Goal: Task Accomplishment & Management: Manage account settings

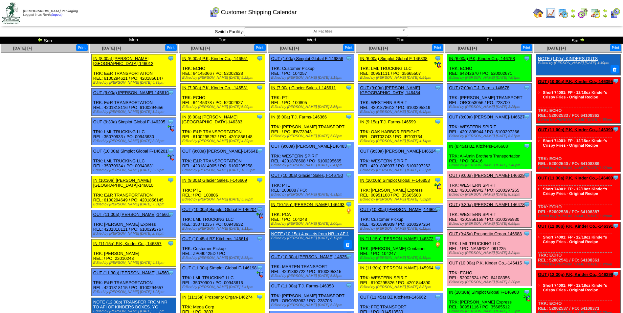
click at [582, 38] on img at bounding box center [582, 39] width 5 height 5
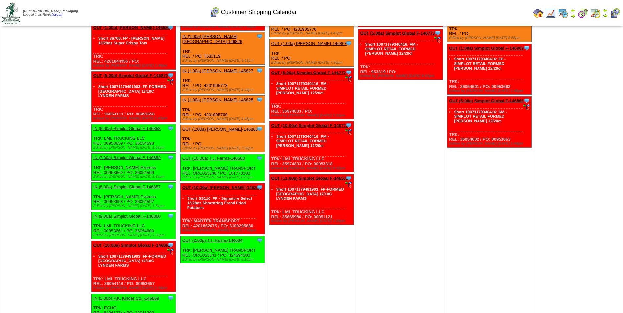
scroll to position [1215, 0]
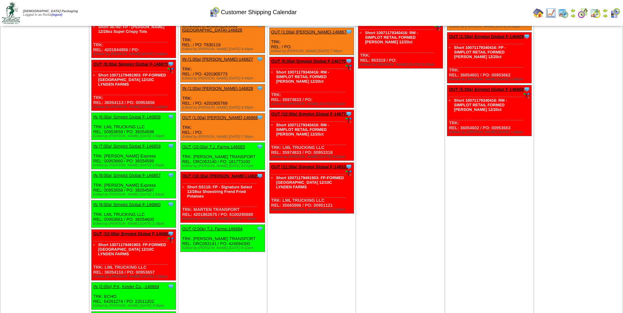
click at [142, 115] on link "IN (6:00a) Simplot Global F-146858" at bounding box center [126, 117] width 67 height 5
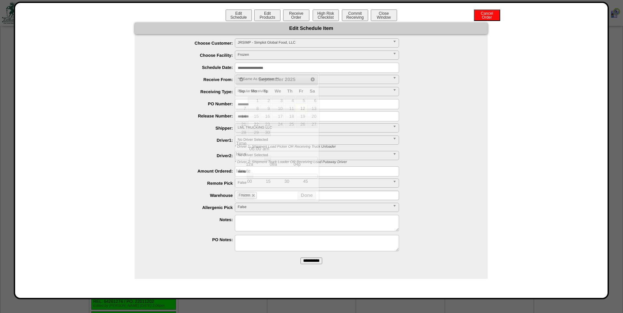
click at [291, 69] on input "**********" at bounding box center [317, 68] width 164 height 10
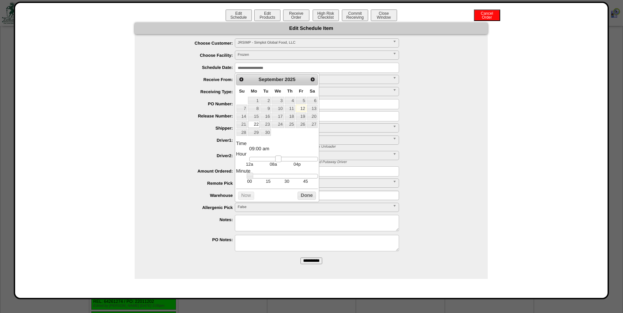
type input "**********"
drag, startPoint x: 269, startPoint y: 159, endPoint x: 283, endPoint y: 159, distance: 14.1
click at [283, 159] on link at bounding box center [281, 159] width 7 height 7
click at [304, 198] on button "Done" at bounding box center [307, 196] width 18 height 8
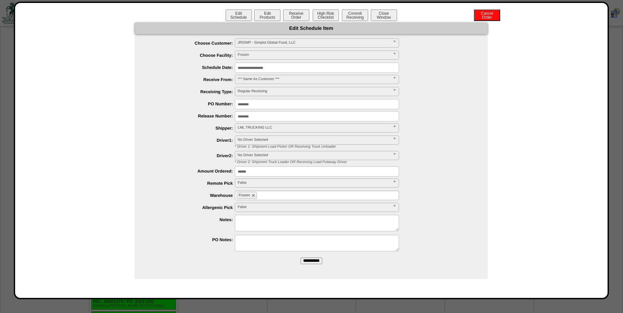
click at [311, 259] on input "**********" at bounding box center [312, 261] width 22 height 7
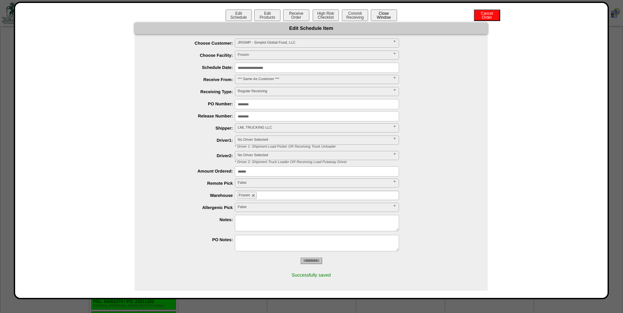
click at [391, 17] on button "Close Window" at bounding box center [384, 15] width 26 height 11
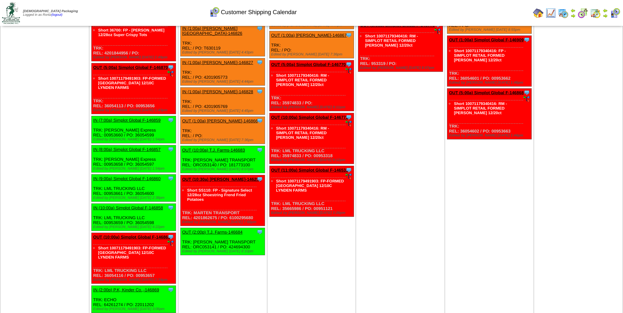
scroll to position [1248, 0]
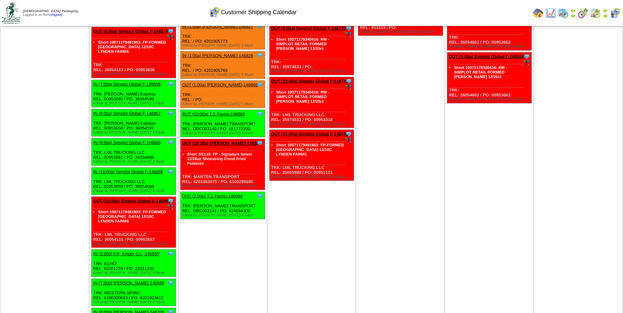
click at [142, 199] on link "OUT (10:00a) Simplot Global F-146863" at bounding box center [131, 201] width 77 height 5
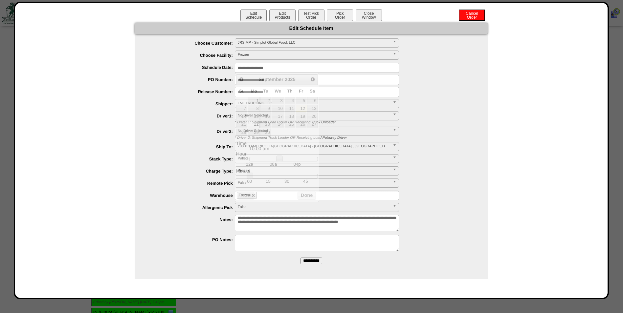
click at [305, 67] on input "**********" at bounding box center [317, 68] width 164 height 10
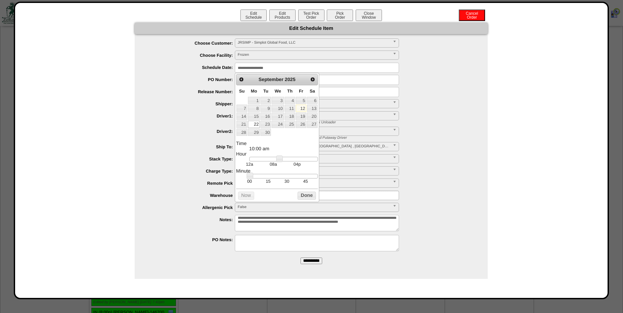
click at [287, 184] on td "30" at bounding box center [287, 182] width 19 height 6
type input "**********"
click at [306, 198] on button "Done" at bounding box center [307, 196] width 18 height 8
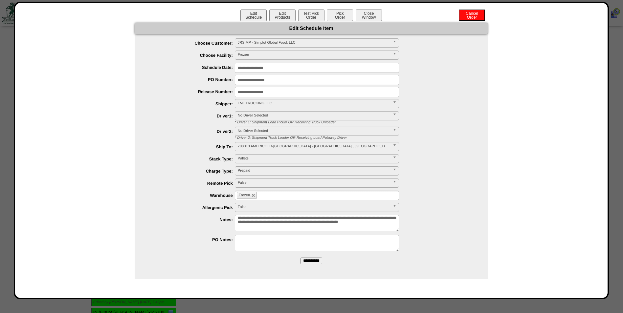
click at [312, 261] on input "**********" at bounding box center [312, 261] width 22 height 7
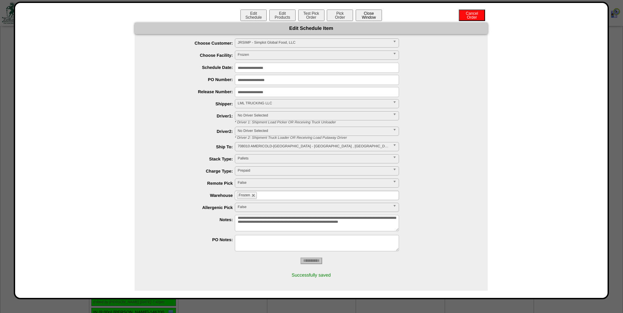
click at [366, 17] on button "Close Window" at bounding box center [369, 15] width 26 height 11
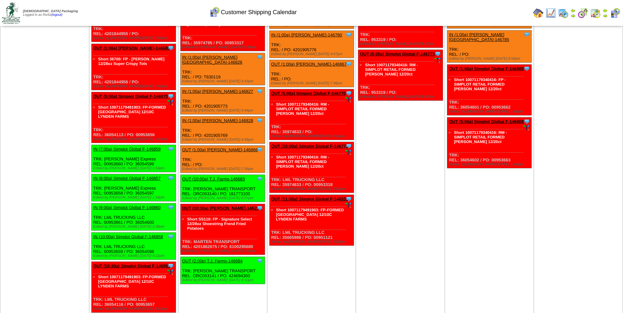
scroll to position [1141, 0]
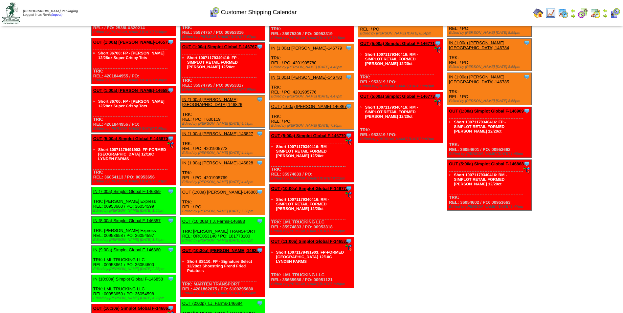
click at [432, 11] on div "Customer Shipping Calendar" at bounding box center [253, 10] width 358 height 18
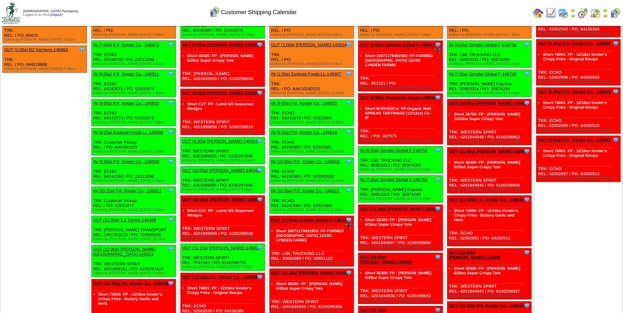
scroll to position [0, 0]
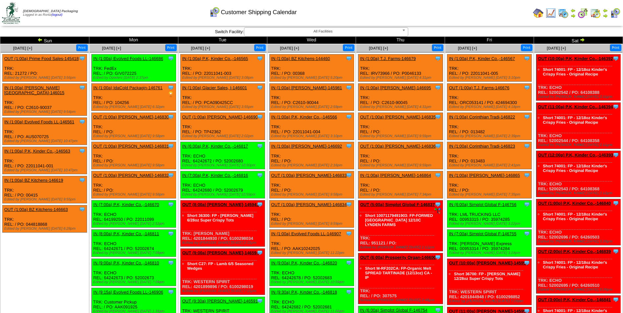
click at [38, 38] on img at bounding box center [39, 39] width 5 height 5
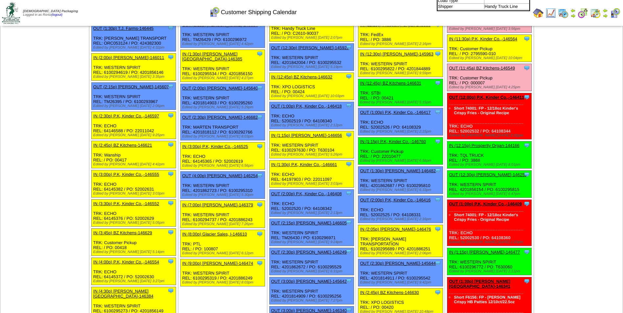
scroll to position [460, 0]
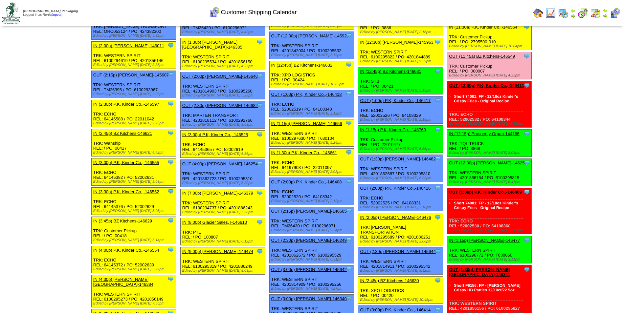
click at [472, 147] on div "Clone Item IN (12:15p) Prosperity Organ-144166 Prosperity Organic Foods Inc Sch…" at bounding box center [489, 143] width 84 height 27
copy div "3868"
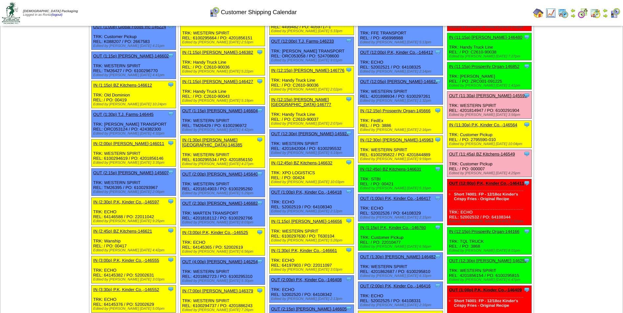
scroll to position [361, 0]
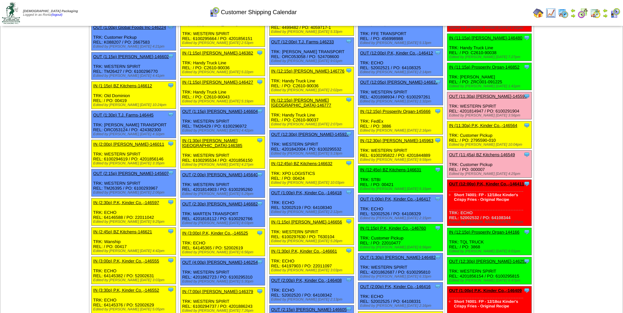
click at [500, 248] on div "Clone Item IN (12:15p) Prosperity Organ-144166 Prosperity Organic Foods Inc Sch…" at bounding box center [489, 241] width 84 height 27
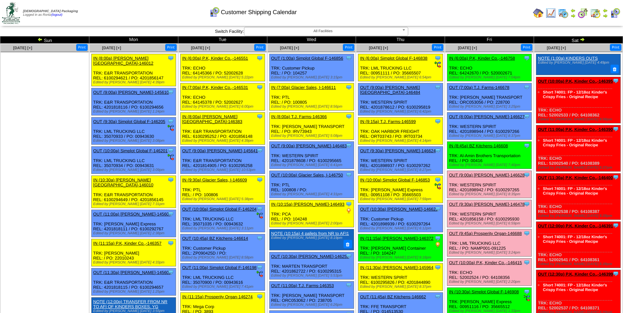
scroll to position [0, 0]
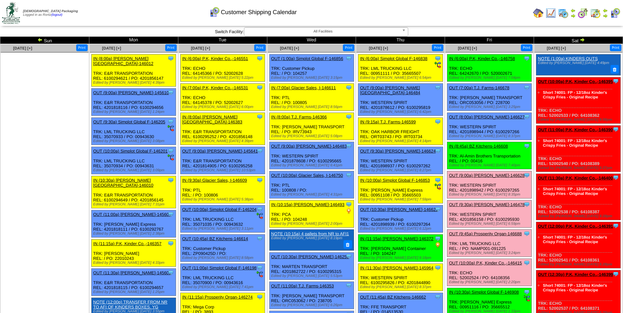
click at [449, 18] on td "Print All" at bounding box center [345, 13] width 371 height 25
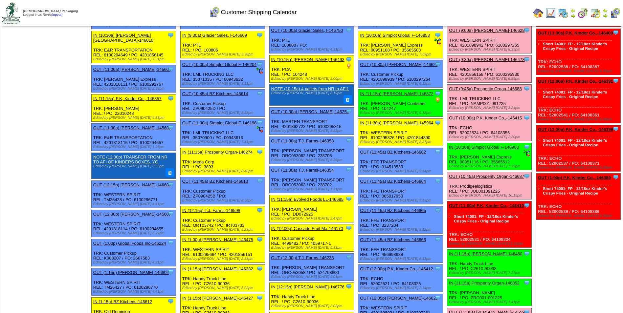
scroll to position [108, 0]
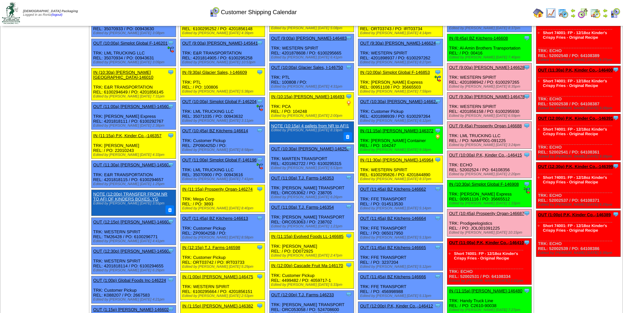
click at [477, 155] on link "OUT (10:00a) P.K, Kinder Co.,-146415" at bounding box center [485, 155] width 73 height 5
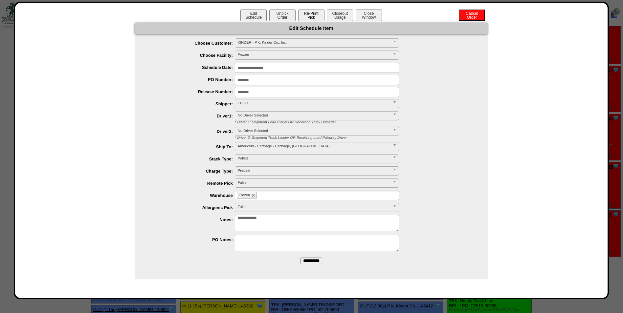
click at [306, 18] on button "Re-Print Pick" at bounding box center [311, 15] width 26 height 11
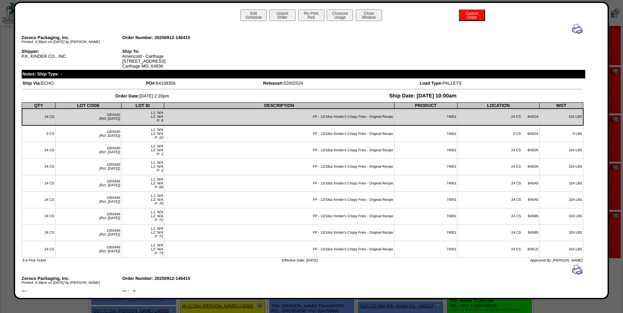
click at [572, 31] on img at bounding box center [577, 29] width 11 height 11
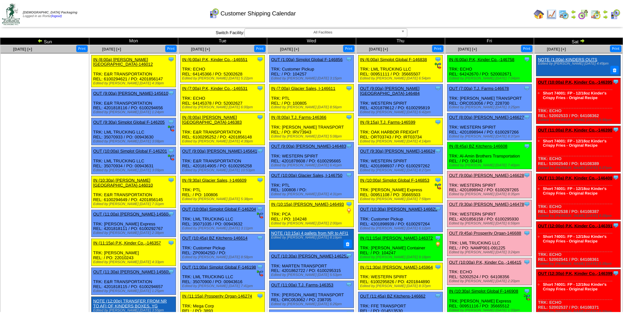
scroll to position [108, 0]
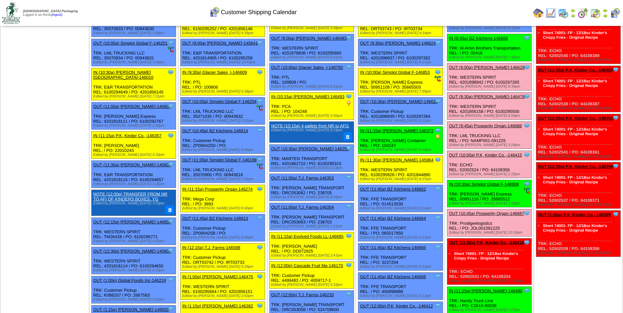
click at [471, 67] on link "OUT (9:00a) Lamb-Weston-146628" at bounding box center [487, 67] width 76 height 5
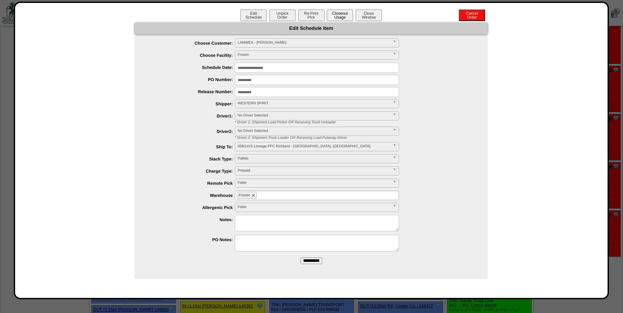
click at [343, 12] on button "Closeout Usage" at bounding box center [340, 15] width 26 height 11
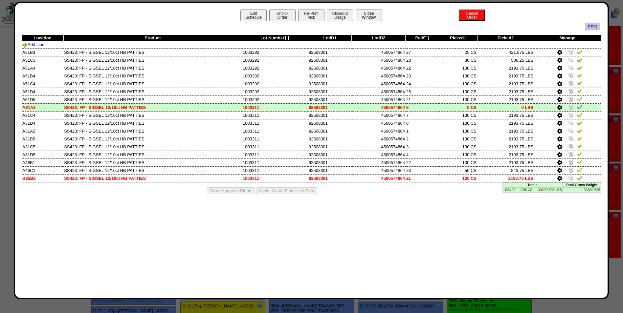
click at [376, 15] on button "Close Window" at bounding box center [369, 15] width 26 height 11
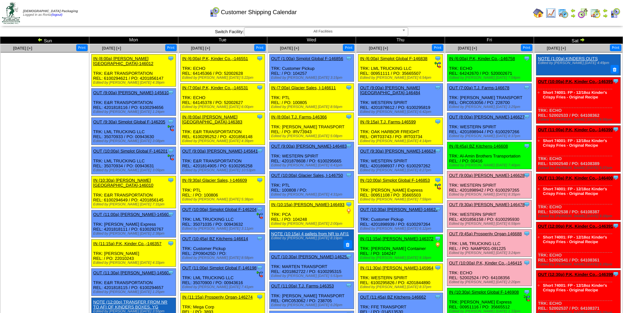
click at [477, 177] on link "OUT (9:00a) Lamb-Weston-146628" at bounding box center [487, 175] width 76 height 5
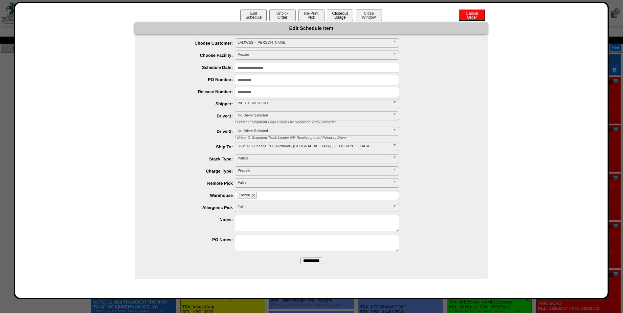
click at [345, 14] on button "Closeout Usage" at bounding box center [340, 15] width 26 height 11
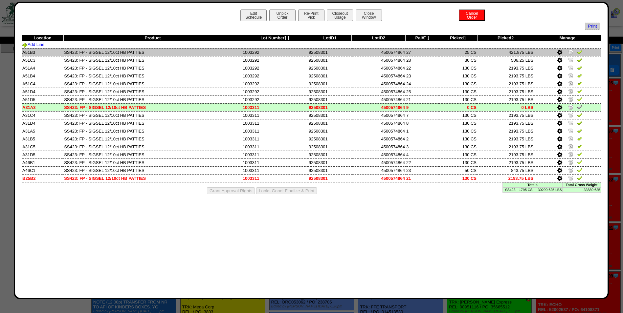
click at [570, 51] on img at bounding box center [570, 51] width 5 height 5
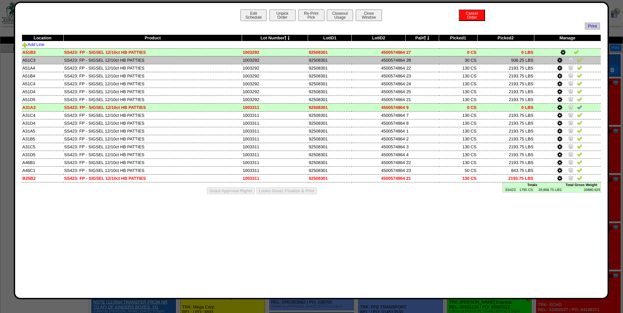
click at [573, 58] on img at bounding box center [570, 59] width 5 height 5
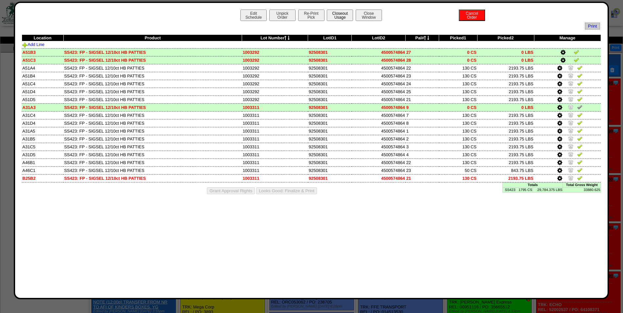
click at [345, 18] on button "Closeout Usage" at bounding box center [340, 15] width 26 height 11
click at [559, 60] on icon at bounding box center [559, 60] width 5 height 6
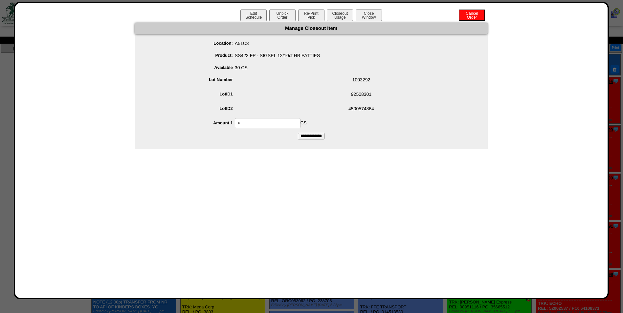
click at [259, 127] on input "*" at bounding box center [268, 123] width 66 height 10
type input "**"
click at [336, 57] on span "SS423 FP - SIGSEL 12/10ct HB PATTIES" at bounding box center [318, 57] width 340 height 12
click at [309, 134] on input "**********" at bounding box center [311, 136] width 27 height 7
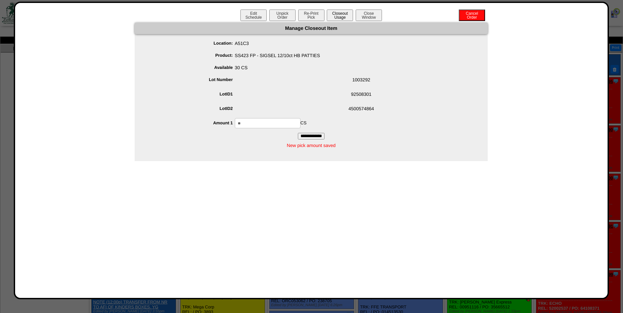
click at [341, 17] on button "Closeout Usage" at bounding box center [340, 15] width 26 height 11
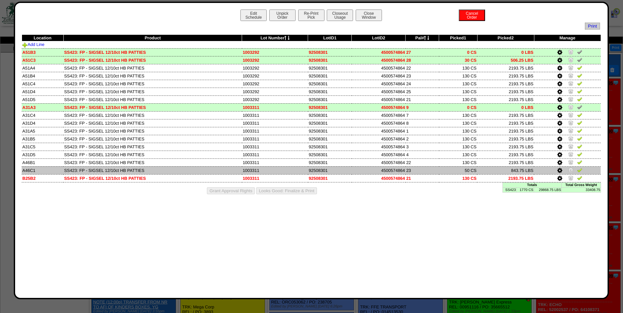
click at [559, 173] on icon at bounding box center [559, 171] width 5 height 6
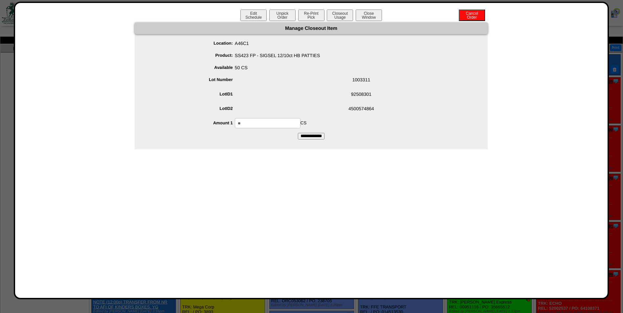
click at [246, 124] on input "**" at bounding box center [268, 123] width 66 height 10
type input "**"
click at [301, 134] on input "**********" at bounding box center [311, 136] width 27 height 7
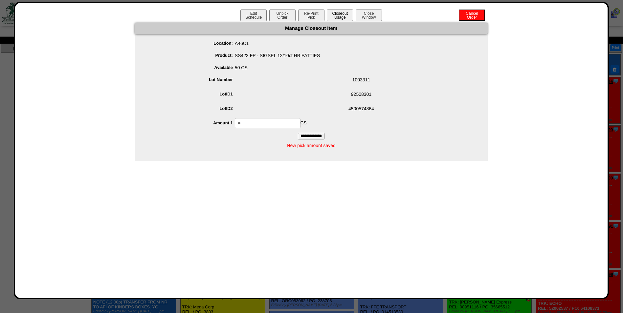
click at [347, 14] on button "Closeout Usage" at bounding box center [340, 15] width 26 height 11
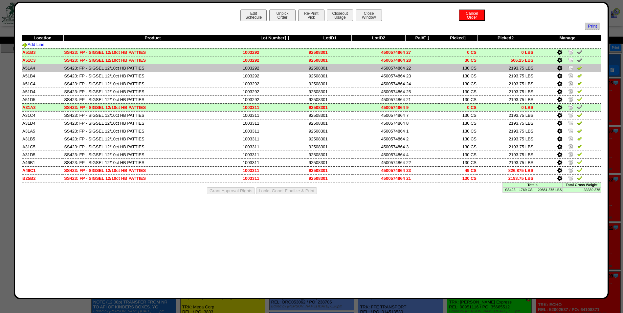
click at [579, 68] on img at bounding box center [579, 67] width 5 height 5
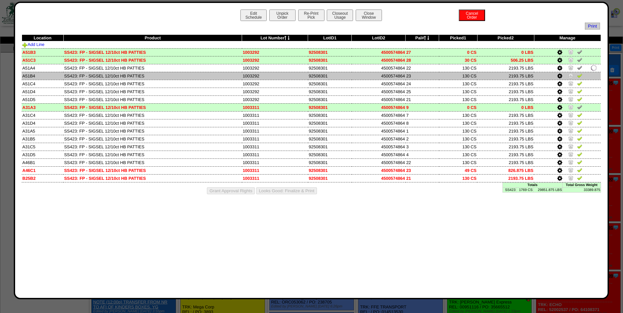
click at [579, 77] on img at bounding box center [579, 75] width 5 height 5
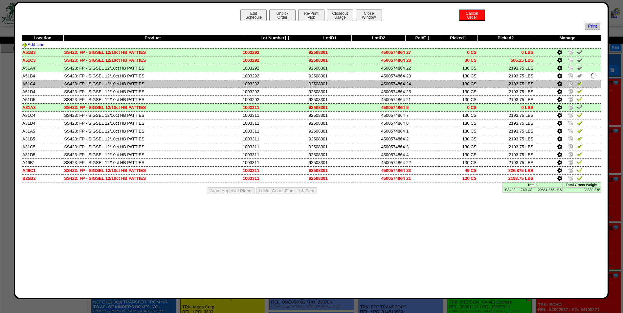
click at [580, 83] on img at bounding box center [579, 83] width 5 height 5
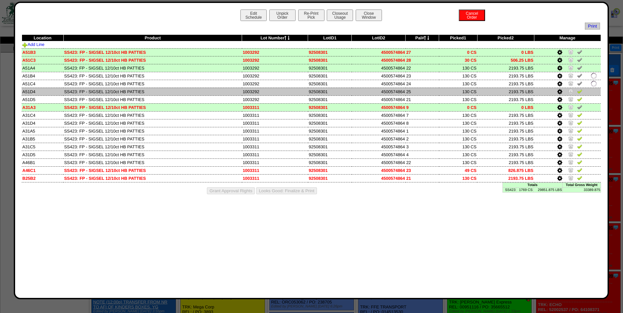
click at [580, 92] on img at bounding box center [579, 91] width 5 height 5
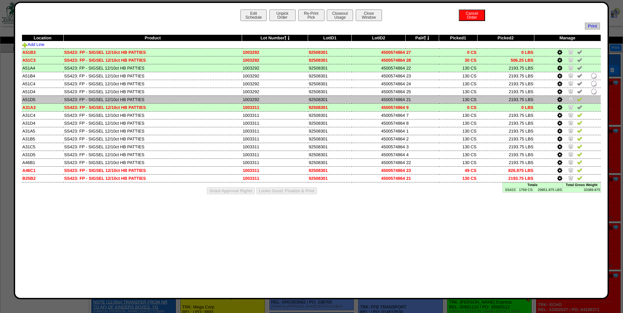
click at [581, 99] on img at bounding box center [579, 99] width 5 height 5
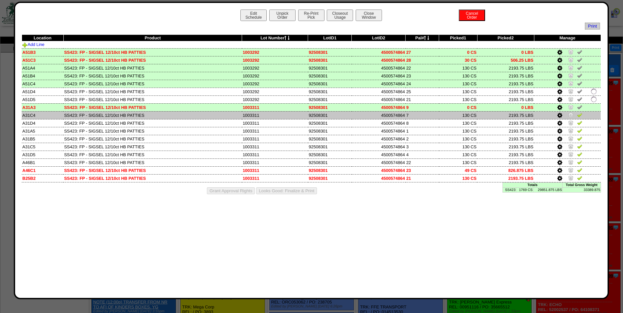
click at [580, 116] on img at bounding box center [579, 114] width 5 height 5
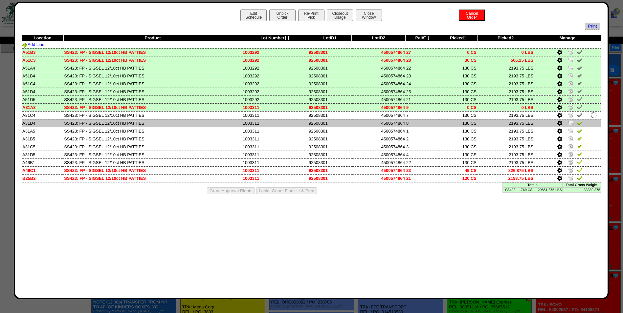
click at [580, 123] on img at bounding box center [579, 122] width 5 height 5
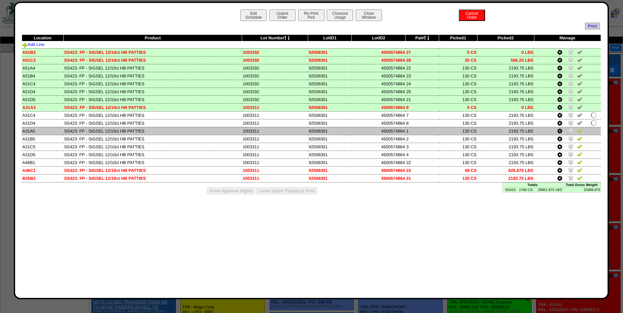
click at [580, 130] on img at bounding box center [579, 130] width 5 height 5
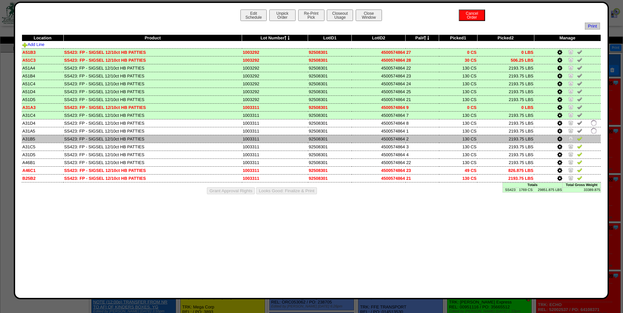
click at [580, 139] on img at bounding box center [579, 138] width 5 height 5
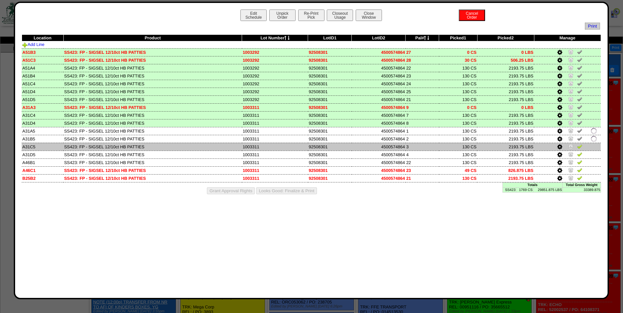
click at [580, 145] on img at bounding box center [579, 146] width 5 height 5
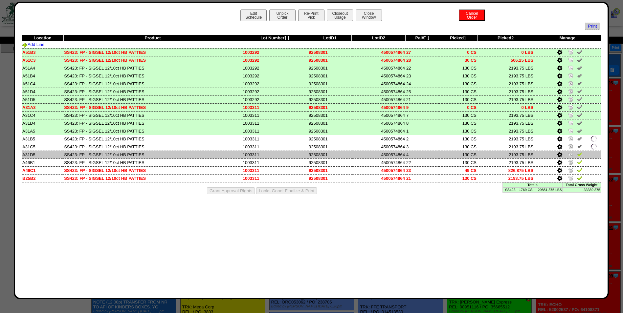
click at [580, 154] on img at bounding box center [579, 154] width 5 height 5
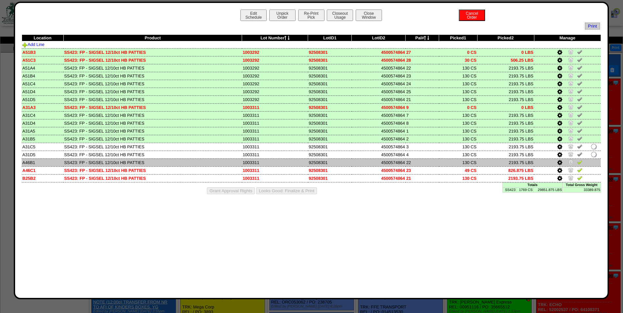
click at [580, 163] on img at bounding box center [579, 162] width 5 height 5
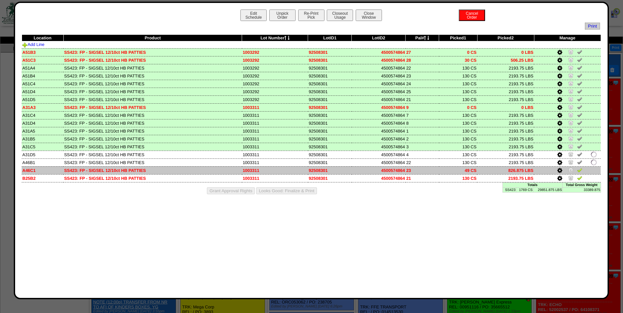
click at [579, 170] on img at bounding box center [579, 170] width 5 height 5
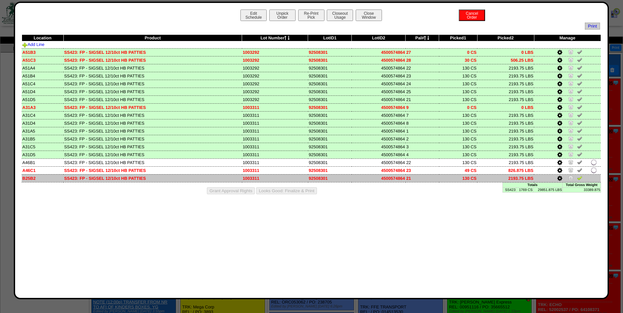
click at [579, 176] on img at bounding box center [579, 177] width 5 height 5
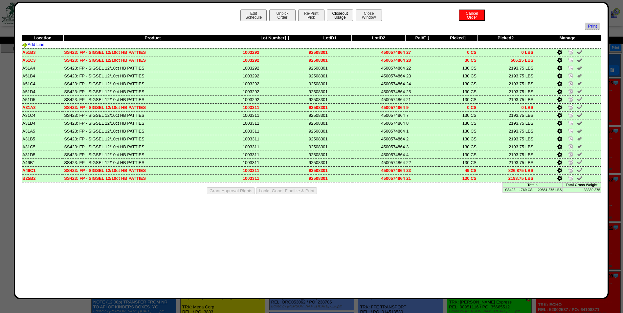
click at [340, 10] on button "Closeout Usage" at bounding box center [340, 15] width 26 height 11
click at [278, 192] on button "Looks Good: Finalize & Print" at bounding box center [286, 191] width 61 height 7
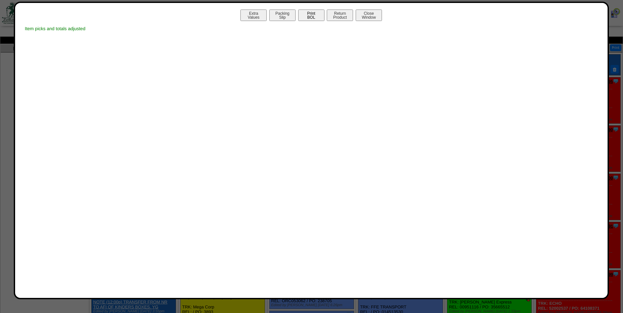
click at [309, 17] on button "Print BOL" at bounding box center [311, 15] width 26 height 11
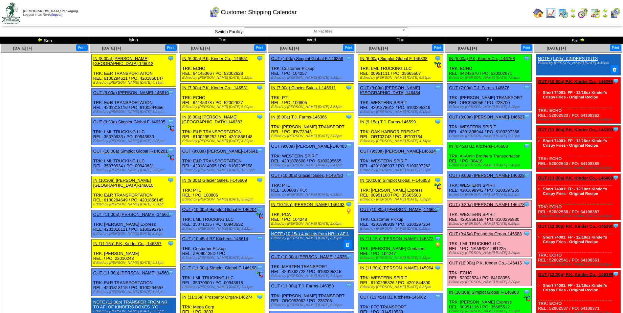
click at [582, 37] on img at bounding box center [582, 39] width 5 height 5
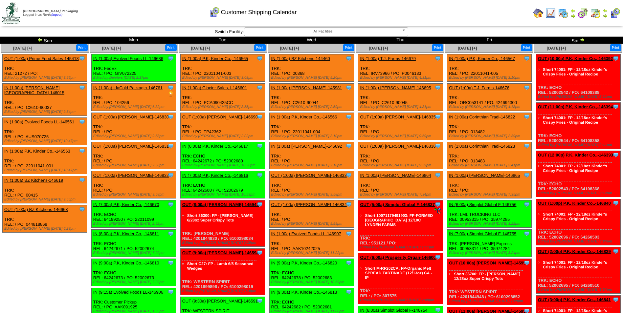
click at [398, 9] on div "Customer Shipping Calendar" at bounding box center [253, 10] width 358 height 18
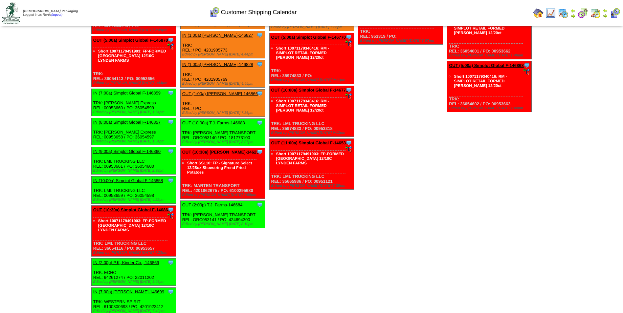
click at [128, 178] on link "IN (10:00a) Simplot Global F-146858" at bounding box center [128, 180] width 70 height 5
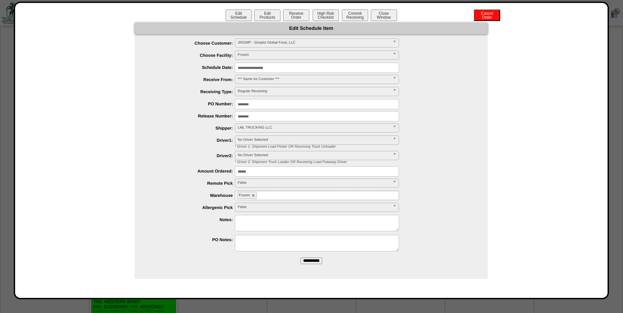
click at [286, 68] on input "**********" at bounding box center [317, 68] width 164 height 10
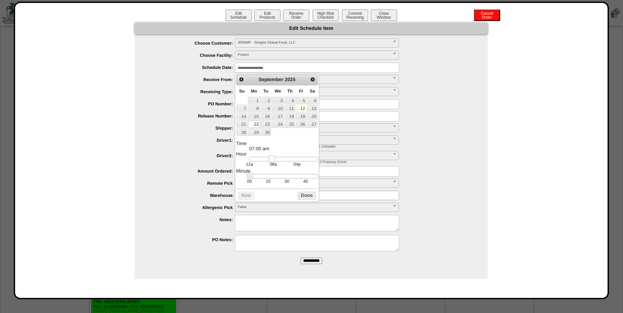
type input "**********"
drag, startPoint x: 279, startPoint y: 160, endPoint x: 270, endPoint y: 160, distance: 9.2
click at [270, 160] on link at bounding box center [270, 159] width 7 height 7
click at [303, 196] on button "Done" at bounding box center [307, 196] width 18 height 8
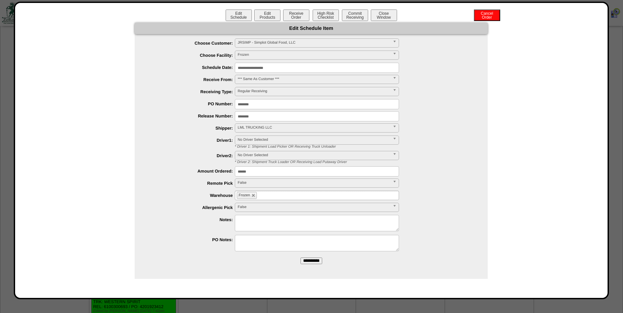
click at [311, 260] on input "**********" at bounding box center [312, 261] width 22 height 7
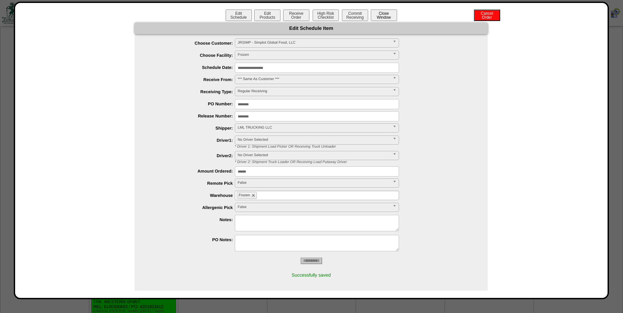
click at [373, 16] on button "Close Window" at bounding box center [384, 15] width 26 height 11
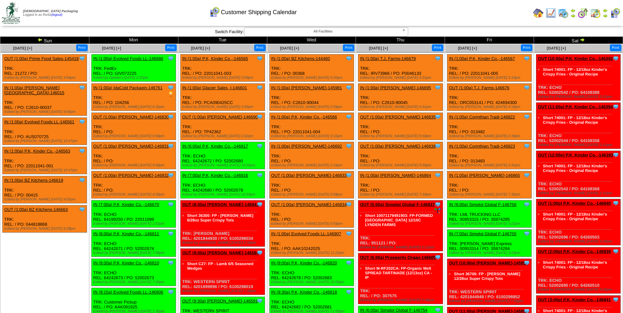
click at [460, 15] on td "Print All" at bounding box center [345, 13] width 371 height 25
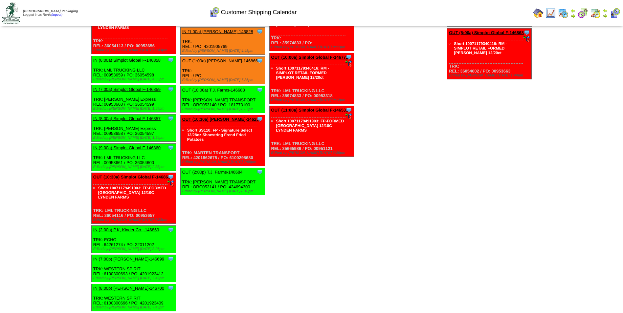
click at [149, 175] on link "OUT (10:30a) Simplot Global F-146863" at bounding box center [131, 177] width 77 height 5
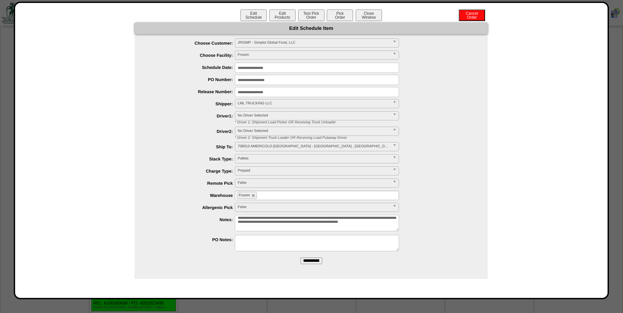
click at [279, 65] on input "**********" at bounding box center [317, 68] width 164 height 10
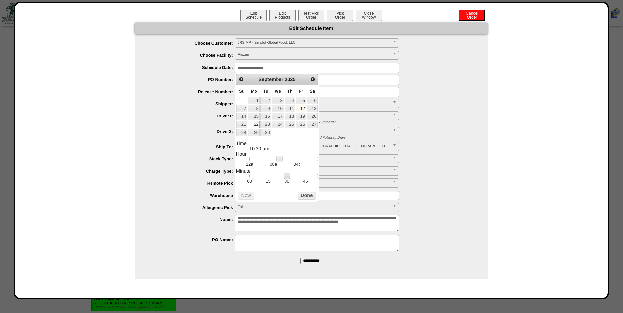
type input "**********"
drag, startPoint x: 286, startPoint y: 177, endPoint x: 236, endPoint y: 190, distance: 51.5
click at [308, 199] on button "Done" at bounding box center [307, 196] width 18 height 8
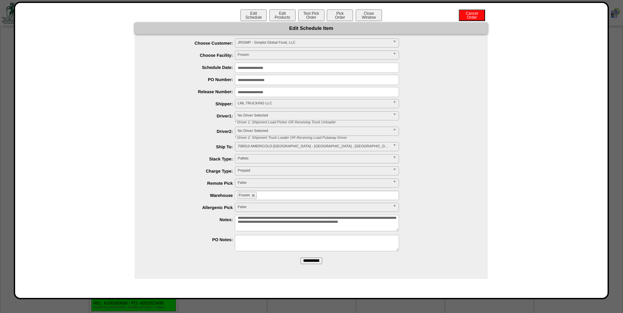
click at [308, 263] on input "**********" at bounding box center [312, 261] width 22 height 7
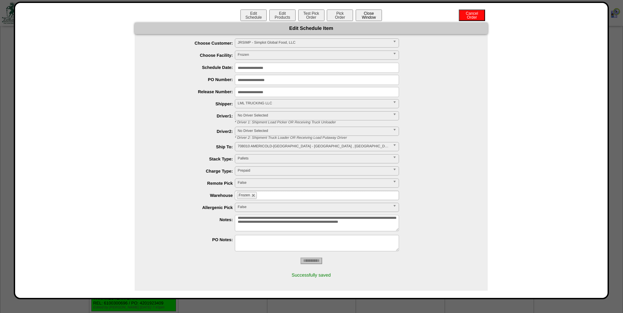
click at [364, 16] on button "Close Window" at bounding box center [369, 15] width 26 height 11
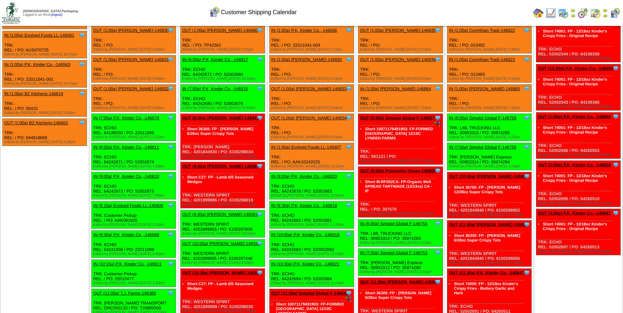
scroll to position [99, 0]
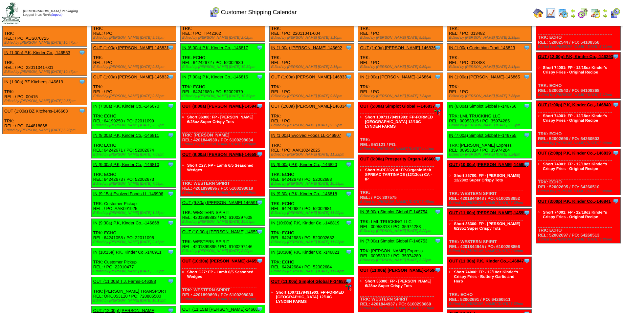
click at [444, 13] on td "Print All" at bounding box center [345, 13] width 371 height 25
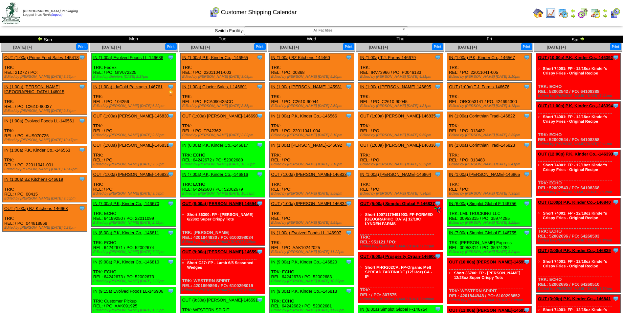
scroll to position [0, 0]
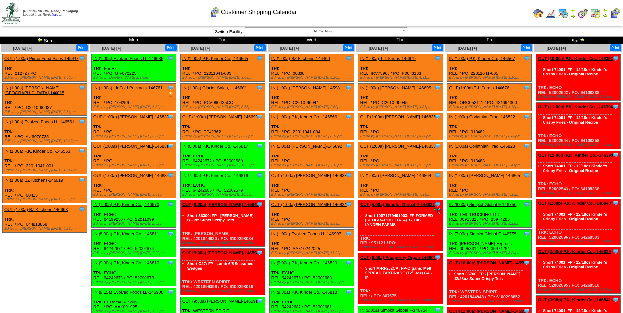
click at [581, 40] on img at bounding box center [582, 39] width 5 height 5
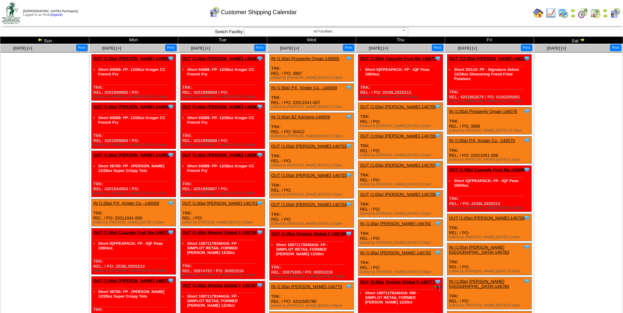
click at [39, 40] on img at bounding box center [39, 39] width 5 height 5
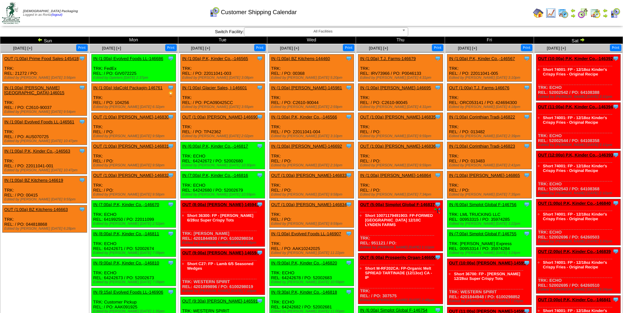
click at [39, 41] on img at bounding box center [39, 39] width 5 height 5
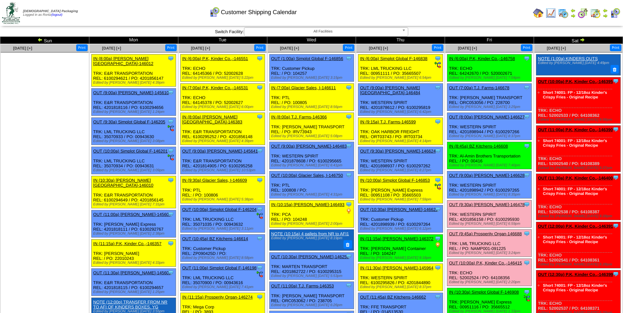
click at [498, 206] on link "OUT (9:30a) [PERSON_NAME]-146478" at bounding box center [487, 204] width 76 height 5
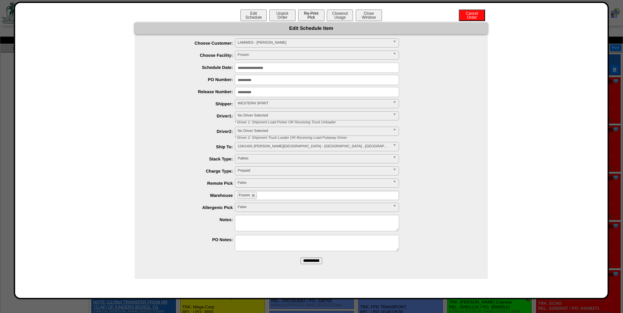
click at [302, 14] on button "Re-Print Pick" at bounding box center [311, 15] width 26 height 11
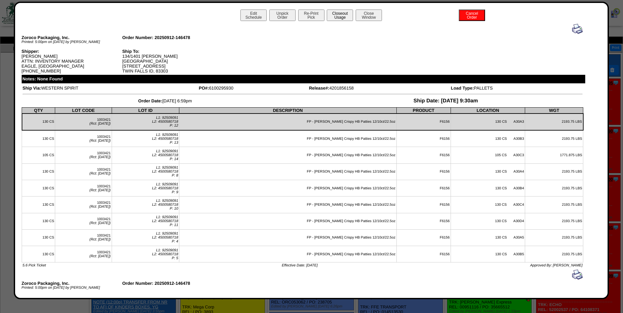
click at [334, 12] on button "Closeout Usage" at bounding box center [340, 15] width 26 height 11
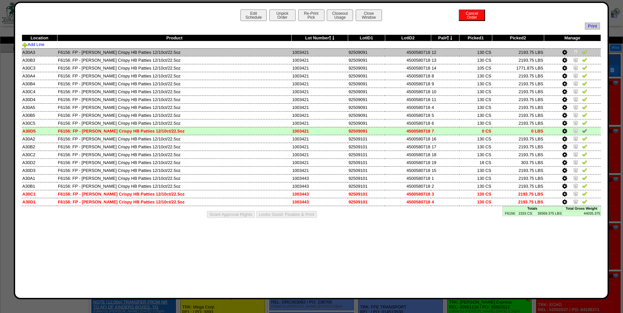
click at [586, 52] on img at bounding box center [584, 51] width 5 height 5
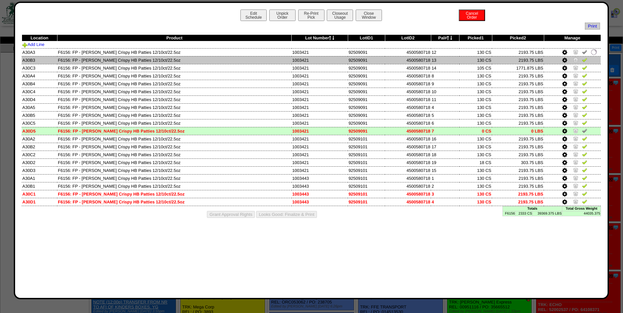
click at [584, 61] on img at bounding box center [584, 59] width 5 height 5
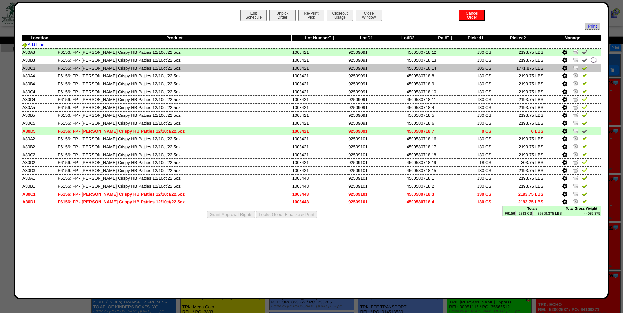
click at [585, 68] on img at bounding box center [584, 67] width 5 height 5
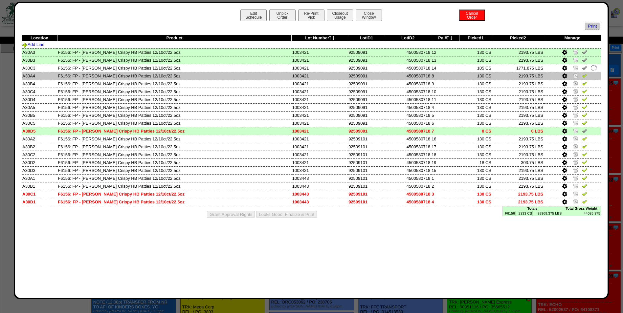
click at [583, 77] on img at bounding box center [584, 75] width 5 height 5
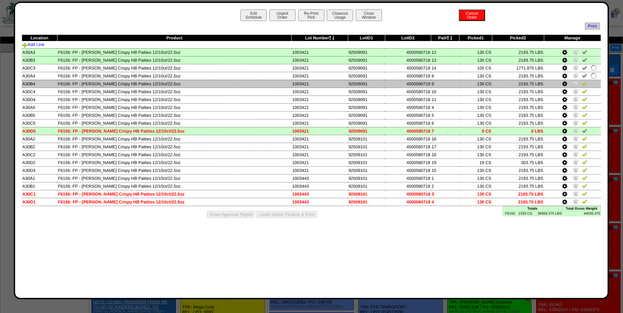
click at [585, 83] on img at bounding box center [584, 83] width 5 height 5
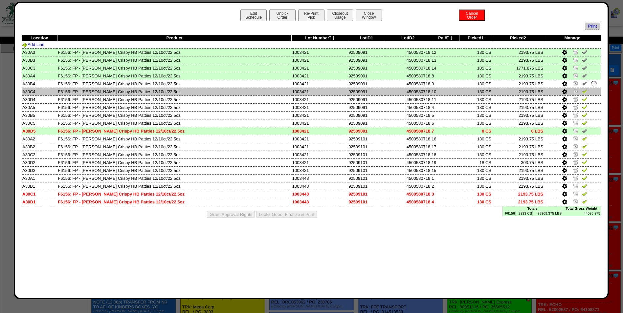
click at [585, 93] on img at bounding box center [584, 91] width 5 height 5
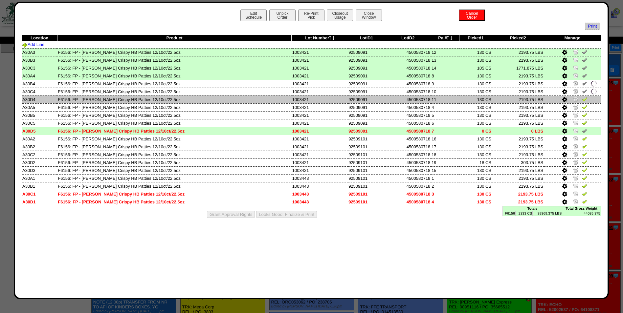
click at [584, 100] on img at bounding box center [584, 99] width 5 height 5
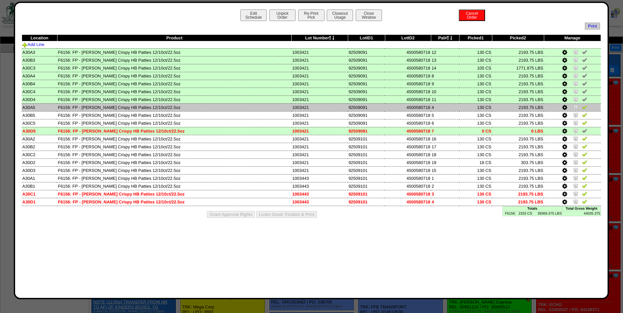
click at [585, 107] on img at bounding box center [584, 106] width 5 height 5
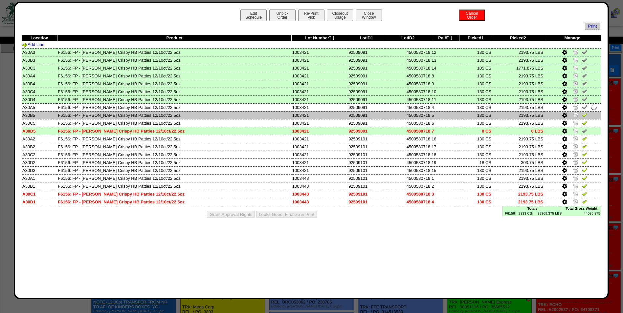
click at [584, 116] on img at bounding box center [584, 114] width 5 height 5
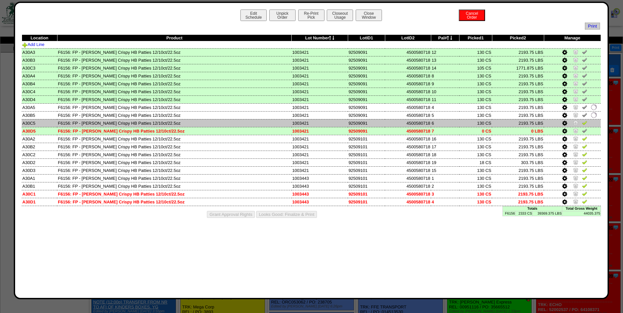
click at [584, 123] on img at bounding box center [584, 122] width 5 height 5
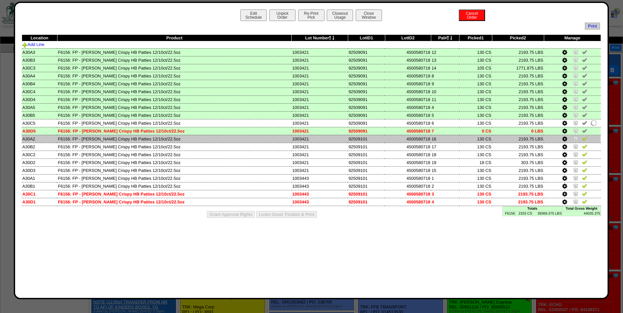
click at [583, 139] on img at bounding box center [584, 138] width 5 height 5
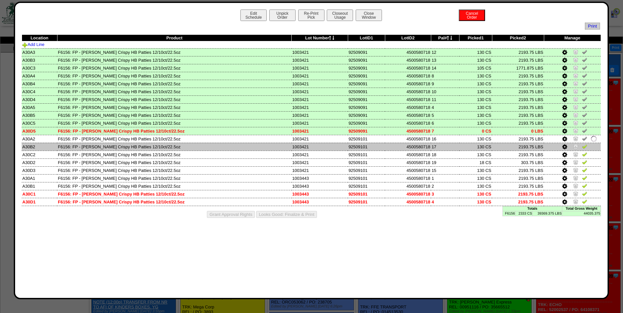
click at [584, 146] on img at bounding box center [584, 146] width 5 height 5
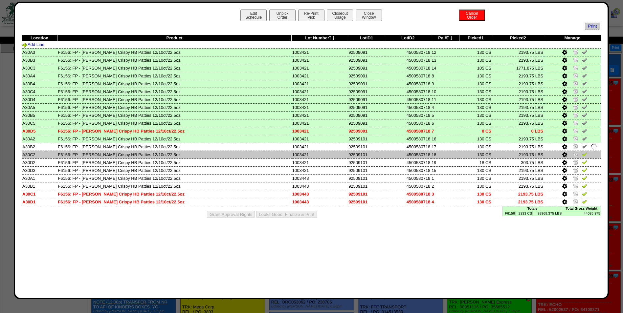
click at [584, 153] on img at bounding box center [584, 154] width 5 height 5
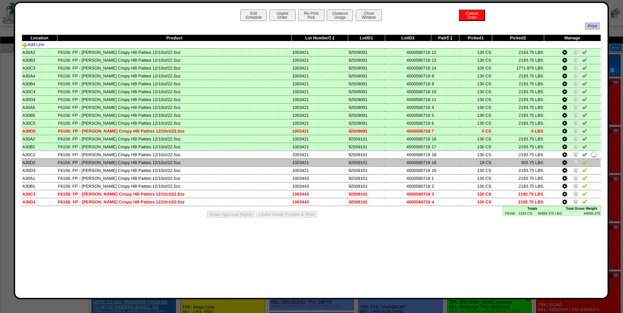
click at [584, 162] on img at bounding box center [584, 162] width 5 height 5
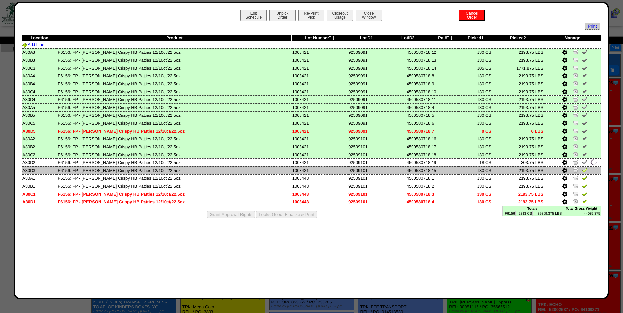
click at [584, 170] on img at bounding box center [584, 170] width 5 height 5
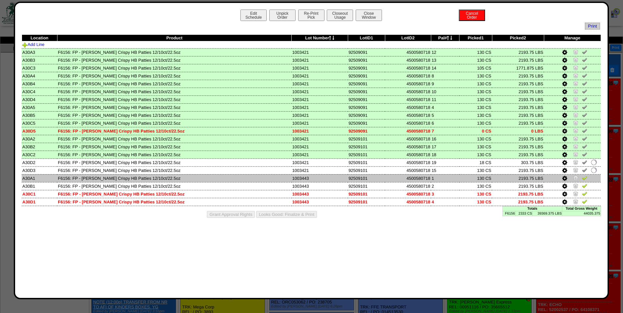
click at [584, 178] on img at bounding box center [584, 177] width 5 height 5
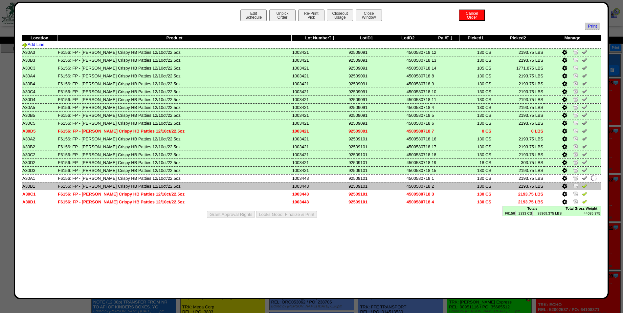
click at [584, 187] on img at bounding box center [584, 185] width 5 height 5
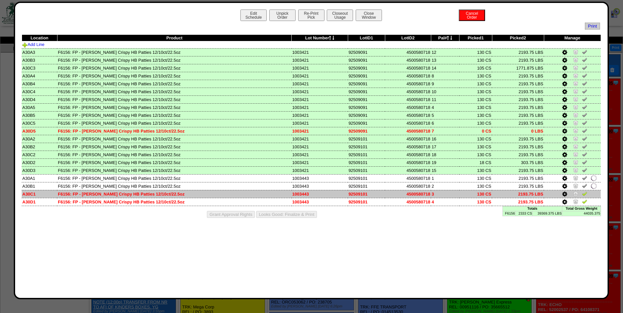
click at [584, 197] on link at bounding box center [584, 194] width 5 height 5
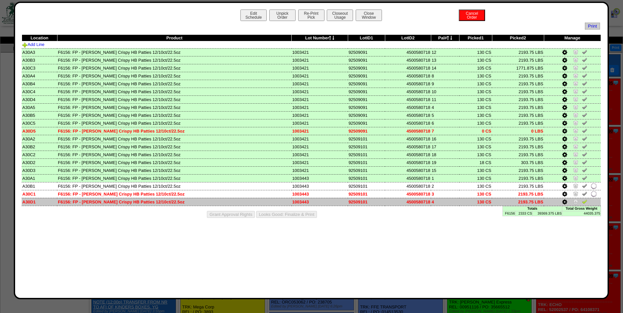
click at [584, 202] on img at bounding box center [584, 201] width 5 height 5
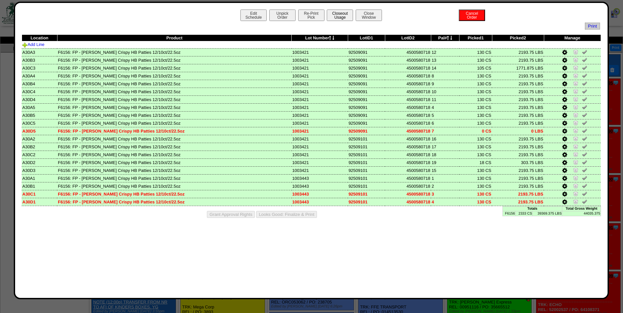
click at [341, 17] on button "Closeout Usage" at bounding box center [340, 15] width 26 height 11
click at [276, 213] on button "Looks Good: Finalize & Print" at bounding box center [286, 214] width 61 height 7
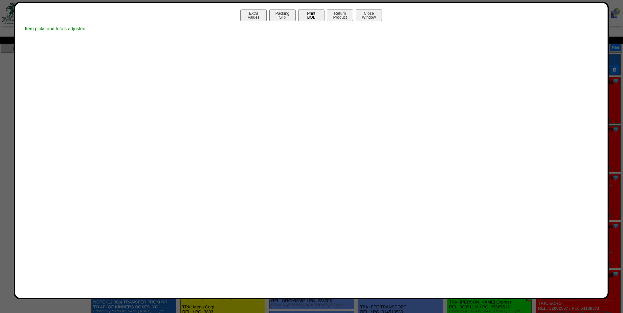
click at [312, 15] on button "Print BOL" at bounding box center [311, 15] width 26 height 11
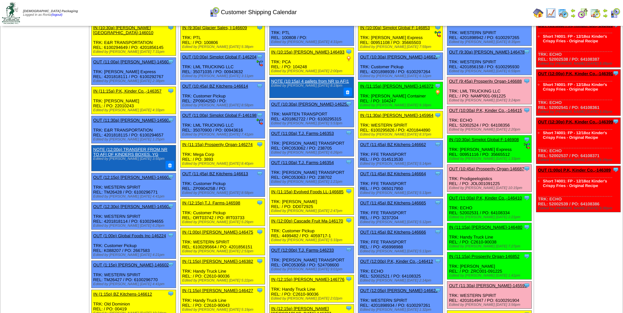
scroll to position [164, 0]
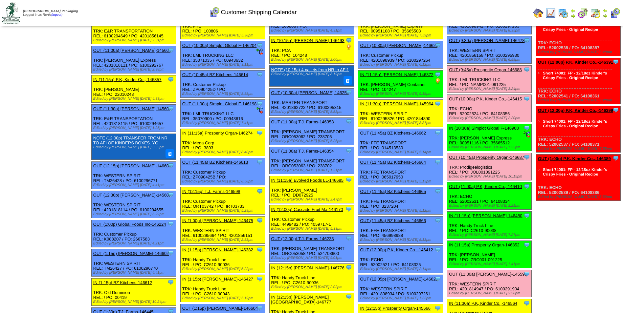
click at [491, 70] on link "OUT (9:45a) Prosperity Organ-146688" at bounding box center [485, 69] width 73 height 5
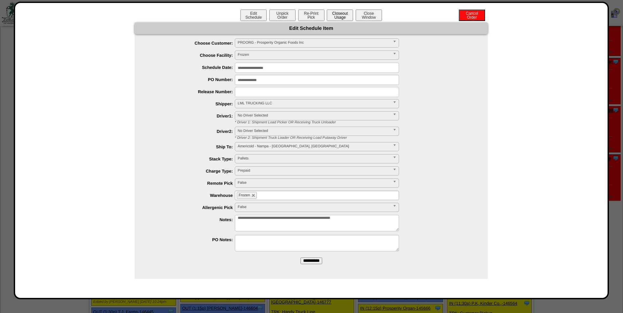
click at [335, 16] on button "Closeout Usage" at bounding box center [340, 15] width 26 height 11
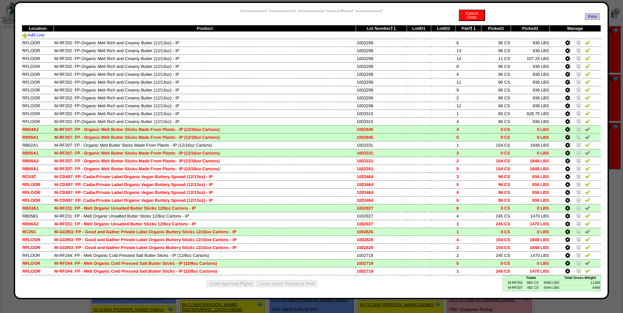
scroll to position [0, 0]
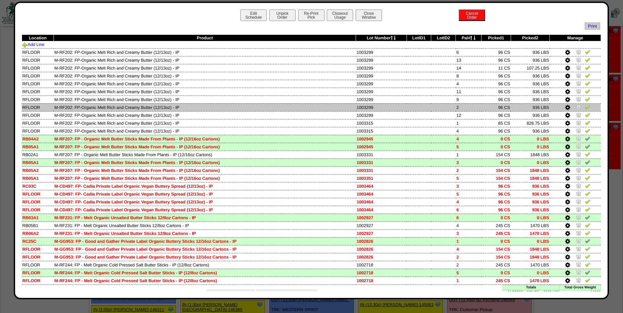
click at [585, 108] on img at bounding box center [587, 106] width 5 height 5
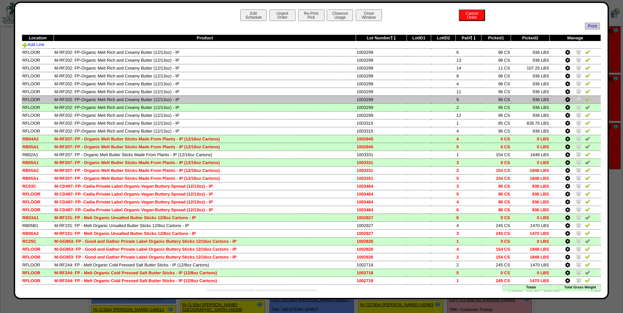
click at [585, 100] on img at bounding box center [587, 99] width 5 height 5
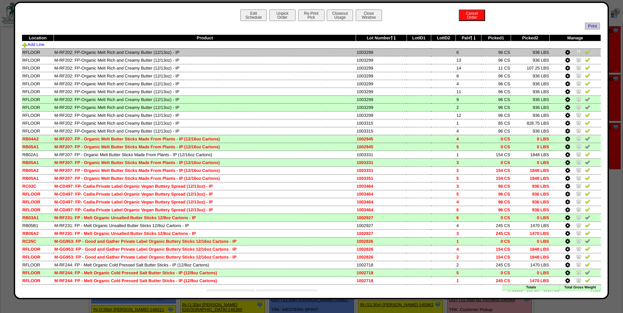
click at [585, 53] on img at bounding box center [587, 51] width 5 height 5
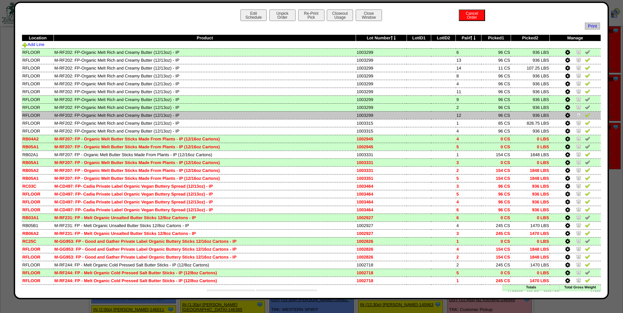
click at [585, 117] on img at bounding box center [587, 114] width 5 height 5
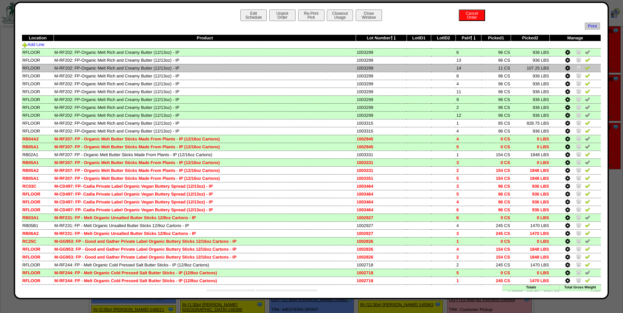
click at [585, 70] on img at bounding box center [587, 67] width 5 height 5
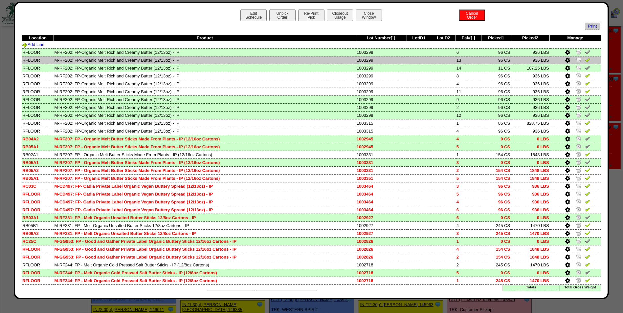
click at [585, 60] on img at bounding box center [587, 59] width 5 height 5
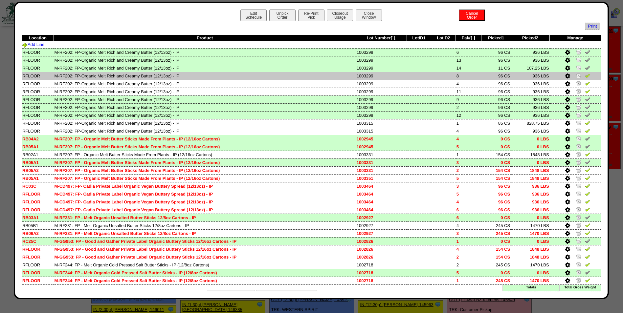
click at [585, 75] on img at bounding box center [587, 75] width 5 height 5
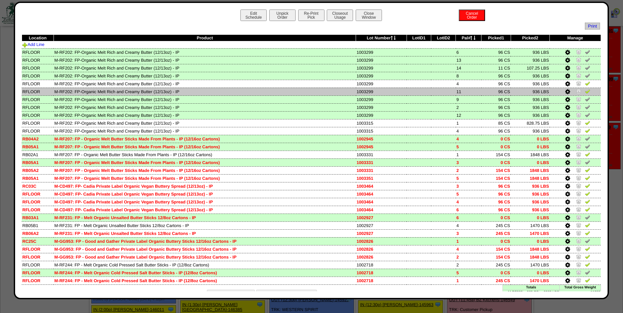
click at [585, 90] on img at bounding box center [587, 91] width 5 height 5
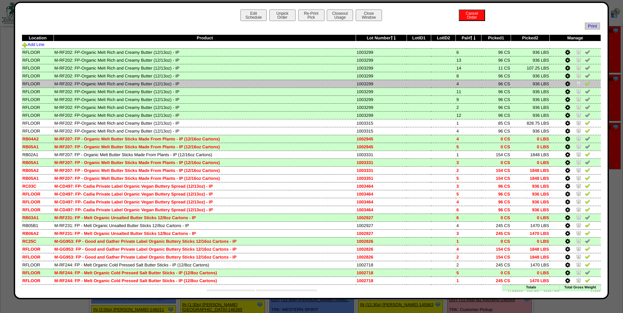
click at [585, 84] on img at bounding box center [587, 83] width 5 height 5
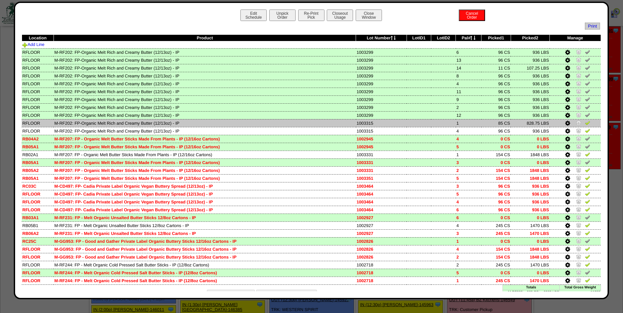
click at [585, 122] on img at bounding box center [587, 122] width 5 height 5
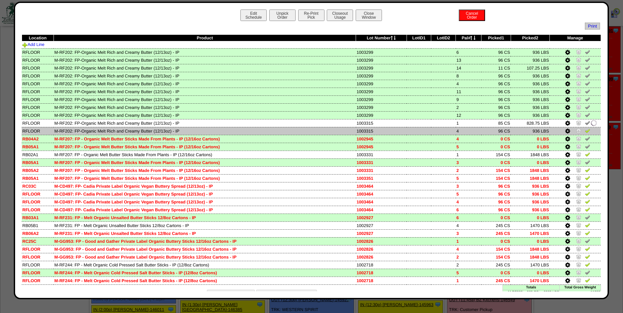
click at [585, 130] on img at bounding box center [587, 130] width 5 height 5
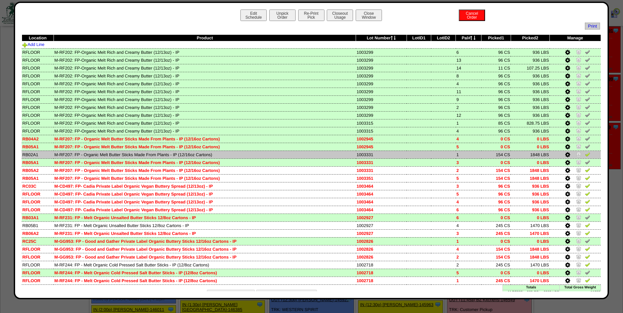
click at [585, 155] on img at bounding box center [587, 154] width 5 height 5
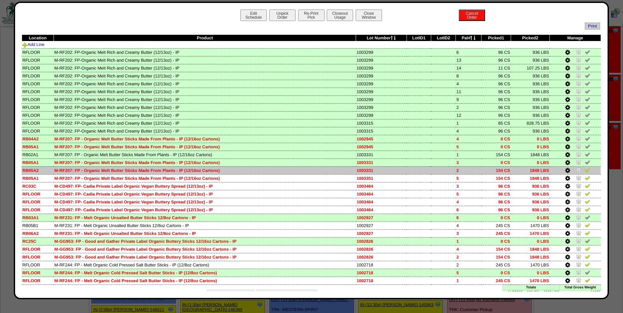
click at [585, 170] on img at bounding box center [587, 170] width 5 height 5
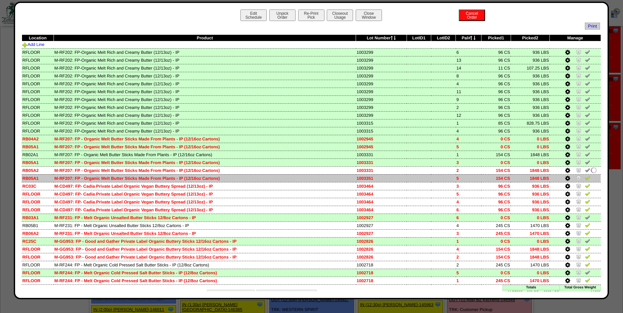
click at [586, 176] on td at bounding box center [575, 178] width 51 height 8
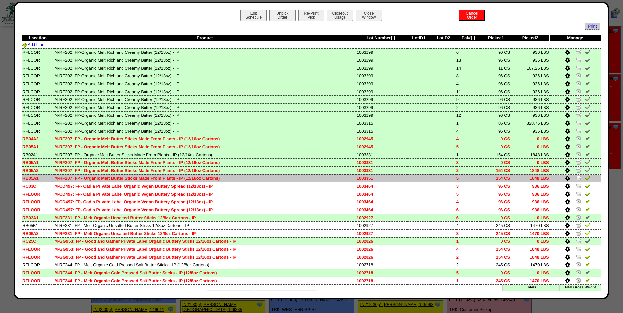
click at [585, 178] on img at bounding box center [587, 177] width 5 height 5
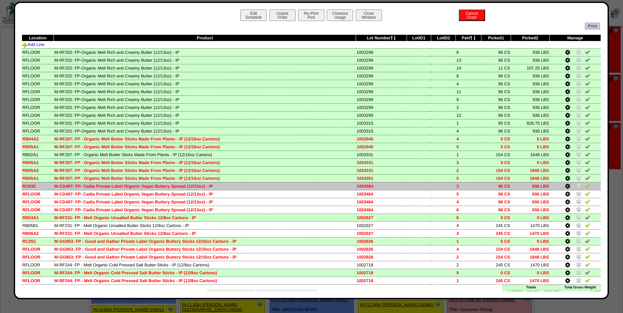
click at [585, 186] on img at bounding box center [587, 185] width 5 height 5
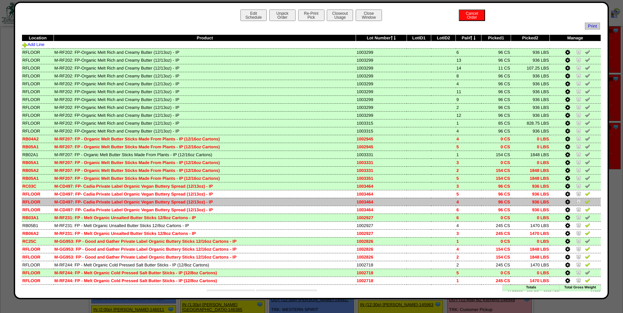
click at [585, 202] on img at bounding box center [587, 201] width 5 height 5
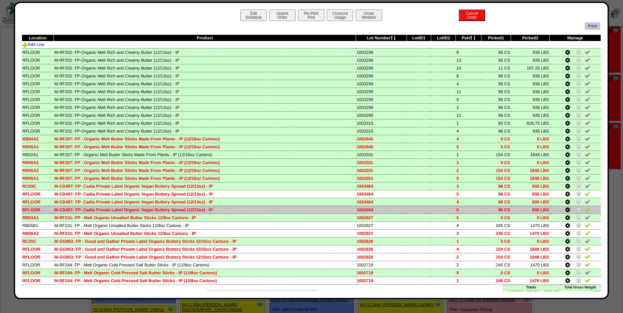
click at [585, 210] on img at bounding box center [587, 209] width 5 height 5
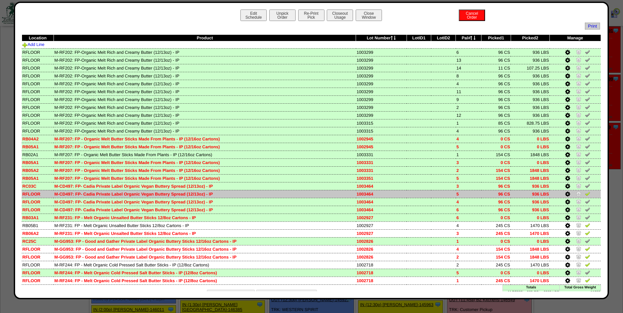
click at [585, 193] on img at bounding box center [587, 193] width 5 height 5
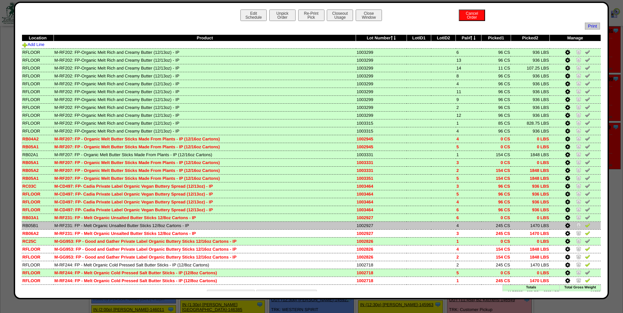
click at [585, 223] on img at bounding box center [587, 225] width 5 height 5
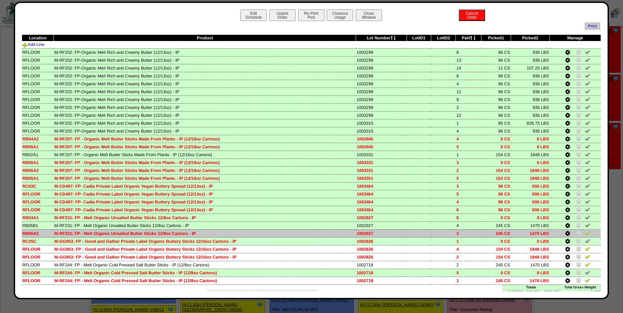
click at [585, 234] on img at bounding box center [587, 233] width 5 height 5
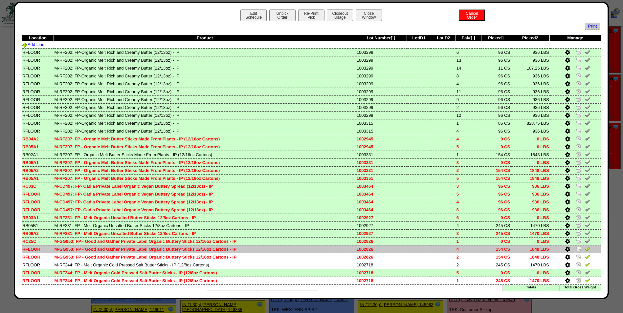
click at [585, 249] on img at bounding box center [587, 248] width 5 height 5
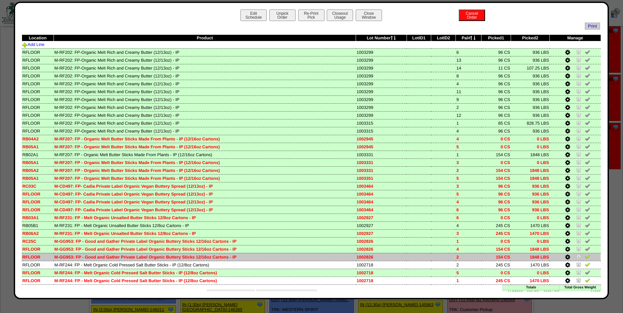
click at [585, 254] on img at bounding box center [587, 256] width 5 height 5
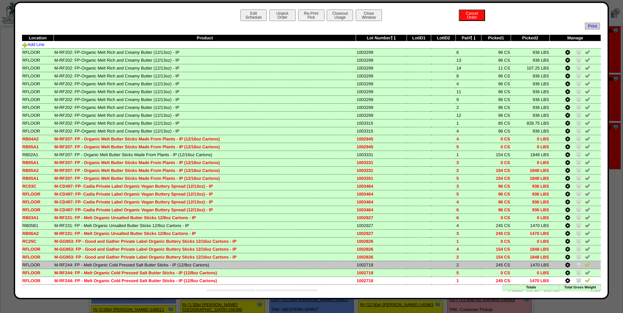
click at [585, 265] on img at bounding box center [587, 264] width 5 height 5
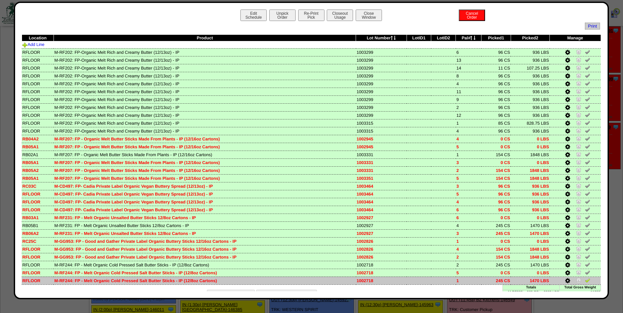
click at [585, 282] on img at bounding box center [587, 280] width 5 height 5
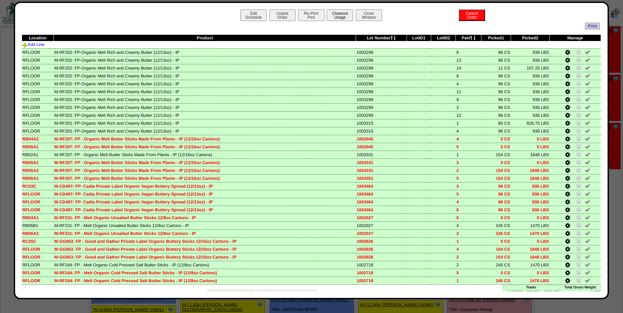
click at [340, 13] on button "Closeout Usage" at bounding box center [340, 15] width 26 height 11
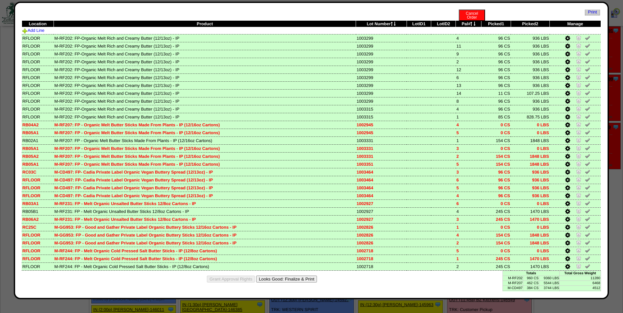
scroll to position [28, 0]
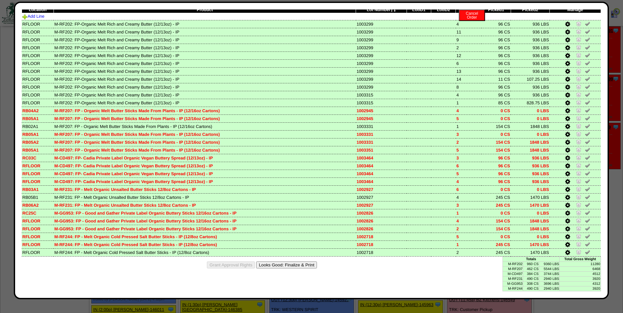
click at [310, 266] on button "Looks Good: Finalize & Print" at bounding box center [286, 265] width 61 height 7
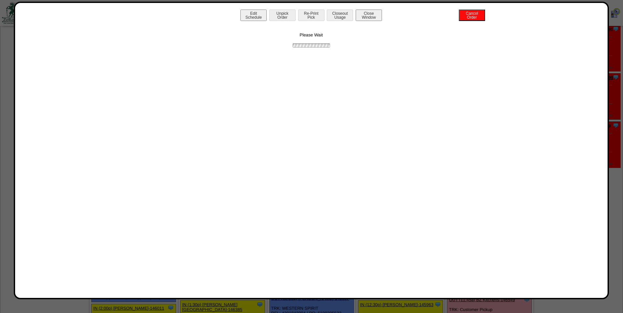
scroll to position [0, 0]
click at [306, 16] on button "Print BOL" at bounding box center [311, 15] width 26 height 11
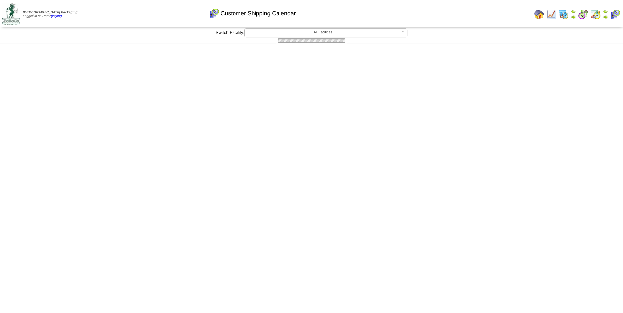
scroll to position [197, 0]
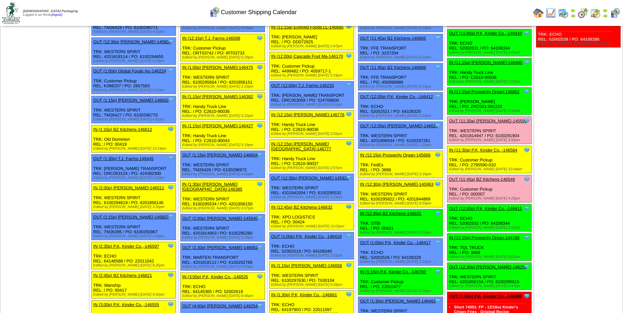
scroll to position [328, 0]
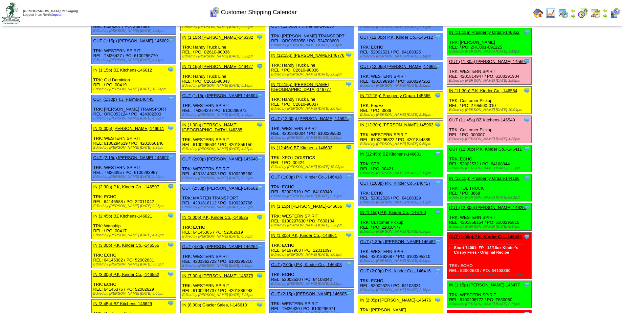
scroll to position [328, 0]
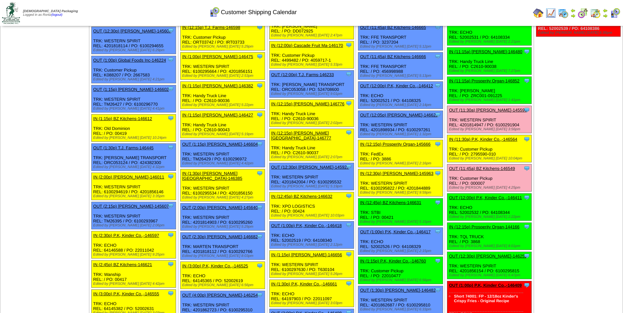
click at [454, 16] on td "Print All" at bounding box center [345, 13] width 371 height 25
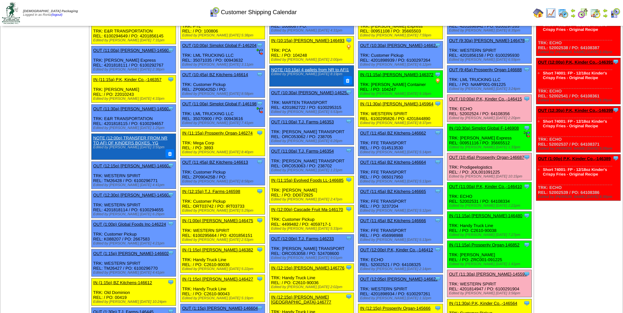
scroll to position [0, 0]
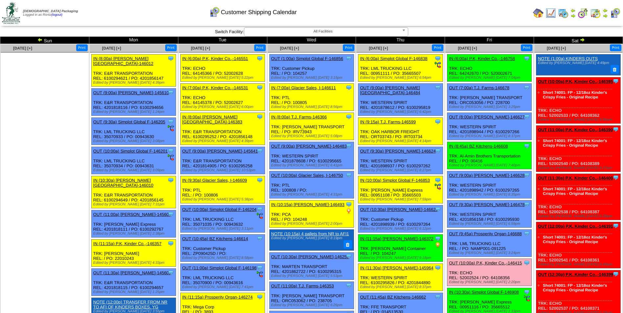
click at [582, 39] on img at bounding box center [582, 39] width 5 height 5
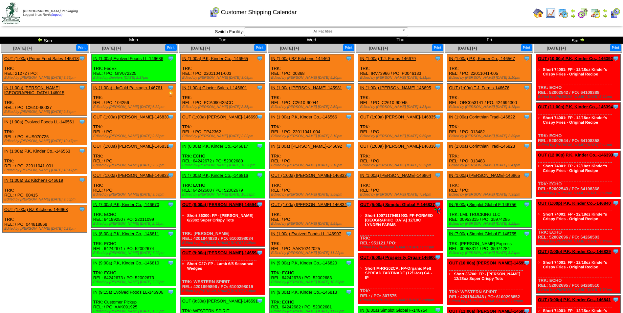
click at [321, 12] on div "Customer Shipping Calendar" at bounding box center [253, 10] width 358 height 18
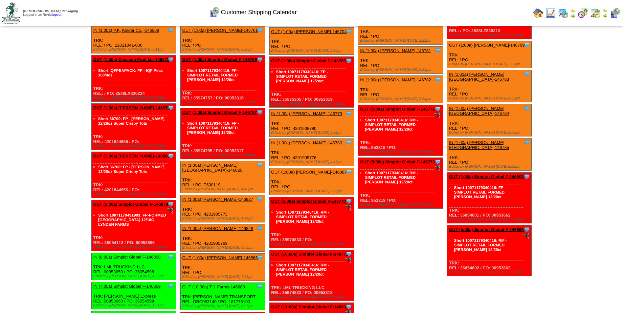
scroll to position [859, 0]
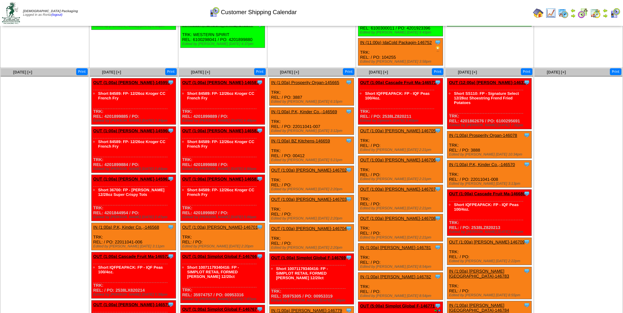
click at [605, 15] on img at bounding box center [605, 15] width 5 height 5
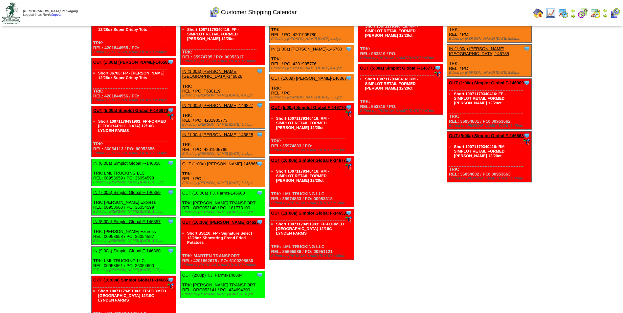
scroll to position [1248, 0]
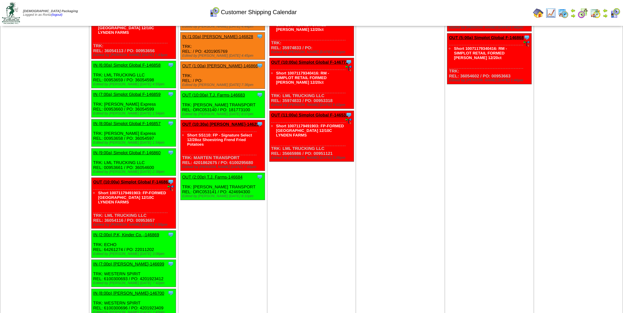
click at [480, 21] on td "Print All" at bounding box center [345, 13] width 371 height 25
click at [137, 233] on link "IN (2:00p) P.K, Kinder Co.,-146869" at bounding box center [126, 235] width 66 height 5
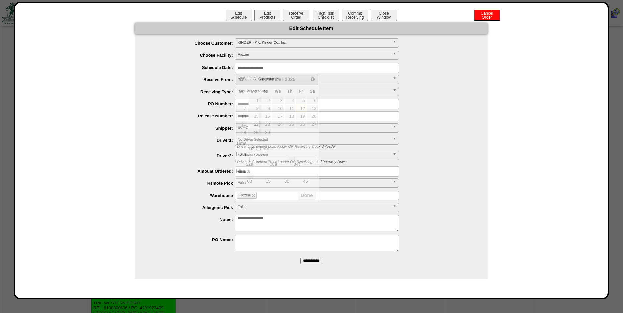
click at [288, 65] on input "**********" at bounding box center [317, 68] width 164 height 10
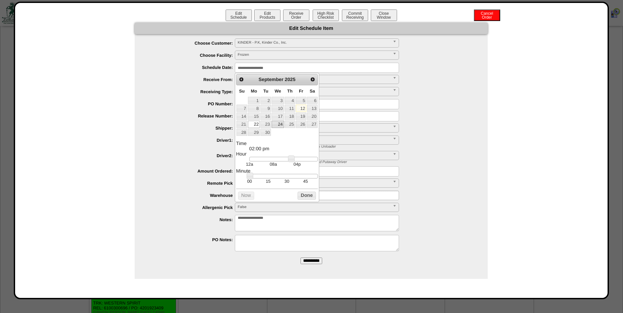
click at [281, 126] on link "24" at bounding box center [278, 124] width 12 height 7
type input "**********"
drag, startPoint x: 291, startPoint y: 163, endPoint x: 277, endPoint y: 161, distance: 13.9
click at [277, 161] on link at bounding box center [278, 159] width 7 height 7
click at [301, 198] on button "Done" at bounding box center [307, 196] width 18 height 8
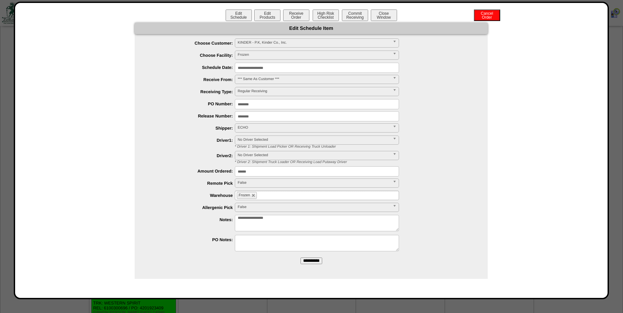
click at [317, 263] on input "**********" at bounding box center [312, 261] width 22 height 7
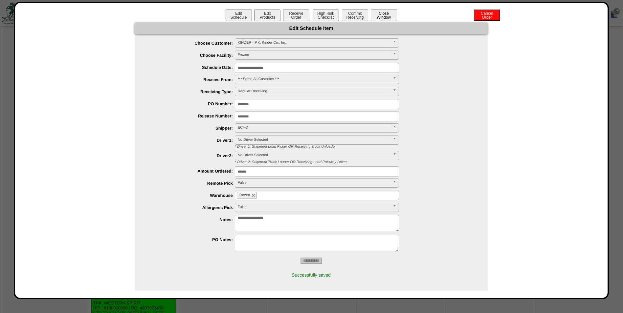
click at [383, 15] on button "Close Window" at bounding box center [384, 15] width 26 height 11
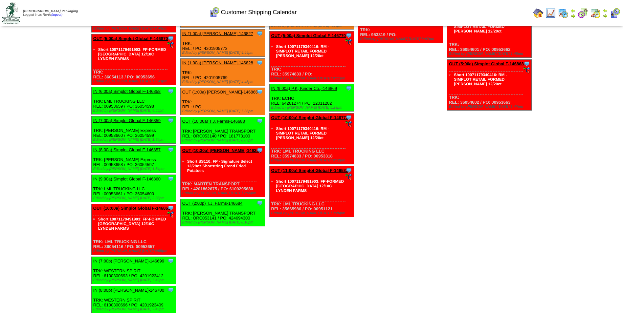
scroll to position [1224, 0]
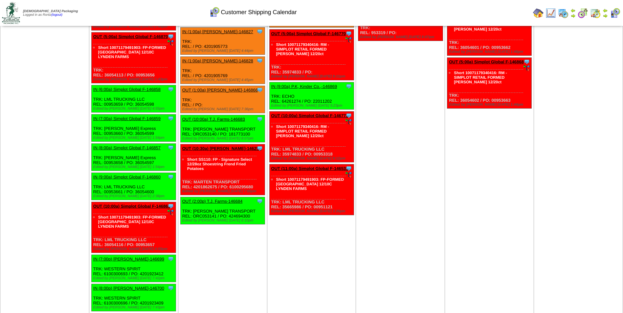
click at [468, 9] on td "Print All" at bounding box center [345, 13] width 371 height 25
click at [417, 11] on div "Customer Shipping Calendar" at bounding box center [253, 10] width 358 height 18
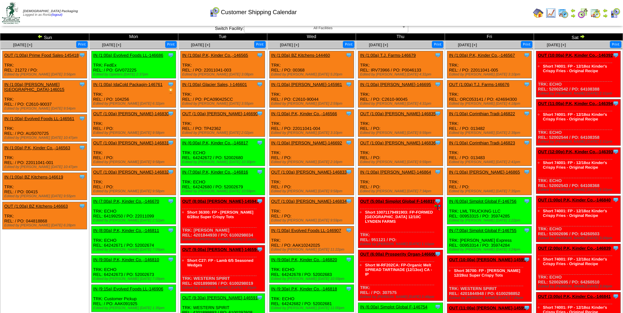
scroll to position [0, 0]
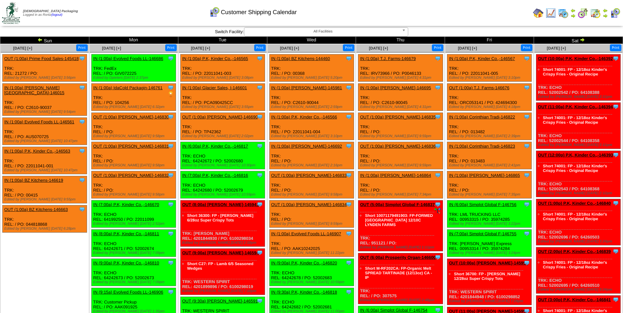
click at [42, 39] on img at bounding box center [39, 39] width 5 height 5
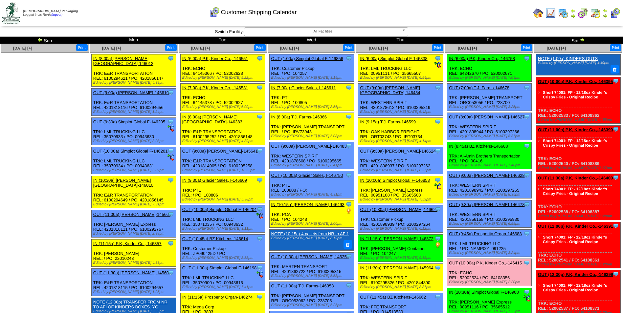
click at [451, 17] on td "Print All" at bounding box center [345, 13] width 371 height 25
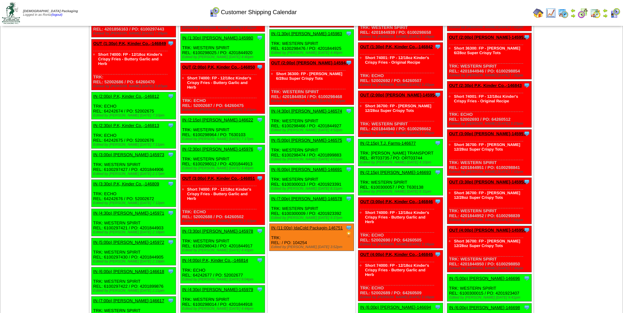
scroll to position [1703, 0]
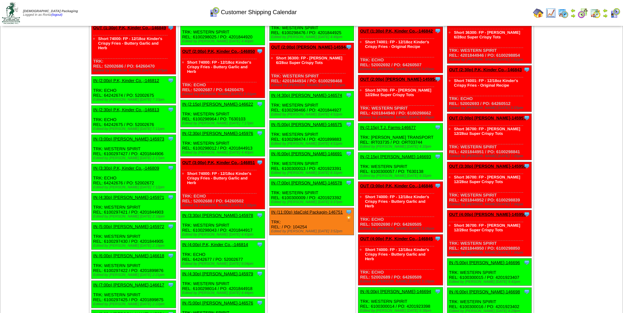
click at [331, 210] on link "IN (11:00p) IdaCold Packagin-146751" at bounding box center [307, 212] width 72 height 5
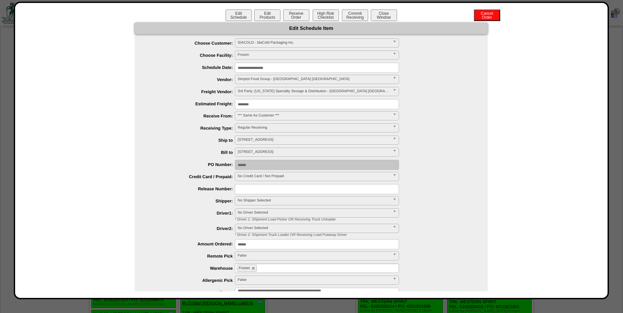
click at [292, 68] on input "**********" at bounding box center [317, 68] width 164 height 10
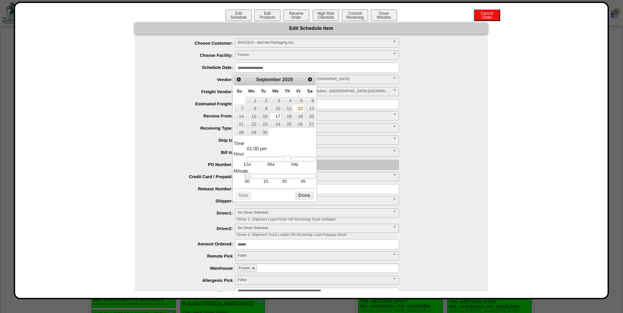
drag, startPoint x: 316, startPoint y: 163, endPoint x: 288, endPoint y: 158, distance: 28.7
click at [288, 158] on link at bounding box center [287, 159] width 7 height 7
drag, startPoint x: 287, startPoint y: 162, endPoint x: 291, endPoint y: 161, distance: 3.7
click at [291, 161] on link at bounding box center [291, 159] width 7 height 7
click at [297, 199] on button "Done" at bounding box center [304, 196] width 18 height 8
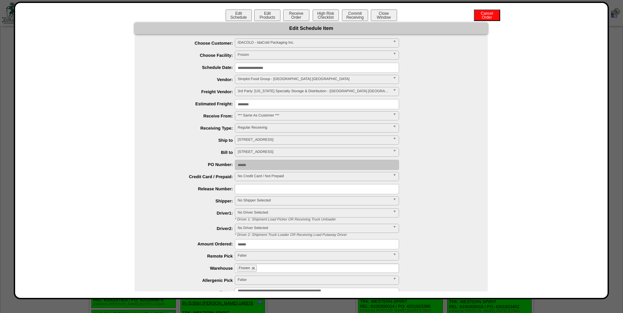
click at [286, 67] on input "**********" at bounding box center [317, 68] width 164 height 10
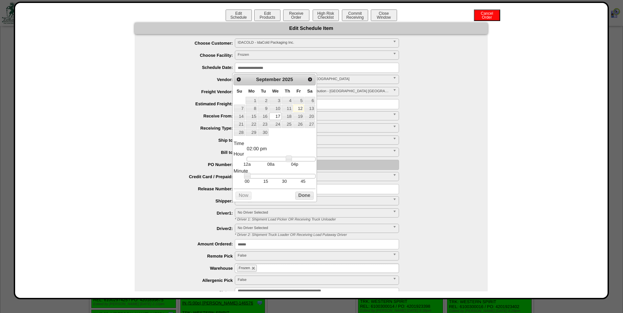
click at [266, 184] on td "15" at bounding box center [266, 182] width 19 height 6
type input "**********"
click at [300, 199] on button "Done" at bounding box center [304, 196] width 18 height 8
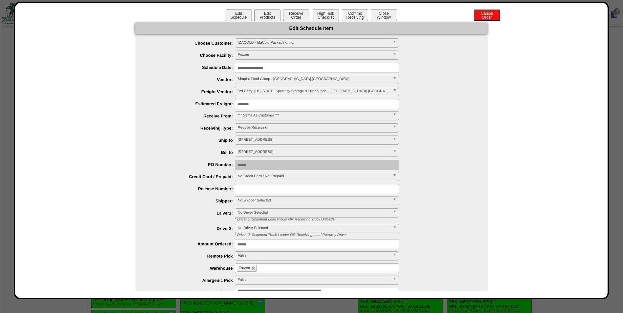
click at [238, 200] on span "No Shipper Selected" at bounding box center [314, 201] width 152 height 8
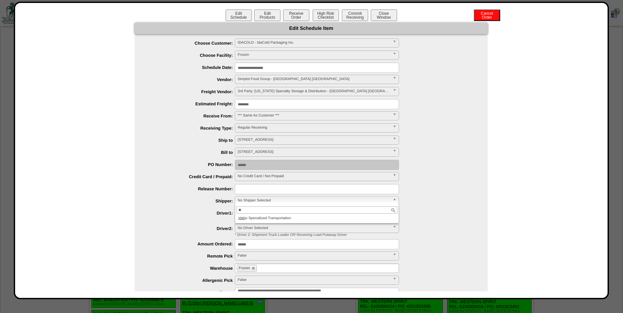
type input "*"
type input "********"
click at [261, 217] on li "Customer Pickup" at bounding box center [317, 218] width 161 height 7
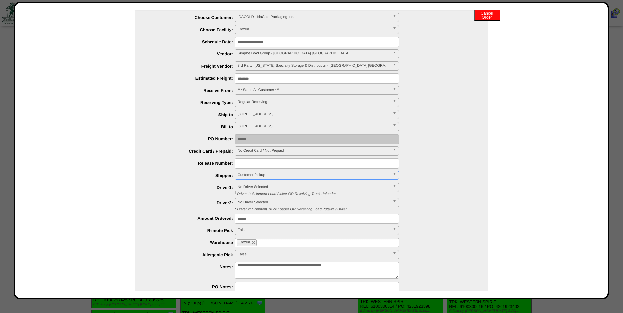
scroll to position [61, 0]
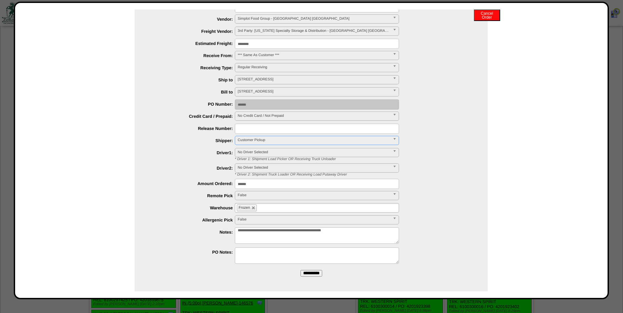
click at [310, 273] on input "**********" at bounding box center [312, 273] width 22 height 7
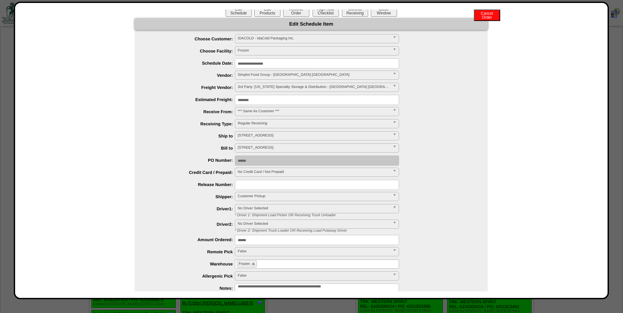
scroll to position [0, 0]
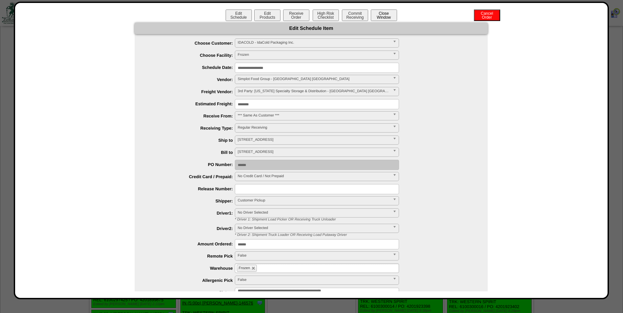
click at [389, 16] on button "Close Window" at bounding box center [384, 15] width 26 height 11
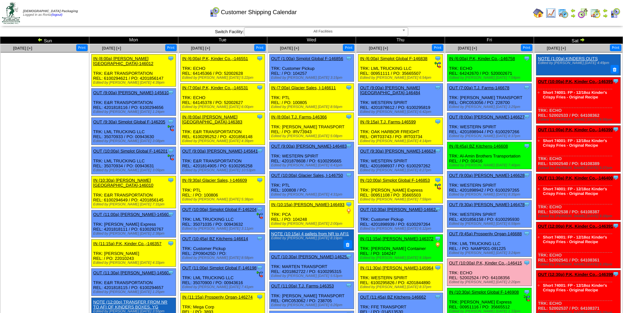
click at [449, 13] on td "Print All" at bounding box center [345, 13] width 371 height 25
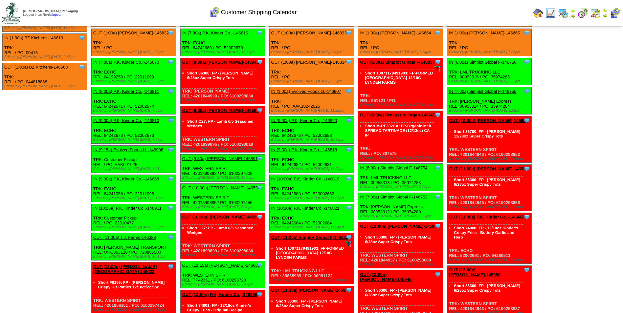
scroll to position [1304, 0]
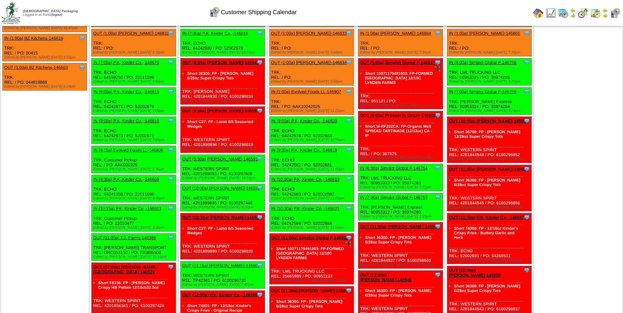
click at [118, 177] on link "IN (9:30a) P.K, Kinder Co.,-146668" at bounding box center [126, 179] width 66 height 5
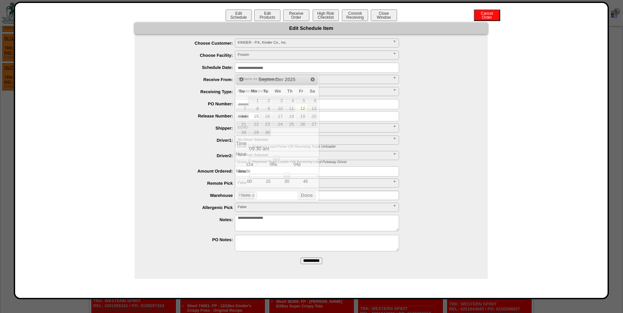
click at [286, 69] on input "**********" at bounding box center [317, 68] width 164 height 10
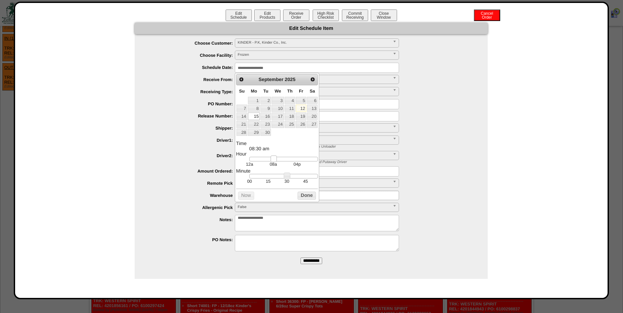
click at [275, 162] on link at bounding box center [274, 159] width 7 height 7
click at [250, 182] on td "00" at bounding box center [249, 182] width 19 height 6
click at [306, 199] on button "Done" at bounding box center [307, 196] width 18 height 8
click at [291, 66] on input "**********" at bounding box center [317, 68] width 164 height 10
click at [281, 116] on link "17" at bounding box center [278, 116] width 12 height 7
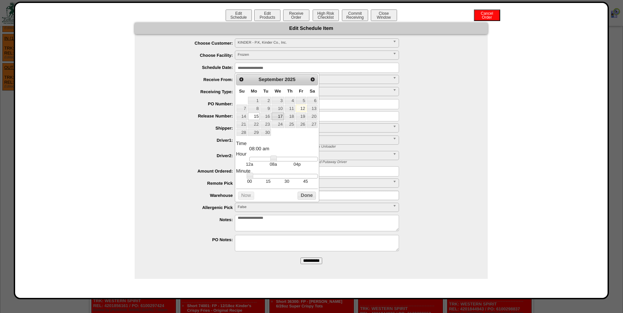
type input "**********"
click at [303, 196] on button "Done" at bounding box center [307, 196] width 18 height 8
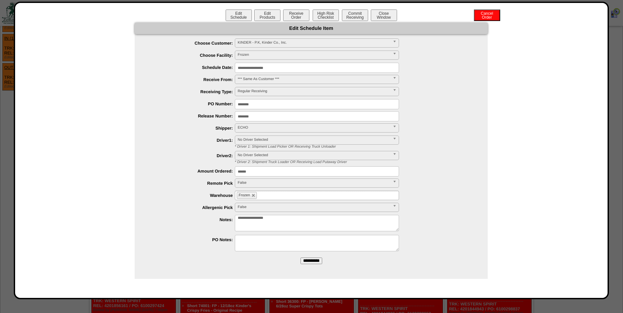
click at [320, 262] on input "**********" at bounding box center [312, 261] width 22 height 7
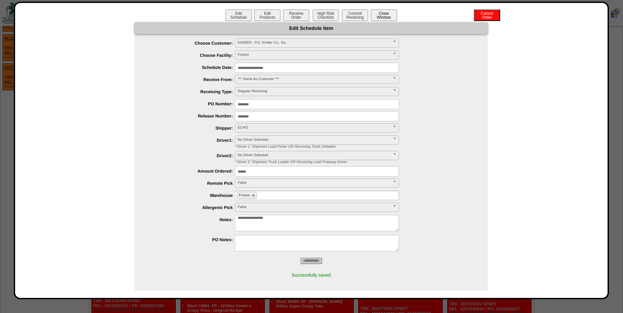
click at [386, 20] on button "Close Window" at bounding box center [384, 15] width 26 height 11
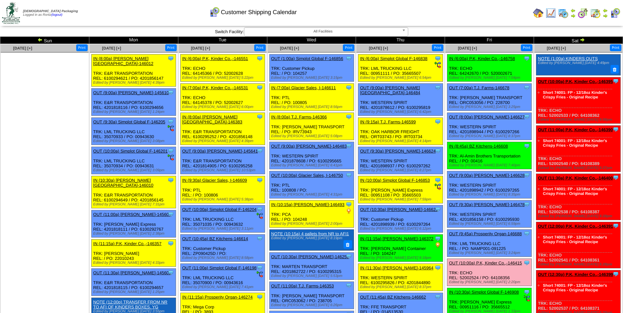
click at [464, 13] on td "Print All" at bounding box center [345, 13] width 371 height 25
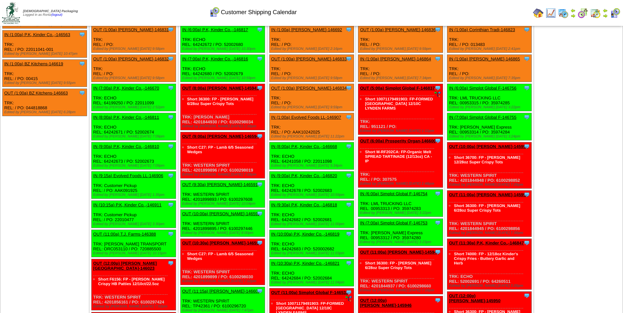
click at [281, 144] on link "IN (8:00a) P.K, Kinder Co.,-146668" at bounding box center [304, 146] width 66 height 5
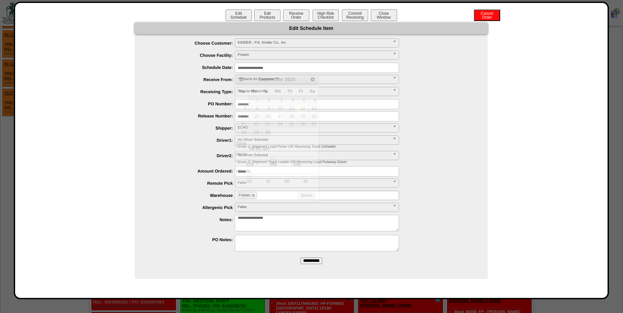
click at [287, 67] on input "**********" at bounding box center [317, 68] width 164 height 10
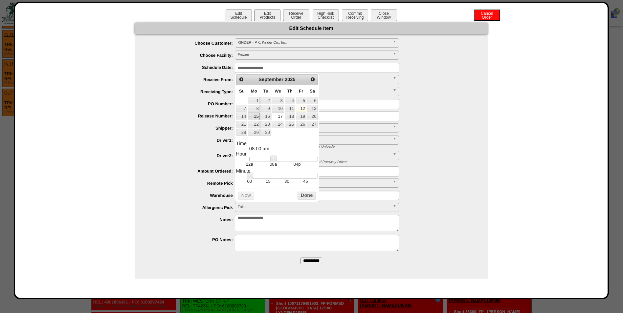
click at [256, 118] on link "15" at bounding box center [254, 116] width 12 height 7
drag, startPoint x: 285, startPoint y: 184, endPoint x: 285, endPoint y: 179, distance: 4.9
click at [285, 184] on td "30" at bounding box center [287, 182] width 19 height 6
type input "**********"
click at [278, 161] on link at bounding box center [277, 159] width 7 height 7
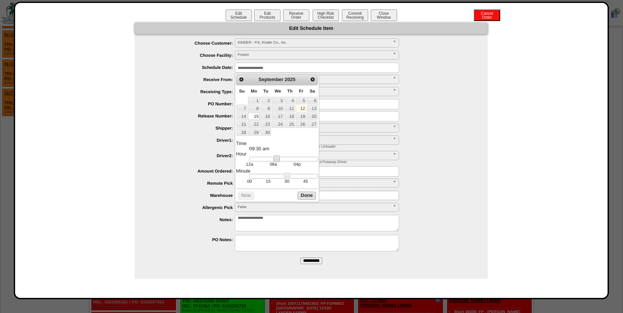
click at [308, 200] on button "Done" at bounding box center [307, 196] width 18 height 8
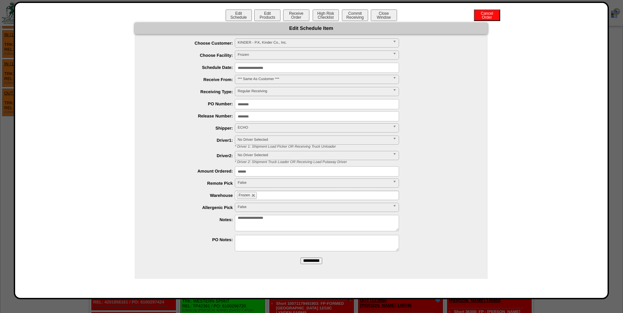
click at [309, 263] on input "**********" at bounding box center [312, 261] width 22 height 7
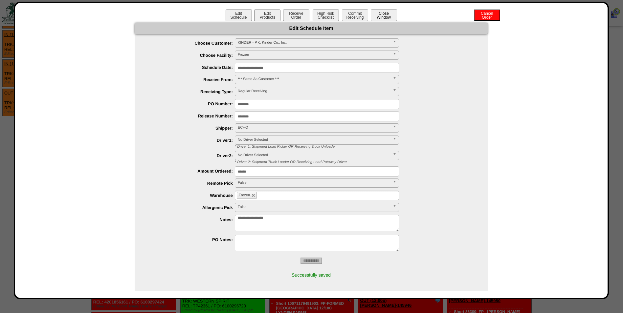
click at [380, 16] on button "Close Window" at bounding box center [384, 15] width 26 height 11
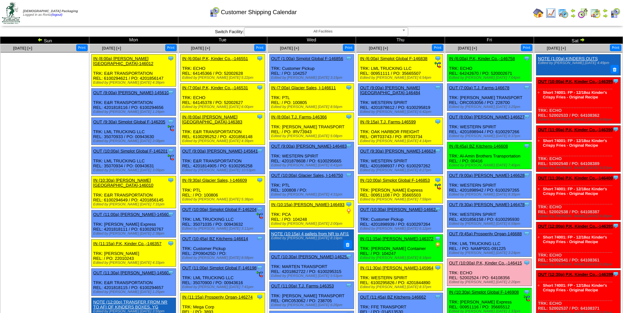
click at [420, 16] on div "Customer Shipping Calendar" at bounding box center [253, 10] width 358 height 18
click at [582, 40] on img at bounding box center [582, 39] width 5 height 5
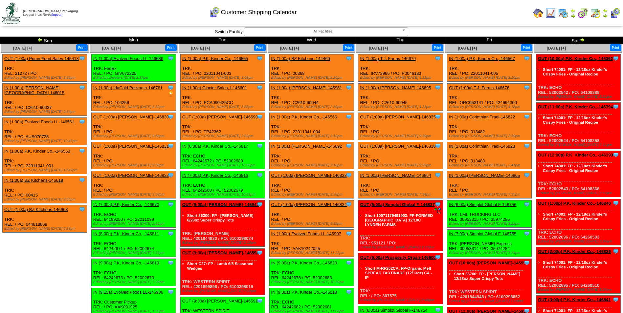
drag, startPoint x: 441, startPoint y: 11, endPoint x: 440, endPoint y: 7, distance: 5.1
click at [440, 11] on td "Print All" at bounding box center [345, 13] width 371 height 25
click at [40, 39] on img at bounding box center [39, 39] width 5 height 5
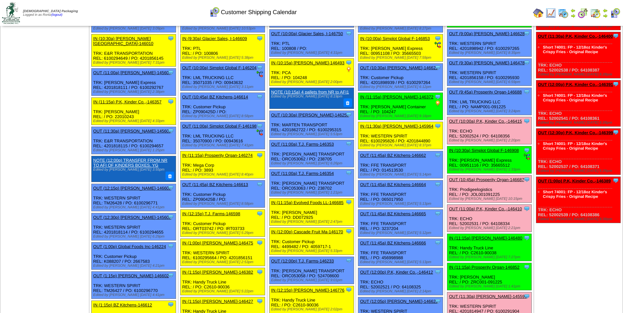
scroll to position [164, 0]
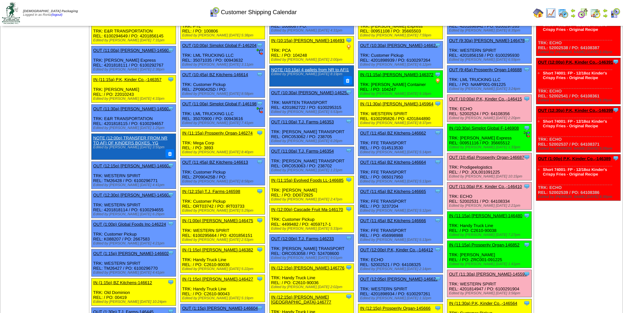
click at [473, 187] on link "OUT (11:00a) P.K, Kinder Co.,-146410" at bounding box center [485, 186] width 73 height 5
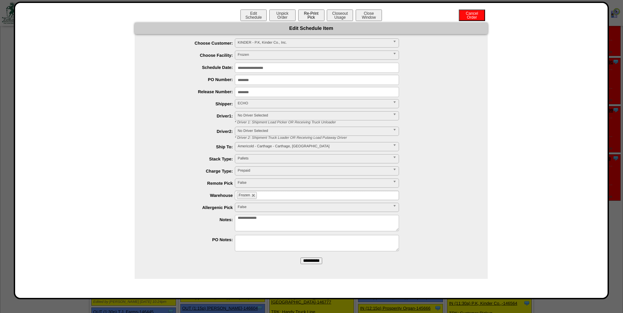
click at [313, 15] on button "Re-Print Pick" at bounding box center [311, 15] width 26 height 11
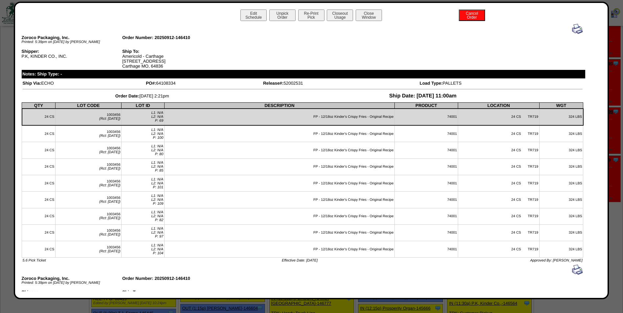
click at [572, 29] on img at bounding box center [577, 29] width 11 height 11
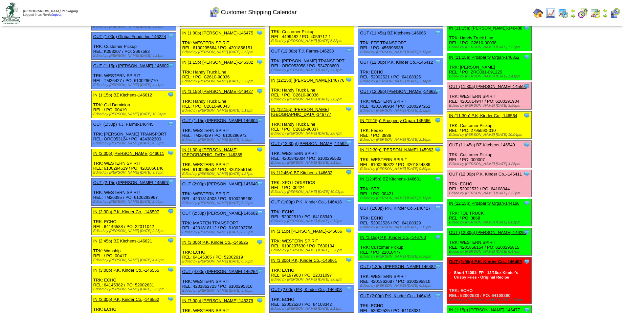
scroll to position [361, 0]
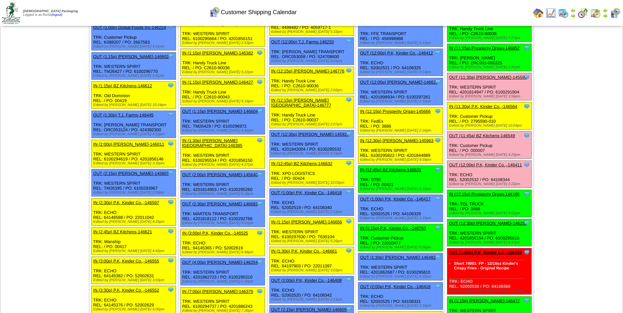
click at [485, 167] on link "OUT (12:00p) P.K, Kinder Co.,-146411" at bounding box center [485, 165] width 73 height 5
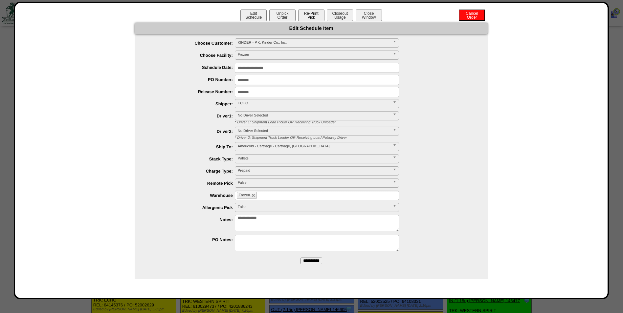
click at [312, 16] on button "Re-Print Pick" at bounding box center [311, 15] width 26 height 11
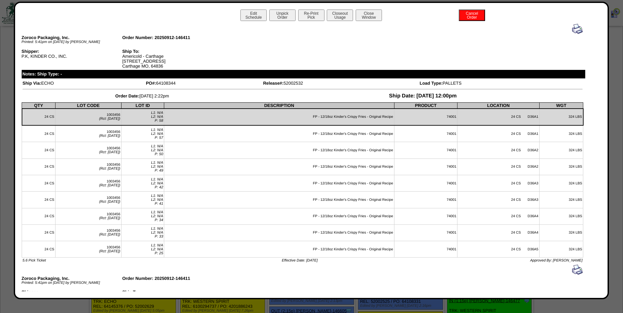
click at [572, 31] on img at bounding box center [577, 29] width 11 height 11
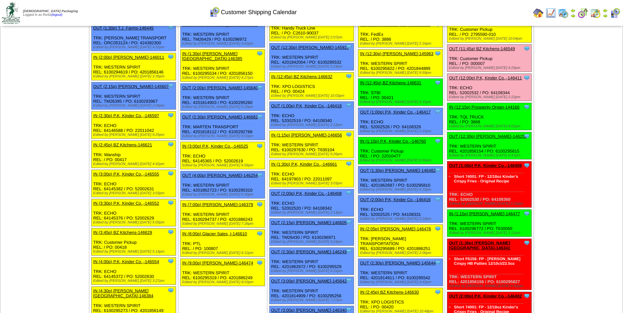
scroll to position [460, 0]
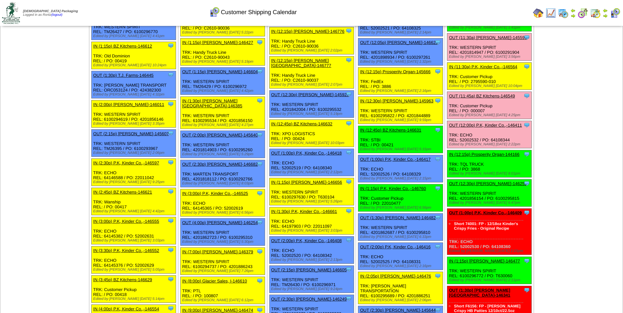
scroll to position [361, 0]
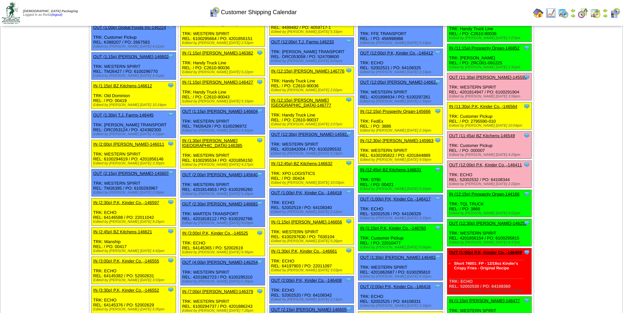
click at [356, 9] on div "Customer Shipping Calendar" at bounding box center [253, 10] width 358 height 18
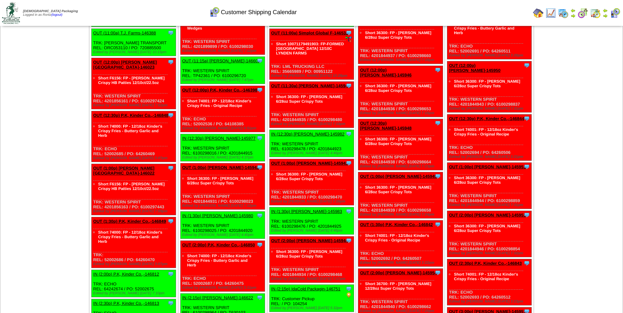
scroll to position [1511, 0]
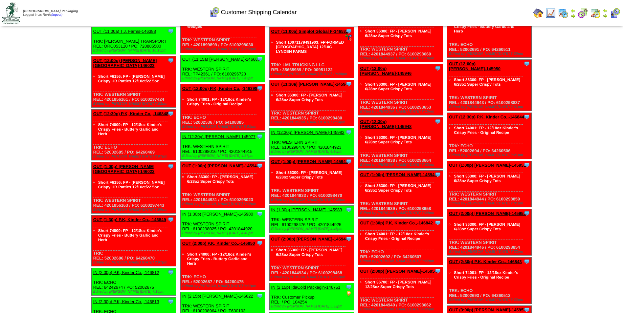
click at [604, 16] on img at bounding box center [605, 15] width 5 height 5
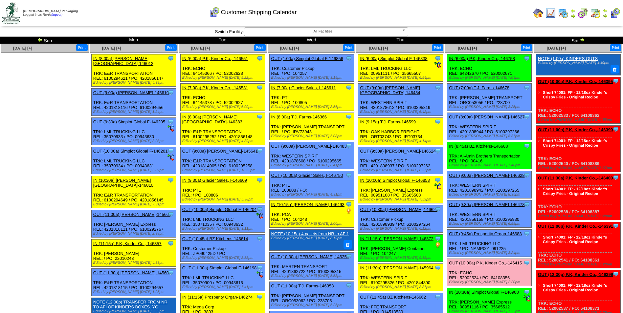
click at [584, 38] on img at bounding box center [582, 39] width 5 height 5
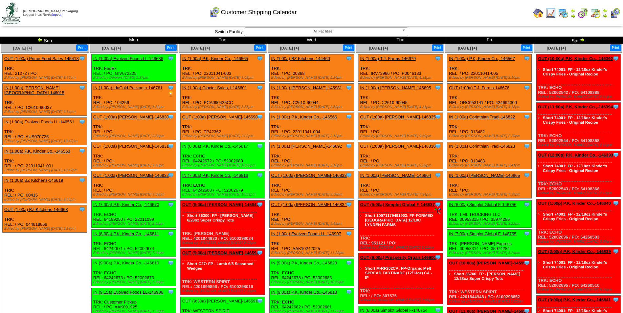
click at [58, 58] on link "OUT (1:00a) Prime Food Sales-145418" at bounding box center [41, 58] width 75 height 5
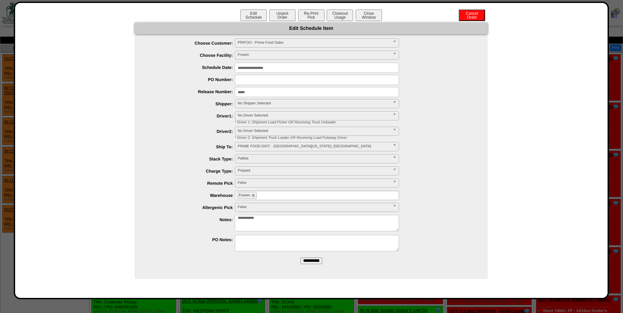
click at [286, 66] on input "**********" at bounding box center [317, 68] width 164 height 10
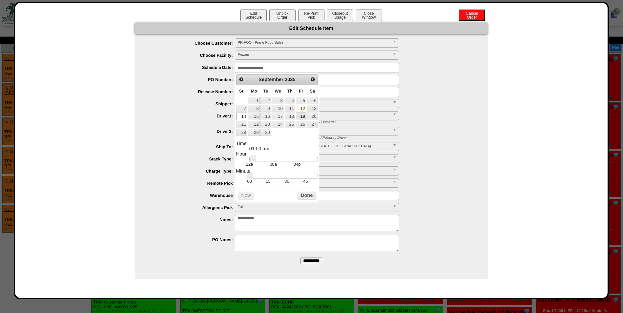
click at [304, 118] on link "19" at bounding box center [301, 116] width 11 height 7
click at [284, 184] on td "30" at bounding box center [287, 182] width 19 height 6
type input "**********"
drag, startPoint x: 254, startPoint y: 163, endPoint x: 289, endPoint y: 165, distance: 35.9
click at [289, 165] on dd "12a 08a 04p" at bounding box center [283, 162] width 69 height 10
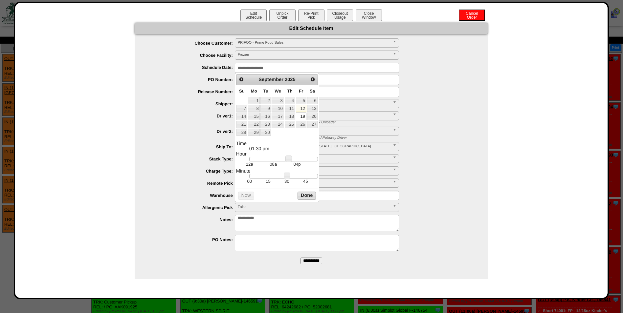
click at [306, 199] on button "Done" at bounding box center [307, 196] width 18 height 8
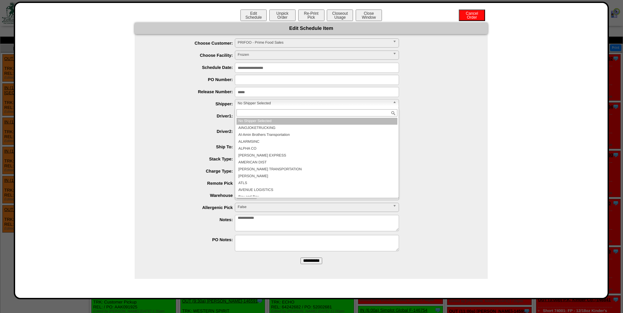
click at [271, 102] on span "No Shipper Selected" at bounding box center [314, 104] width 152 height 8
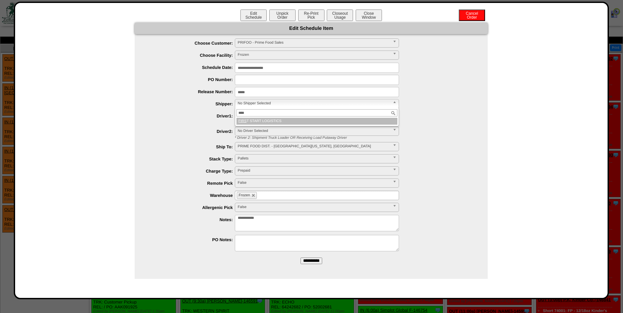
type input "****"
click at [270, 122] on li "FIRS T START LOGISTICS" at bounding box center [317, 121] width 161 height 7
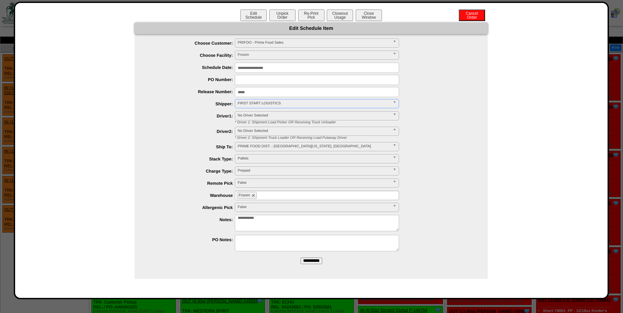
click at [312, 261] on input "**********" at bounding box center [312, 261] width 22 height 7
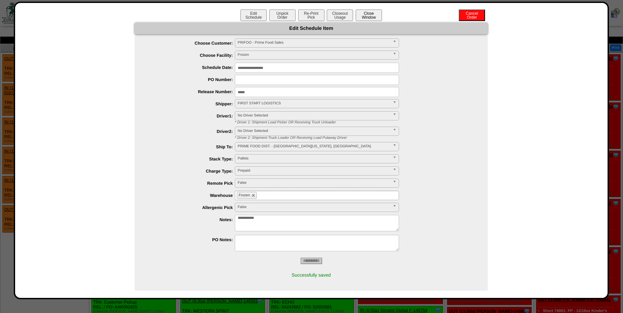
click at [371, 15] on button "Close Window" at bounding box center [369, 15] width 26 height 11
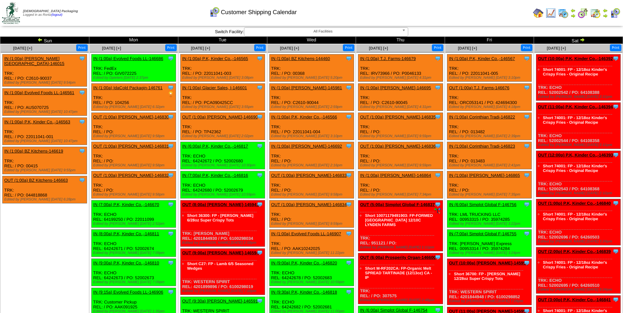
click at [395, 10] on div "Customer Shipping Calendar" at bounding box center [253, 10] width 358 height 18
click at [41, 38] on img at bounding box center [39, 39] width 5 height 5
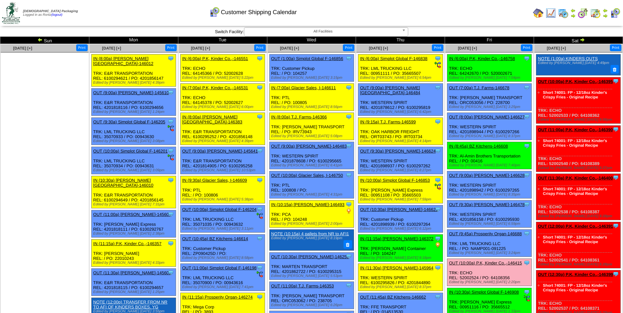
click at [461, 14] on td "Print All" at bounding box center [345, 13] width 371 height 25
click at [583, 40] on img at bounding box center [582, 39] width 5 height 5
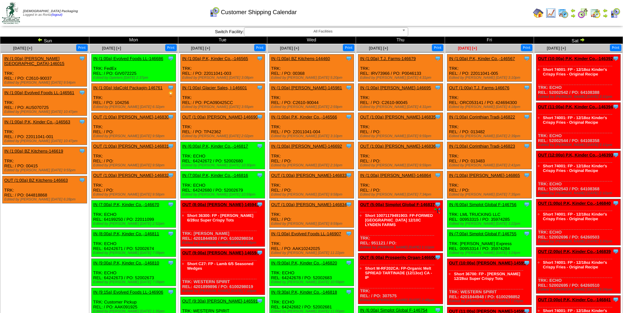
click at [473, 48] on span "Sep 19 [+]" at bounding box center [467, 48] width 19 height 5
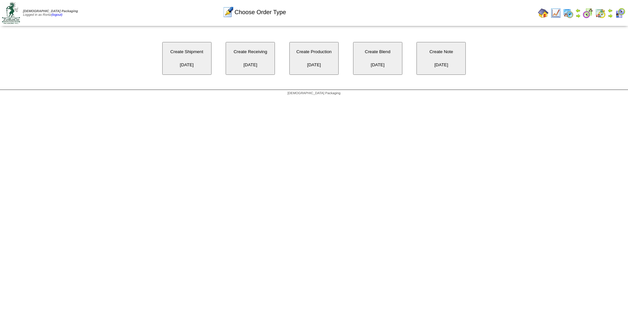
click at [258, 67] on button "Create Receiving [DATE]" at bounding box center [250, 58] width 49 height 33
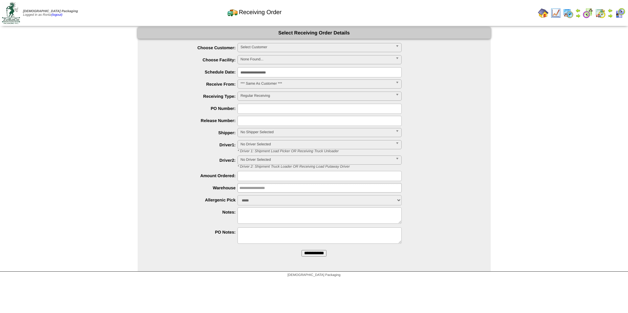
click at [253, 111] on input "text" at bounding box center [319, 109] width 164 height 10
paste input "******"
type input "******"
click at [294, 45] on span "Select Customer" at bounding box center [316, 47] width 152 height 8
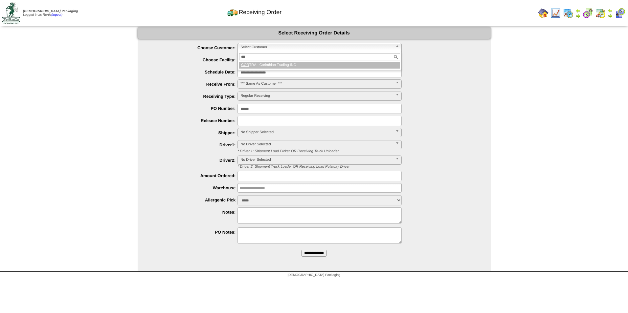
type input "***"
click at [289, 68] on li "COR TRA - Corinthian Trading INC" at bounding box center [319, 65] width 161 height 7
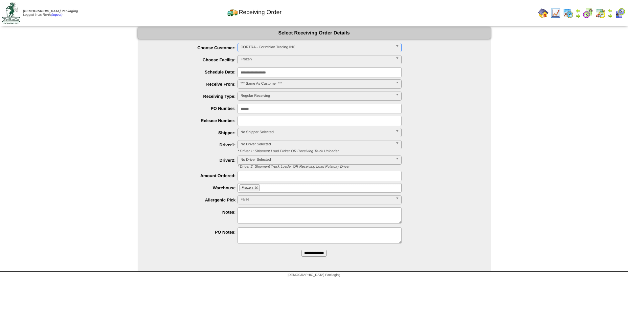
click at [315, 253] on input "**********" at bounding box center [314, 253] width 25 height 7
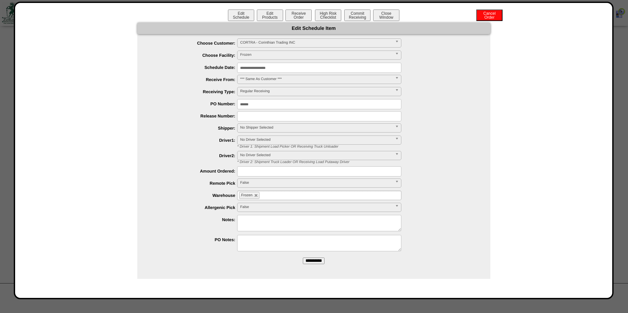
drag, startPoint x: 310, startPoint y: 262, endPoint x: 350, endPoint y: 41, distance: 224.9
click at [310, 262] on input "**********" at bounding box center [314, 261] width 22 height 7
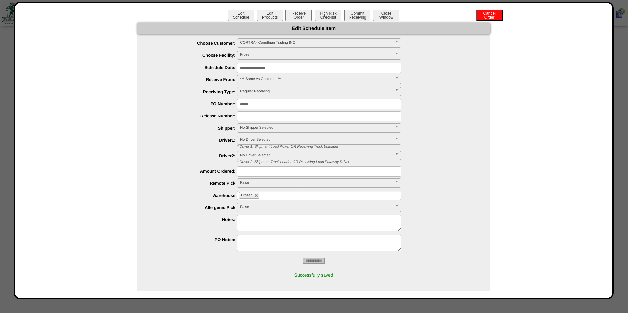
click at [264, 15] on button "Edit Products" at bounding box center [270, 15] width 26 height 11
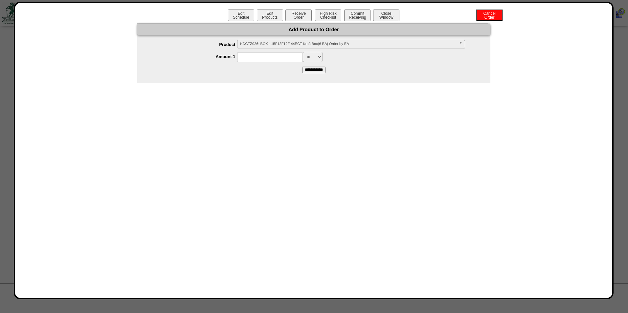
click at [266, 43] on span "KDCTZ026: BOX - 15F12F12F 44ECT Kraft Box(6 EA) Order by EA" at bounding box center [348, 44] width 216 height 8
type input "*"
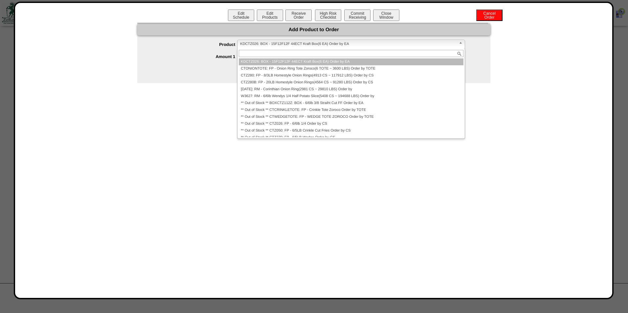
click at [480, 59] on div "**" at bounding box center [320, 57] width 340 height 10
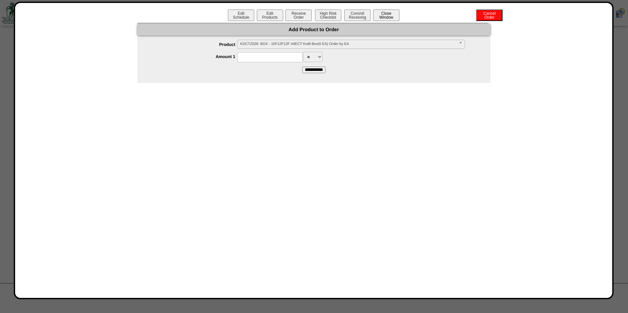
click at [391, 15] on button "Close Window" at bounding box center [386, 15] width 26 height 11
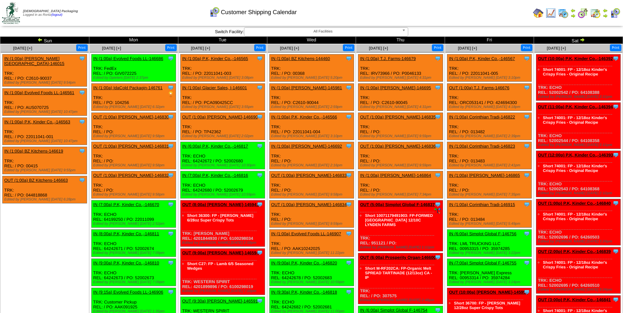
click at [469, 15] on td "Print All" at bounding box center [345, 13] width 371 height 25
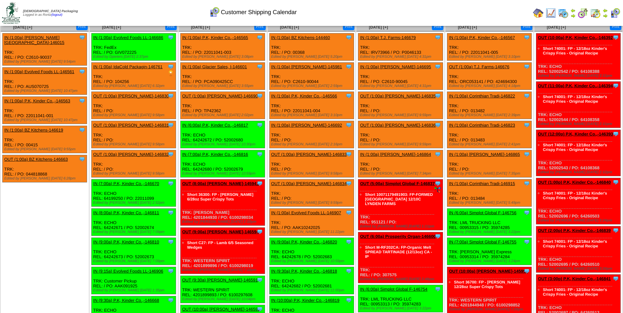
scroll to position [33, 0]
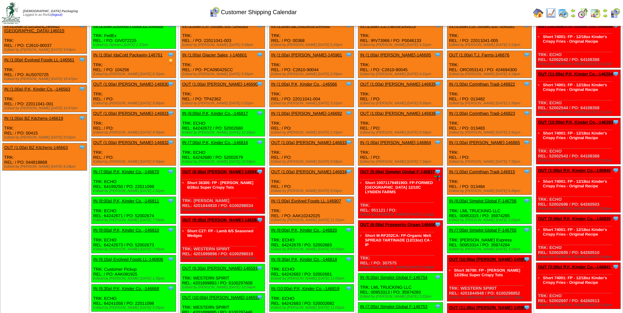
click at [500, 173] on link "IN (1:00a) Corinthian Tradi-146915" at bounding box center [482, 171] width 66 height 5
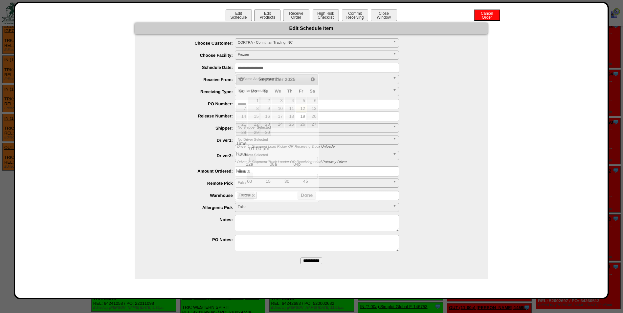
click at [299, 68] on input "**********" at bounding box center [317, 68] width 164 height 10
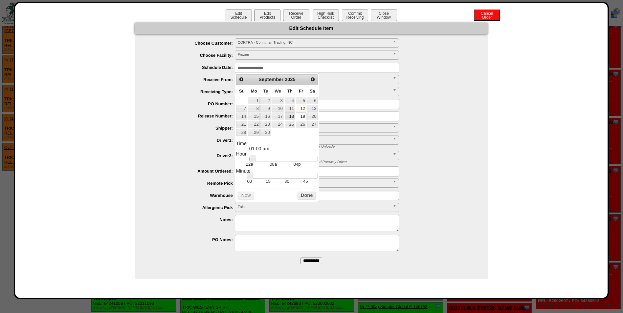
click at [288, 113] on link "18" at bounding box center [290, 116] width 11 height 7
type input "**********"
drag, startPoint x: 254, startPoint y: 160, endPoint x: 272, endPoint y: 161, distance: 17.7
click at [272, 161] on link at bounding box center [271, 159] width 7 height 7
click at [305, 200] on button "Done" at bounding box center [307, 196] width 18 height 8
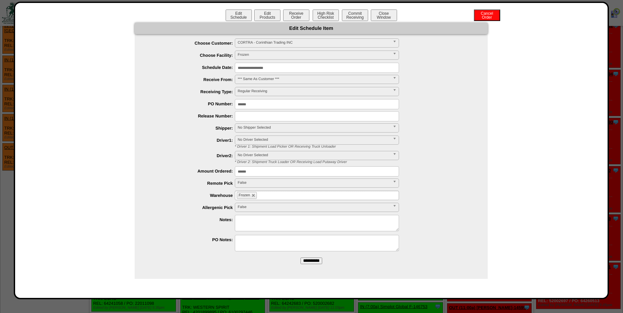
click at [318, 262] on input "**********" at bounding box center [312, 261] width 22 height 7
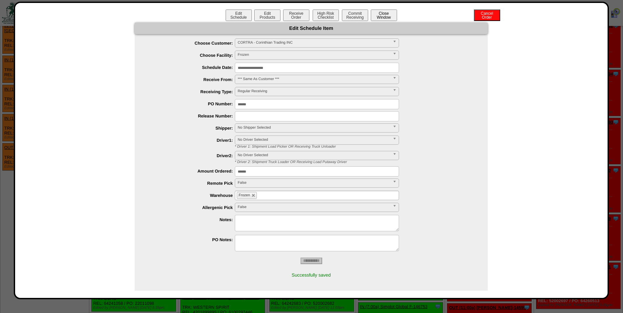
click at [386, 12] on button "Close Window" at bounding box center [384, 15] width 26 height 11
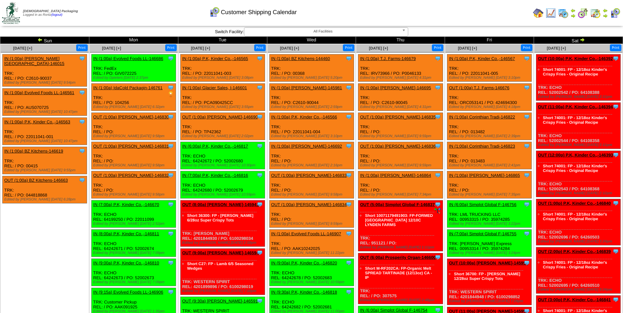
click at [422, 11] on div "Customer Shipping Calendar" at bounding box center [253, 10] width 358 height 18
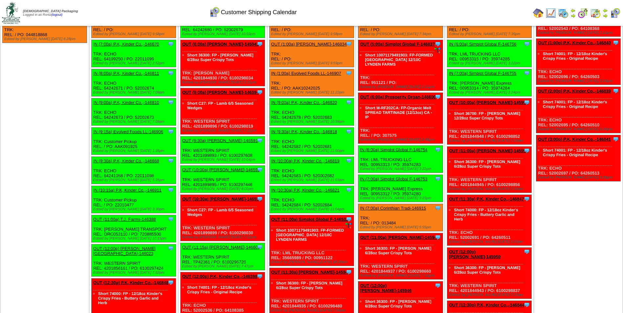
scroll to position [162, 0]
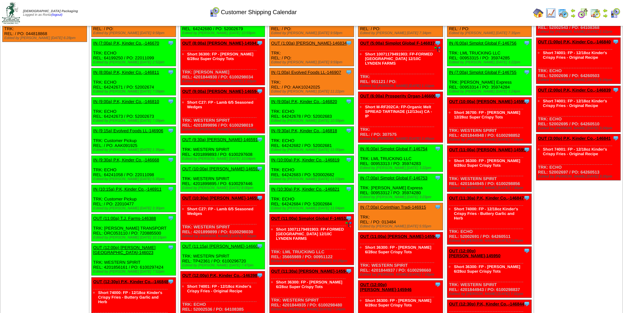
click at [370, 208] on link "IN (7:00a) Corinthian Tradi-146915" at bounding box center [393, 207] width 66 height 5
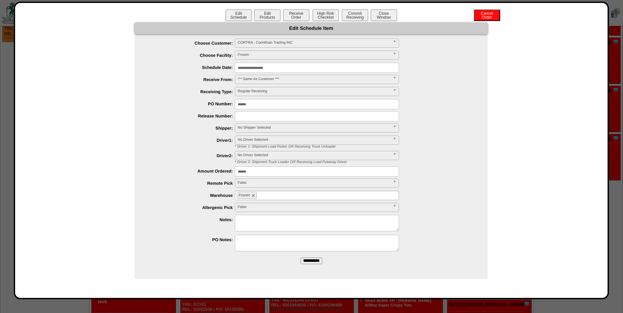
click at [288, 66] on input "**********" at bounding box center [317, 68] width 164 height 10
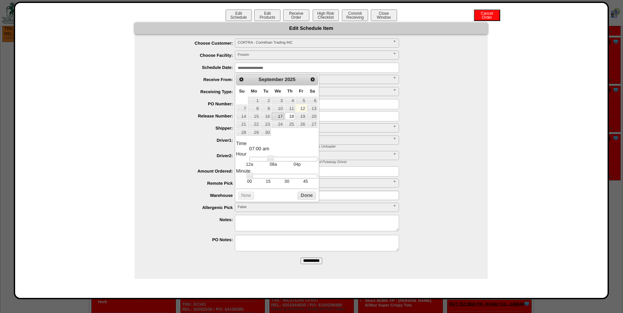
click at [280, 115] on link "17" at bounding box center [278, 116] width 12 height 7
type input "**********"
drag, startPoint x: 269, startPoint y: 159, endPoint x: 275, endPoint y: 157, distance: 6.3
click at [275, 157] on dl "Time 08:00 am Hour 12a 08a 04p Minute 00 15 30 45 Second Time Zone ***** ***** …" at bounding box center [277, 162] width 82 height 43
click at [304, 197] on button "Done" at bounding box center [307, 196] width 18 height 8
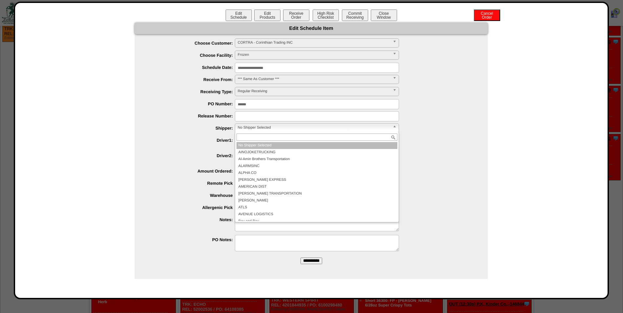
click at [247, 128] on span "No Shipper Selected" at bounding box center [314, 128] width 152 height 8
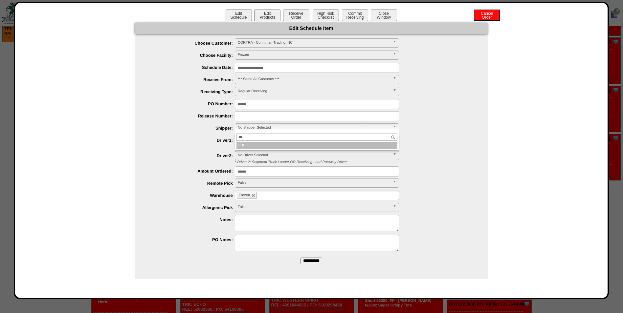
type input "***"
click at [252, 143] on li "LDi" at bounding box center [317, 145] width 161 height 7
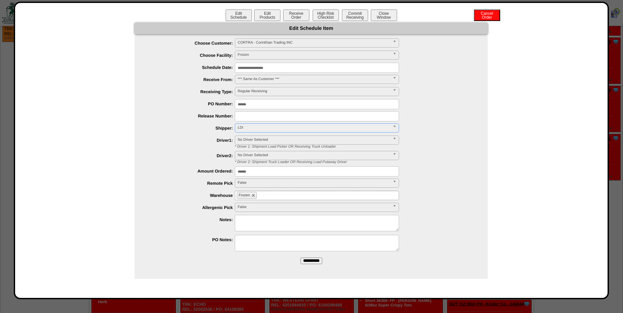
click at [307, 263] on input "**********" at bounding box center [312, 261] width 22 height 7
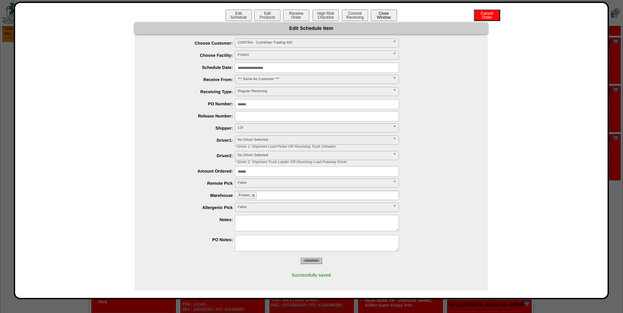
click at [378, 16] on button "Close Window" at bounding box center [384, 15] width 26 height 11
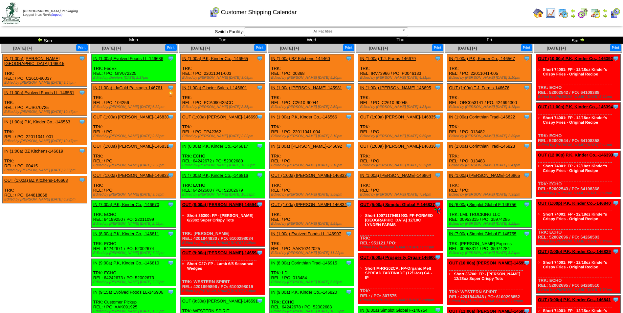
click at [43, 38] on link at bounding box center [40, 40] width 7 height 5
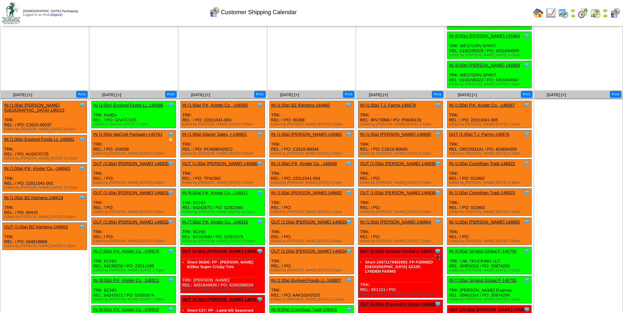
scroll to position [1150, 0]
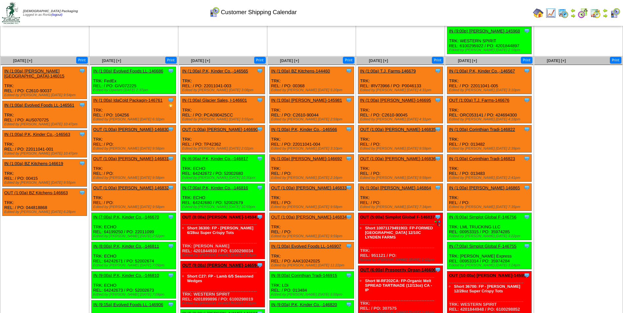
drag, startPoint x: 462, startPoint y: 13, endPoint x: 463, endPoint y: 9, distance: 4.6
click at [462, 13] on td "Print All" at bounding box center [345, 13] width 371 height 25
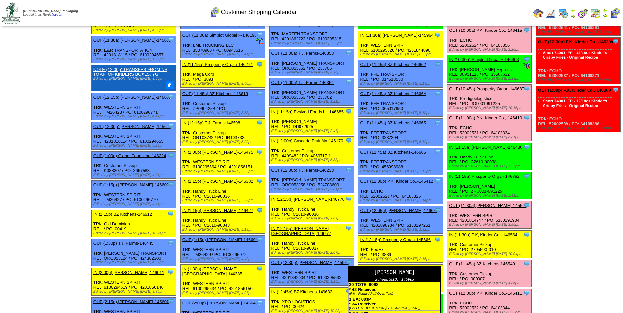
scroll to position [200, 0]
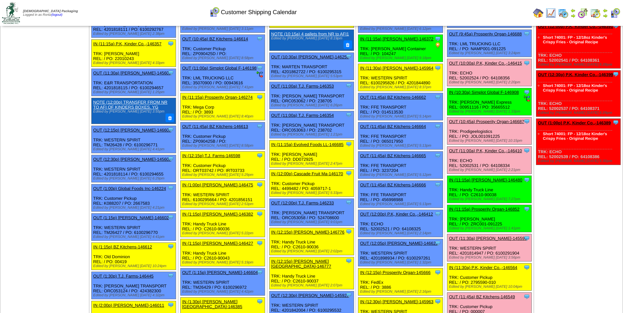
click at [484, 150] on link "OUT (11:00a) P.K, Kinder Co.,-146410" at bounding box center [485, 150] width 73 height 5
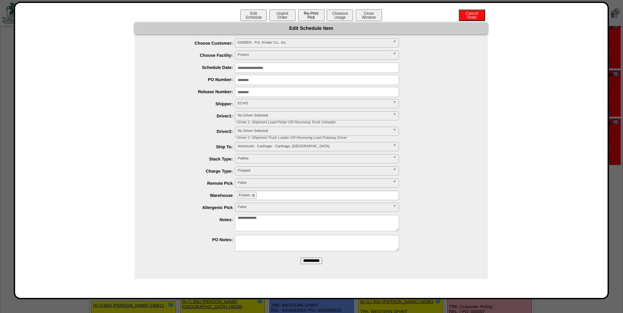
click at [315, 16] on button "Re-Print Pick" at bounding box center [311, 15] width 26 height 11
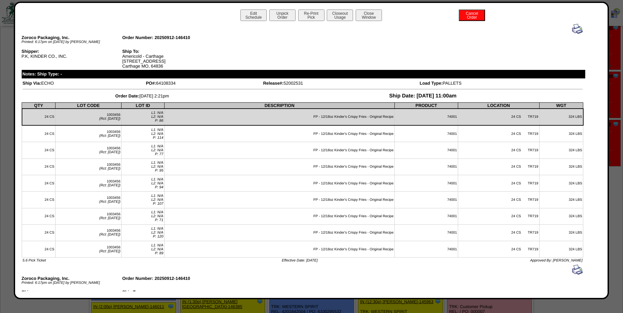
click at [574, 33] on img at bounding box center [577, 29] width 11 height 11
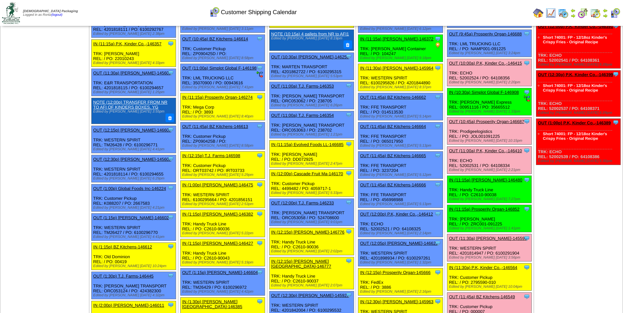
scroll to position [167, 0]
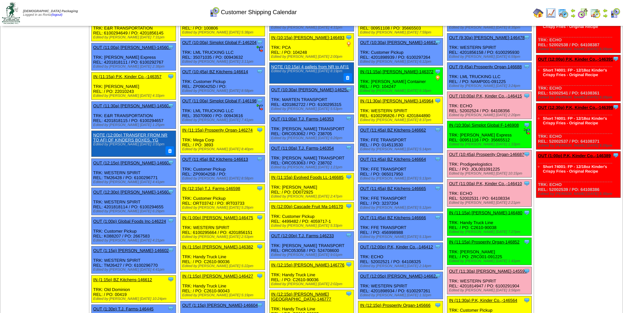
click at [479, 95] on link "OUT (10:00a) P.K, Kinder Co.,-146415" at bounding box center [485, 96] width 73 height 5
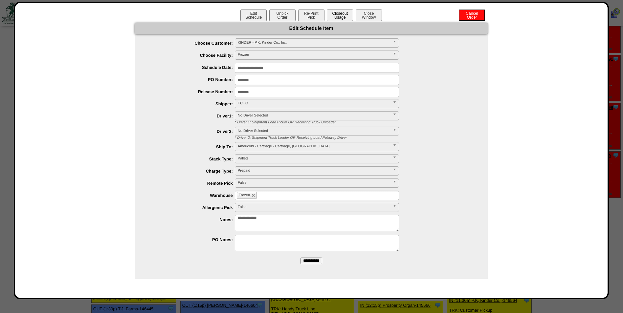
click at [337, 13] on button "Closeout Usage" at bounding box center [340, 15] width 26 height 11
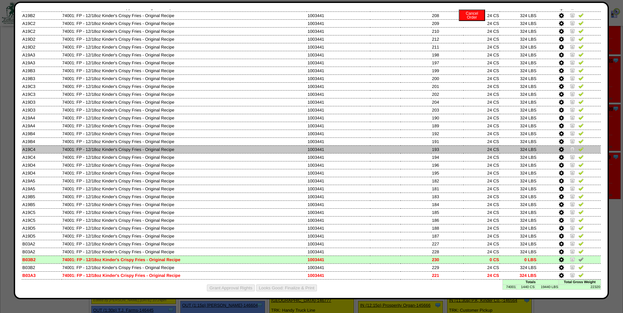
scroll to position [262, 0]
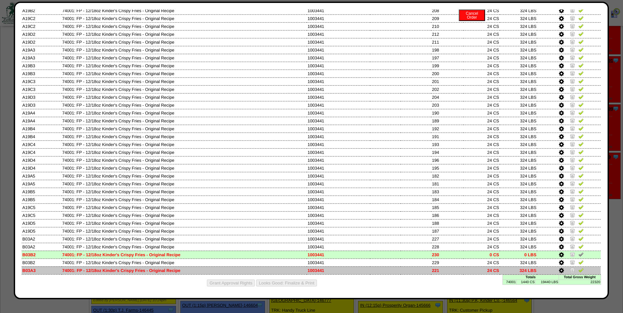
click at [578, 270] on img at bounding box center [580, 270] width 5 height 5
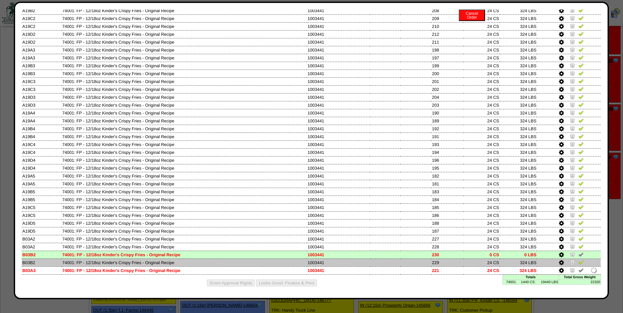
click at [578, 263] on img at bounding box center [580, 262] width 5 height 5
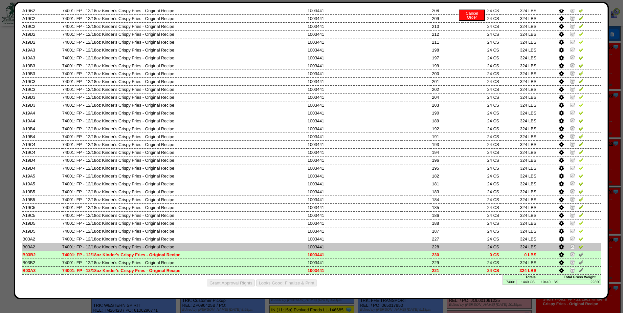
click at [578, 246] on img at bounding box center [580, 246] width 5 height 5
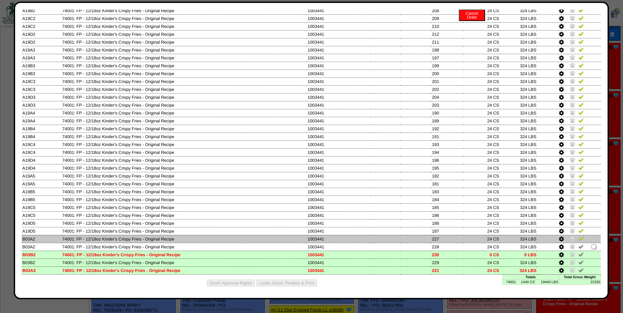
click at [578, 239] on img at bounding box center [580, 238] width 5 height 5
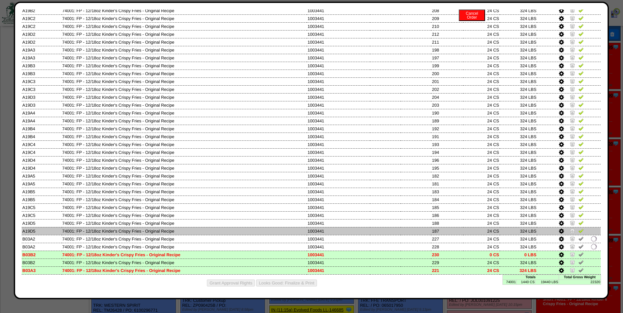
click at [578, 231] on img at bounding box center [580, 230] width 5 height 5
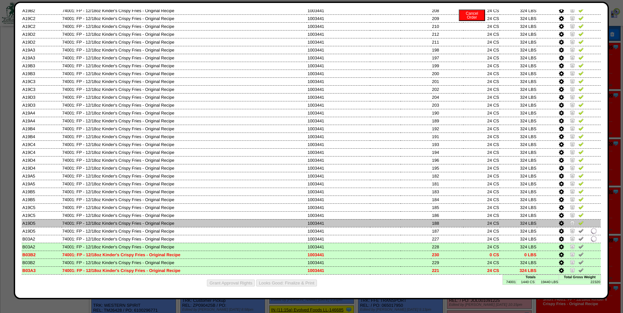
click at [578, 222] on img at bounding box center [580, 222] width 5 height 5
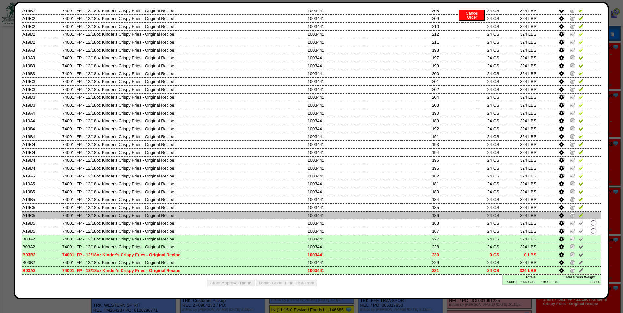
click at [578, 215] on img at bounding box center [580, 215] width 5 height 5
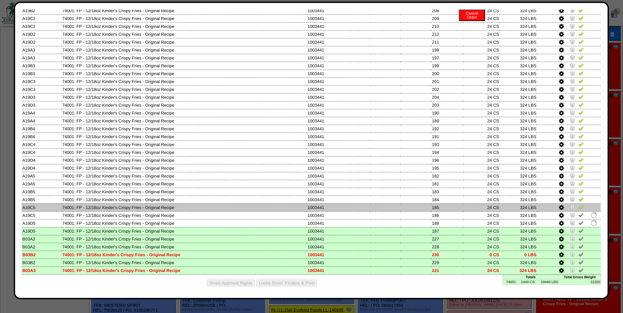
click at [578, 209] on img at bounding box center [580, 207] width 5 height 5
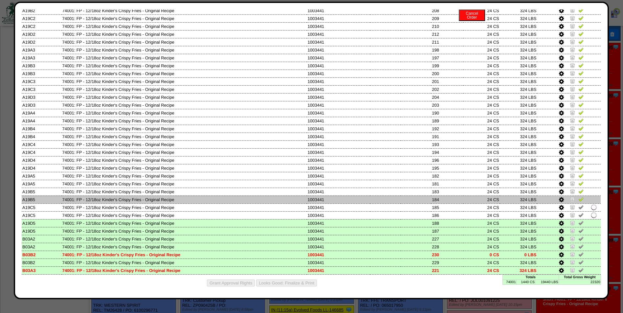
click at [578, 200] on img at bounding box center [580, 199] width 5 height 5
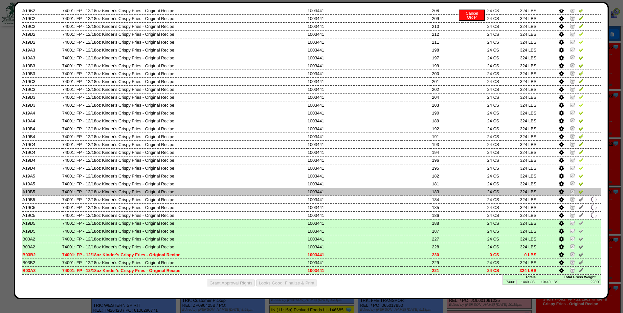
click at [578, 192] on img at bounding box center [580, 191] width 5 height 5
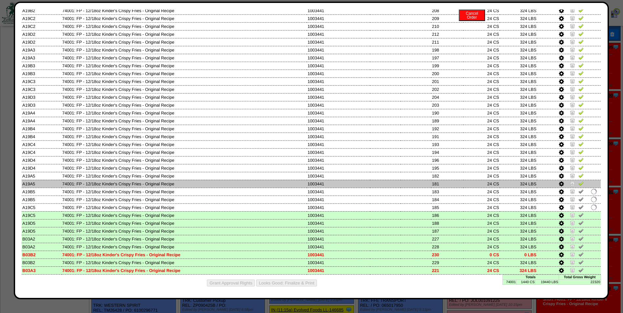
click at [578, 185] on img at bounding box center [580, 183] width 5 height 5
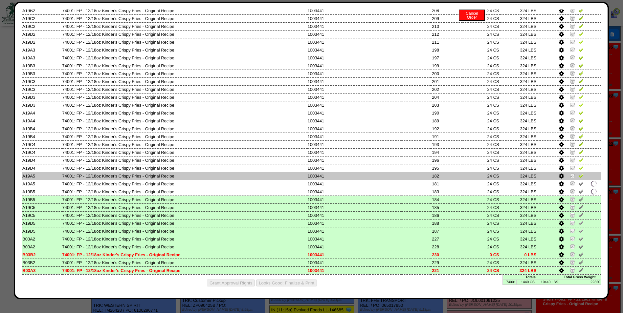
click at [578, 177] on img at bounding box center [580, 175] width 5 height 5
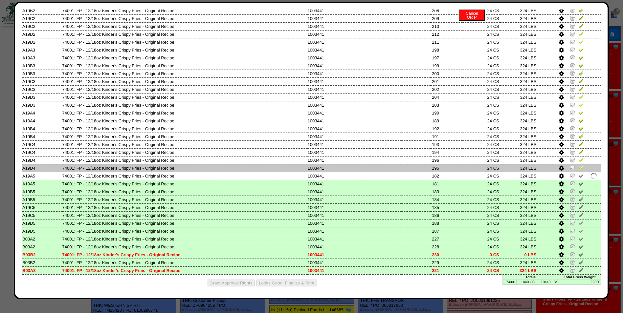
click at [578, 169] on img at bounding box center [580, 167] width 5 height 5
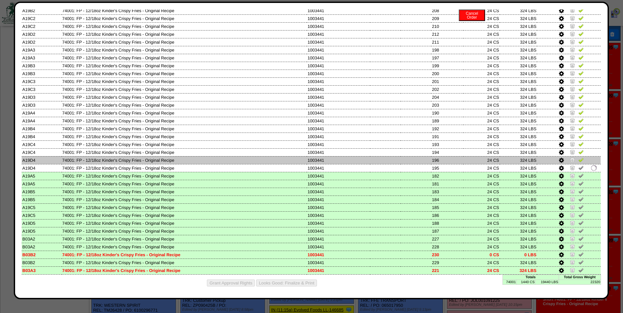
click at [578, 161] on img at bounding box center [580, 159] width 5 height 5
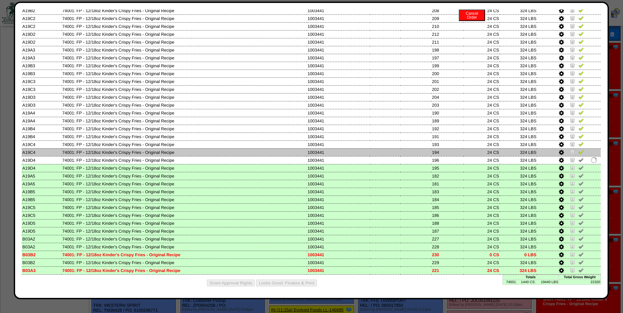
click at [578, 154] on img at bounding box center [580, 151] width 5 height 5
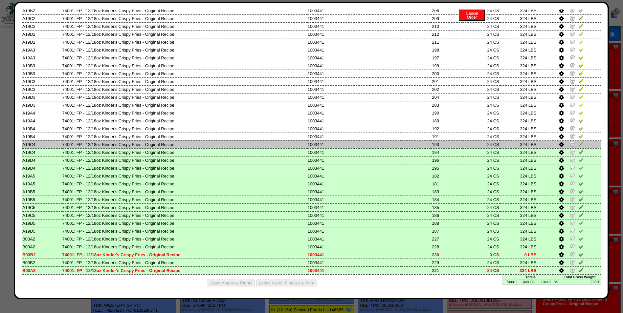
click at [578, 145] on img at bounding box center [580, 144] width 5 height 5
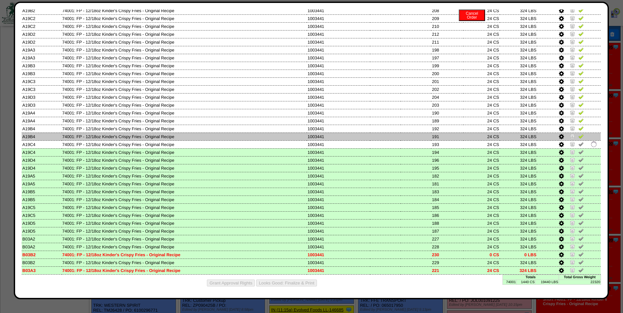
click at [578, 138] on img at bounding box center [580, 136] width 5 height 5
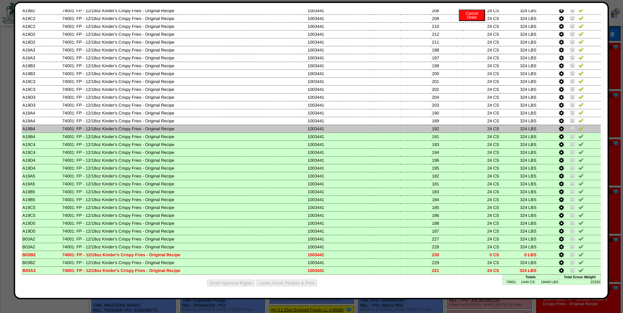
click at [578, 129] on img at bounding box center [580, 128] width 5 height 5
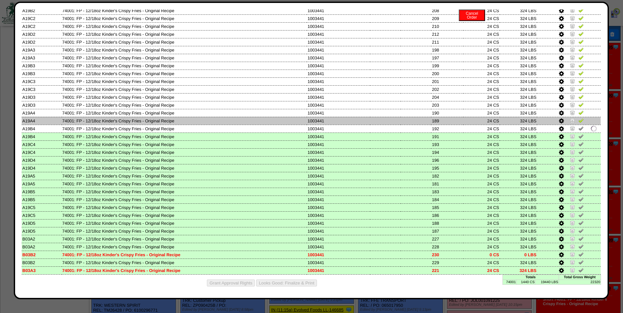
click at [578, 122] on img at bounding box center [580, 120] width 5 height 5
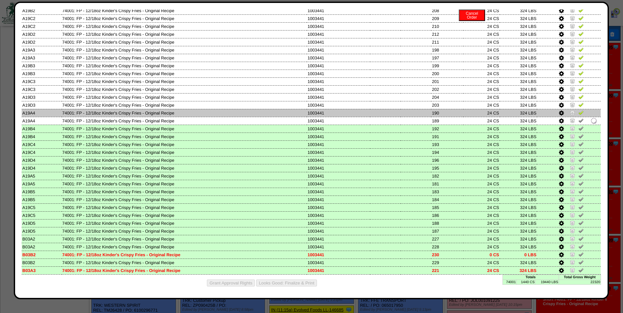
click at [578, 110] on img at bounding box center [580, 112] width 5 height 5
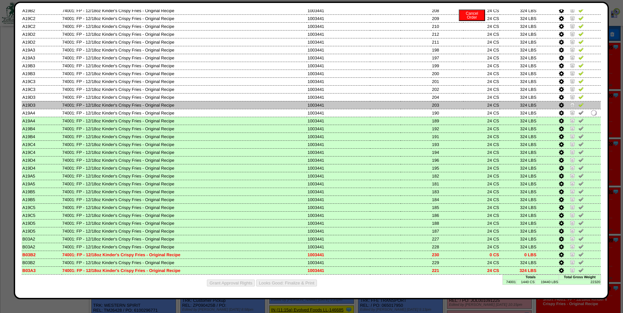
click at [578, 105] on img at bounding box center [580, 104] width 5 height 5
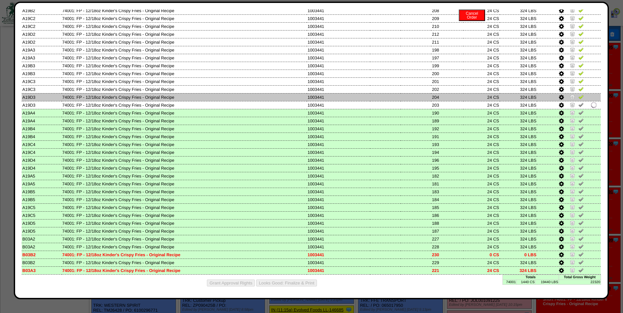
drag, startPoint x: 576, startPoint y: 96, endPoint x: 573, endPoint y: 100, distance: 4.9
click at [578, 96] on img at bounding box center [580, 96] width 5 height 5
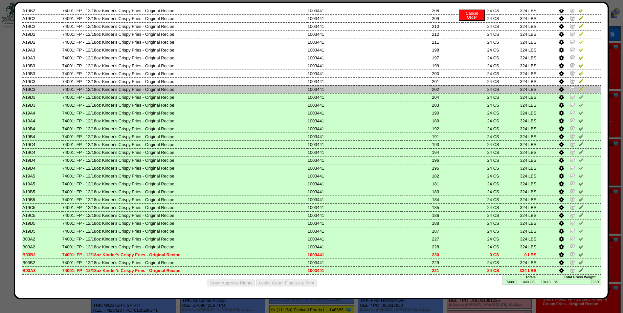
click at [578, 87] on img at bounding box center [580, 88] width 5 height 5
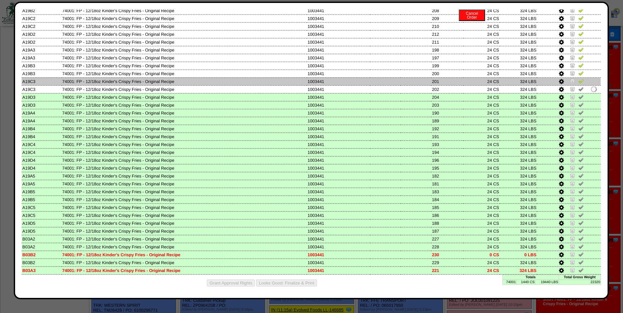
click at [578, 81] on img at bounding box center [580, 81] width 5 height 5
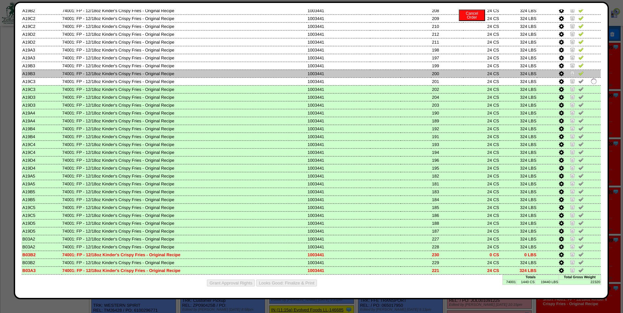
click at [578, 73] on img at bounding box center [580, 73] width 5 height 5
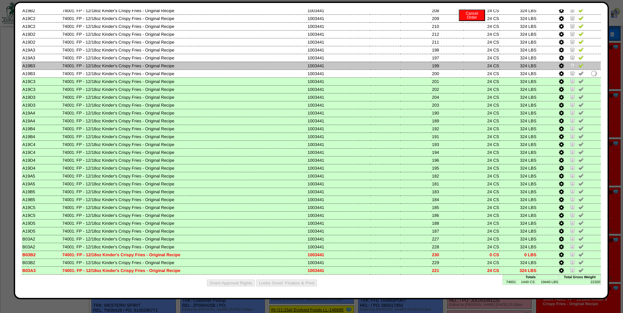
click at [578, 65] on img at bounding box center [580, 65] width 5 height 5
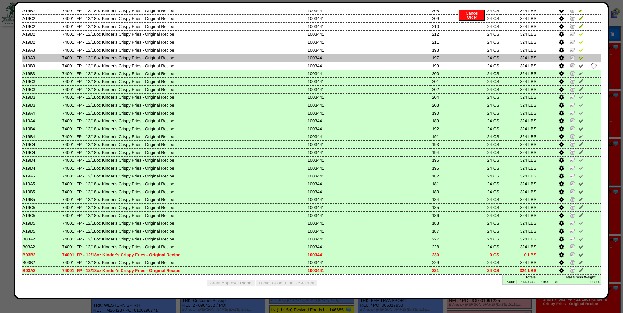
click at [578, 58] on img at bounding box center [580, 57] width 5 height 5
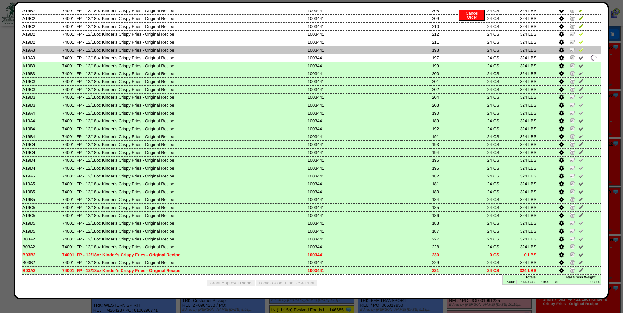
click at [578, 49] on img at bounding box center [580, 49] width 5 height 5
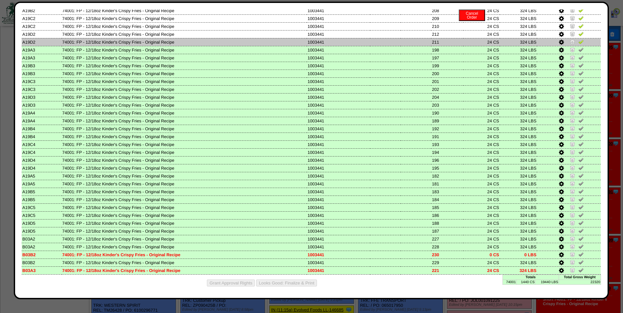
click at [578, 41] on img at bounding box center [580, 41] width 5 height 5
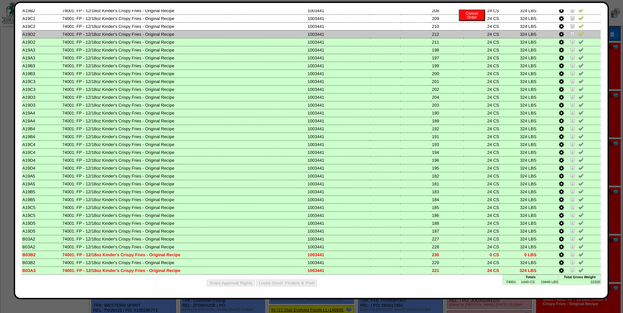
click at [578, 34] on img at bounding box center [580, 33] width 5 height 5
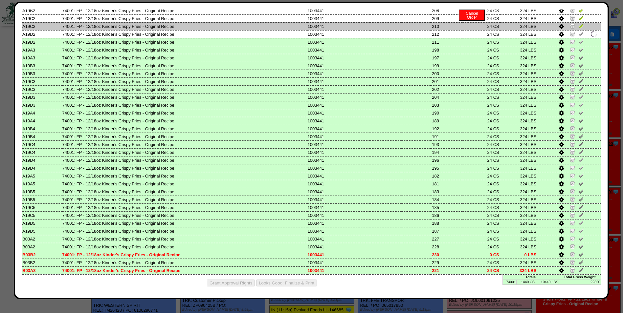
click at [578, 28] on img at bounding box center [580, 25] width 5 height 5
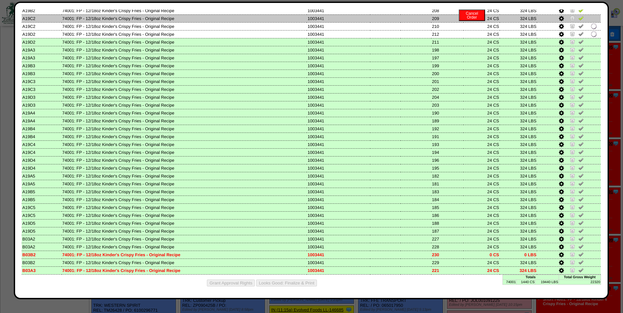
click at [578, 20] on img at bounding box center [580, 17] width 5 height 5
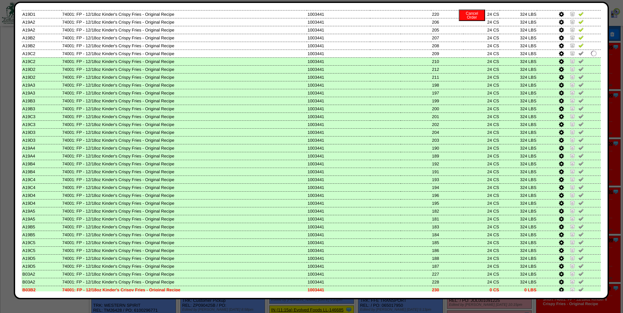
scroll to position [98, 0]
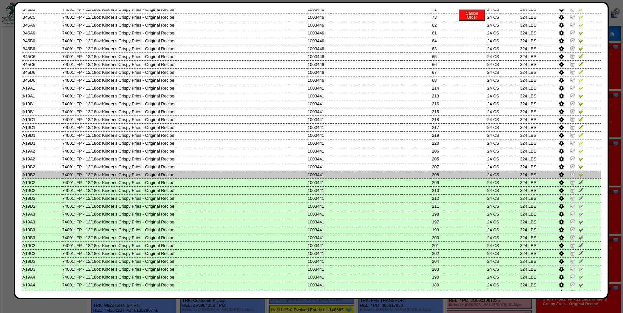
click at [578, 174] on img at bounding box center [580, 174] width 5 height 5
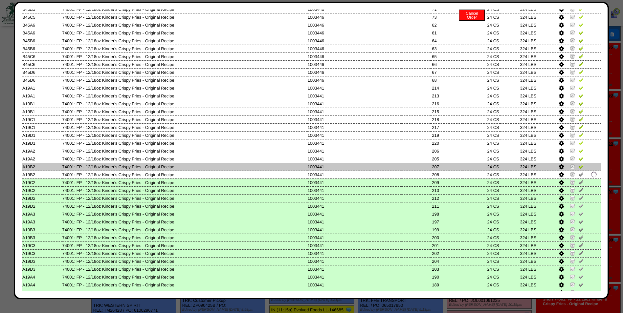
click at [578, 169] on img at bounding box center [580, 166] width 5 height 5
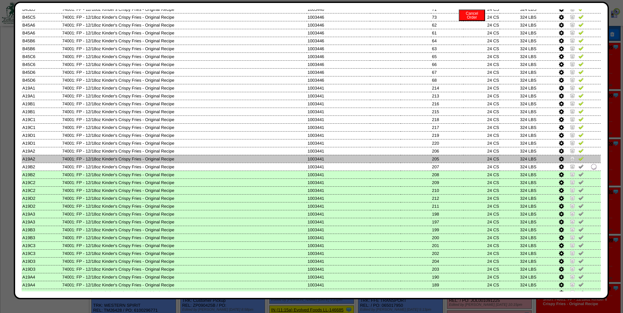
click at [578, 159] on img at bounding box center [580, 158] width 5 height 5
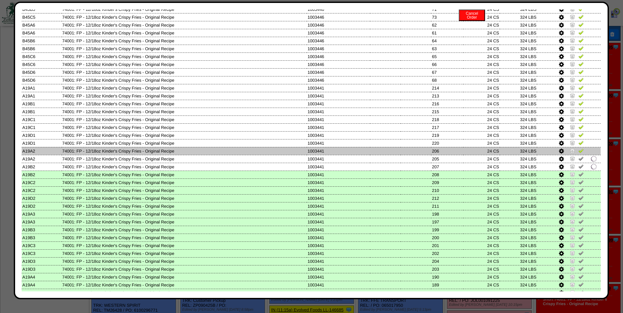
click at [578, 152] on img at bounding box center [580, 150] width 5 height 5
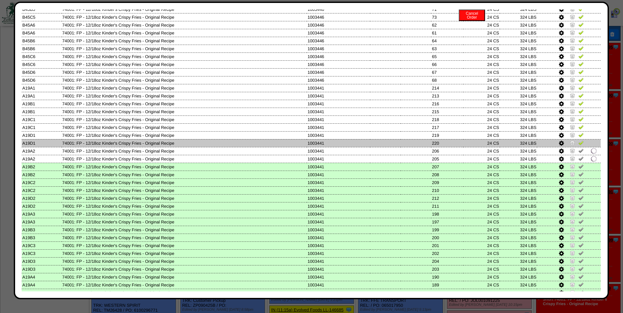
click at [578, 141] on img at bounding box center [580, 142] width 5 height 5
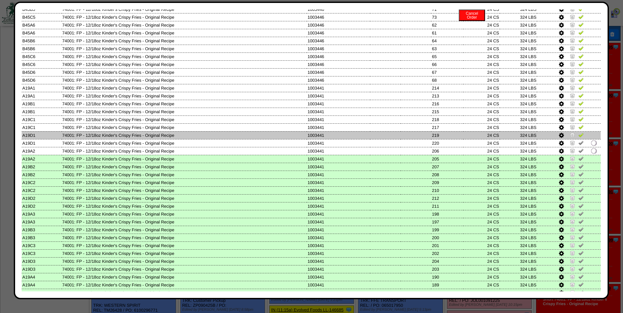
click at [578, 134] on img at bounding box center [580, 134] width 5 height 5
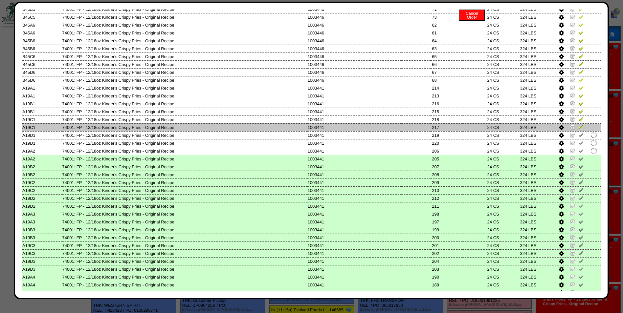
click at [578, 128] on img at bounding box center [580, 126] width 5 height 5
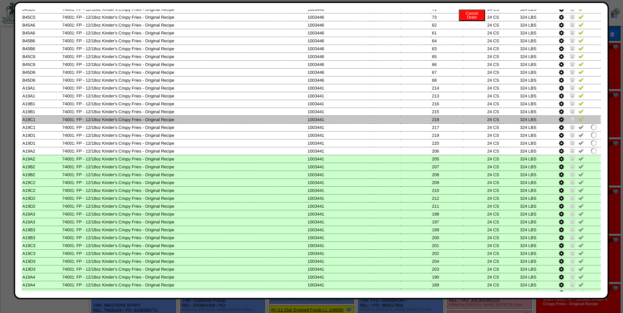
click at [578, 119] on img at bounding box center [580, 119] width 5 height 5
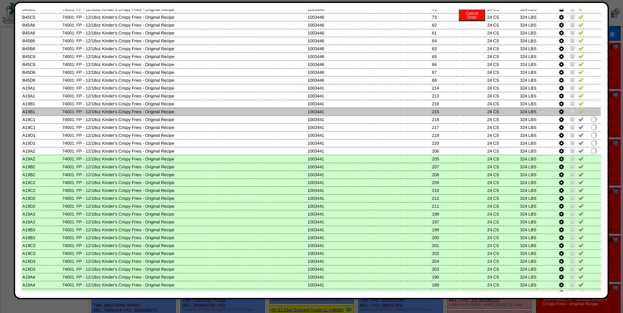
click at [578, 112] on img at bounding box center [580, 111] width 5 height 5
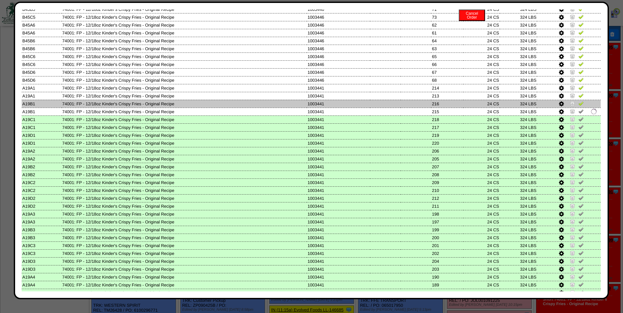
click at [578, 105] on img at bounding box center [580, 103] width 5 height 5
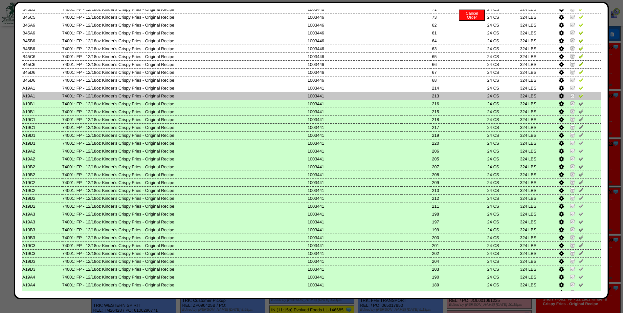
click at [578, 97] on img at bounding box center [580, 95] width 5 height 5
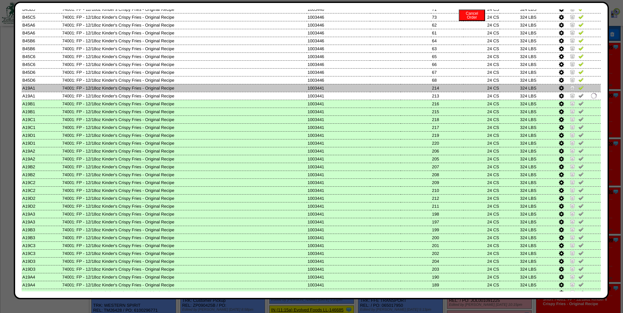
click at [578, 87] on img at bounding box center [580, 87] width 5 height 5
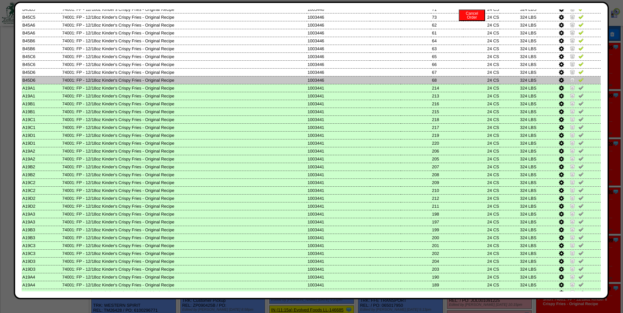
click at [578, 81] on img at bounding box center [580, 79] width 5 height 5
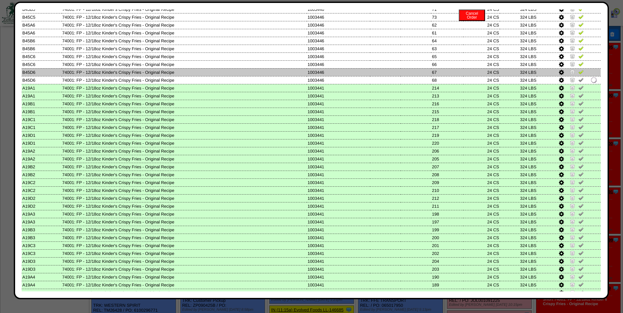
click at [578, 73] on img at bounding box center [580, 71] width 5 height 5
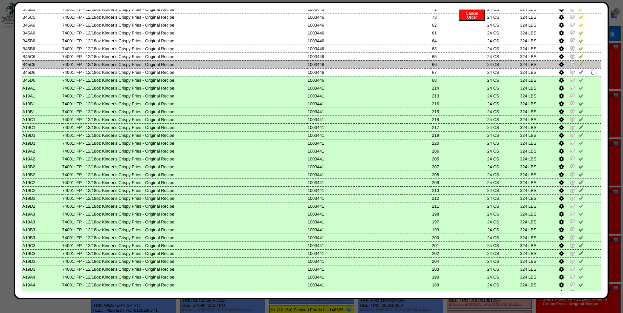
click at [578, 64] on img at bounding box center [580, 63] width 5 height 5
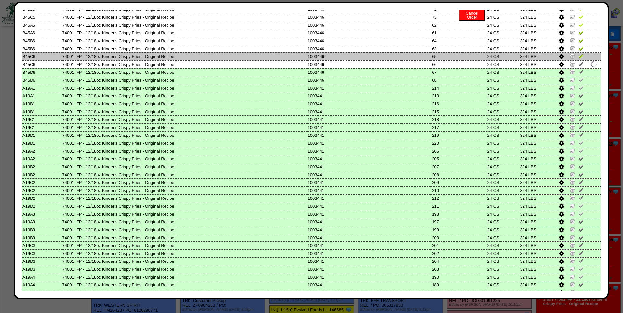
click at [578, 57] on img at bounding box center [580, 56] width 5 height 5
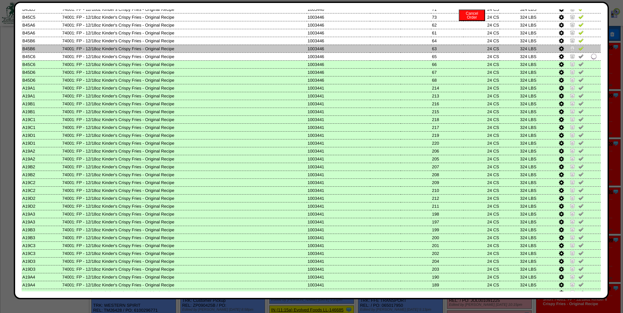
click at [578, 49] on img at bounding box center [580, 48] width 5 height 5
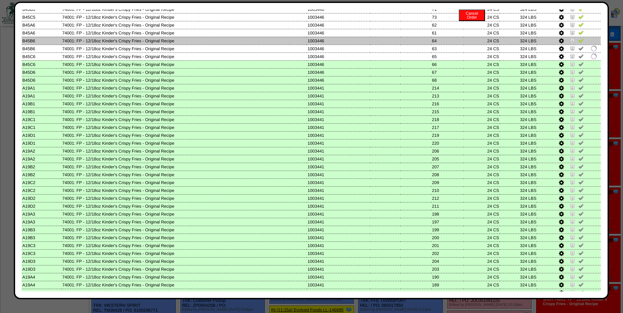
click at [578, 42] on img at bounding box center [580, 40] width 5 height 5
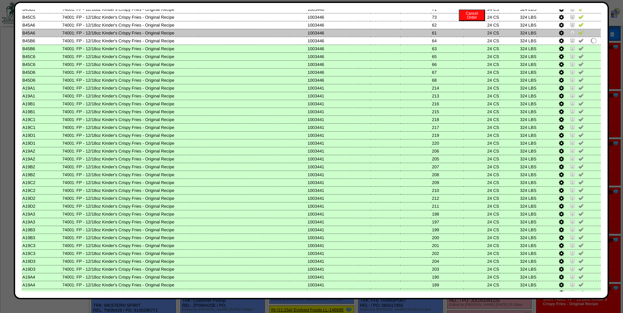
click at [578, 34] on img at bounding box center [580, 32] width 5 height 5
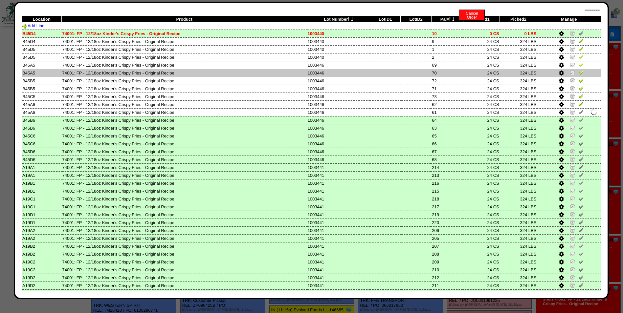
scroll to position [0, 0]
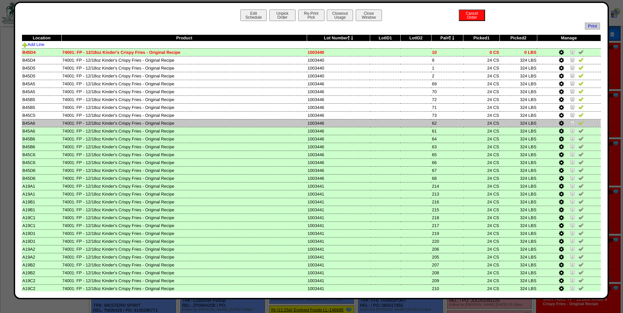
click at [578, 124] on img at bounding box center [580, 122] width 5 height 5
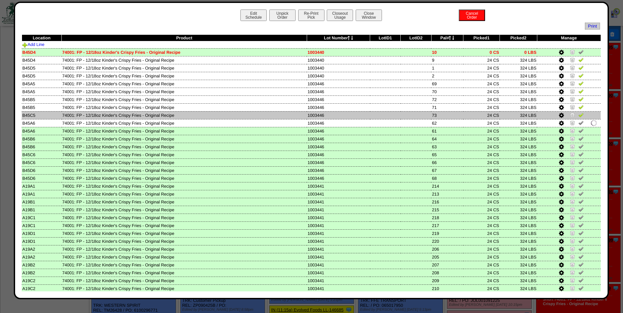
click at [578, 114] on img at bounding box center [580, 114] width 5 height 5
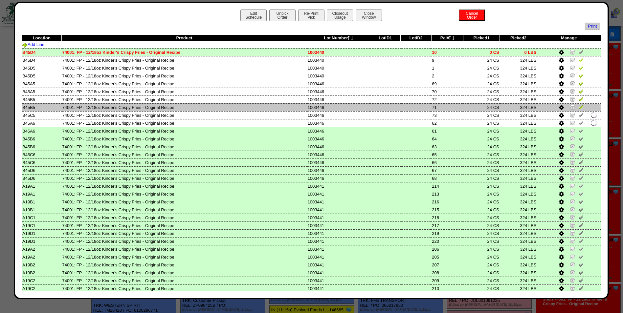
click at [578, 106] on img at bounding box center [580, 106] width 5 height 5
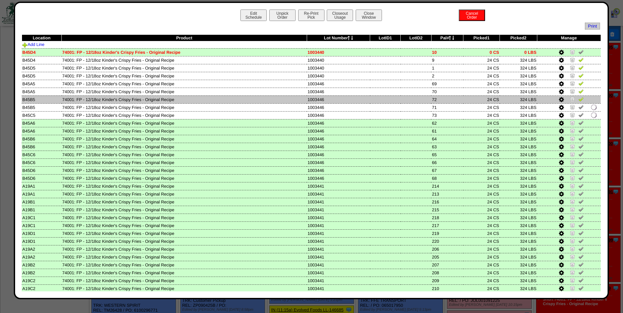
click at [578, 98] on img at bounding box center [580, 99] width 5 height 5
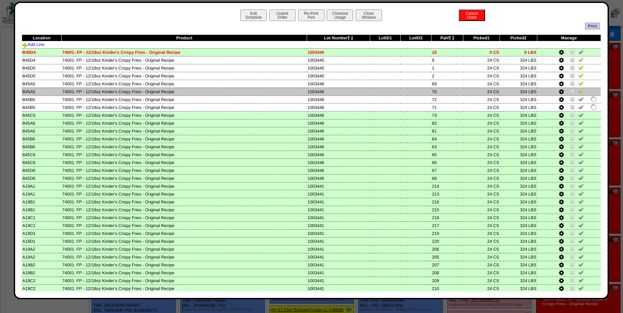
click at [577, 88] on td at bounding box center [569, 92] width 64 height 8
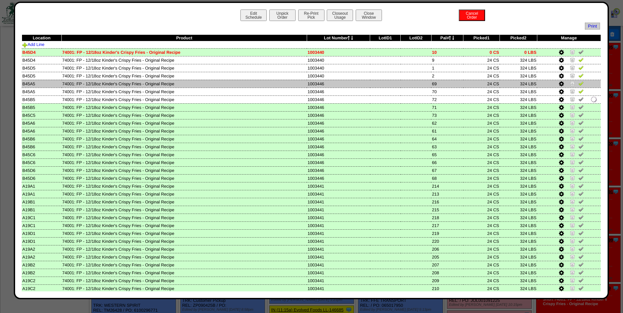
click at [578, 81] on img at bounding box center [580, 83] width 5 height 5
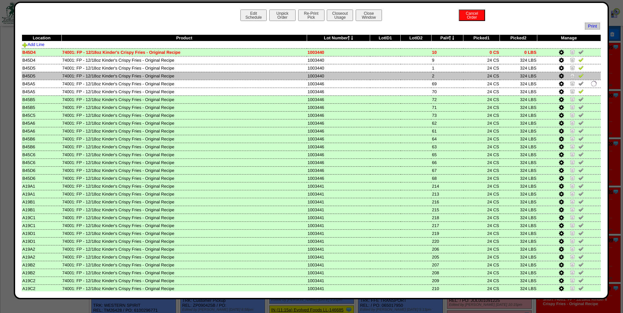
click at [578, 74] on img at bounding box center [580, 75] width 5 height 5
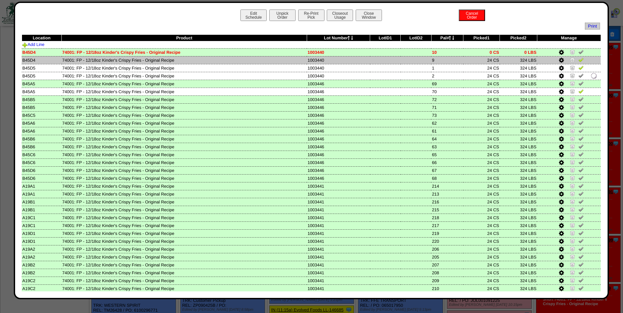
click at [578, 60] on img at bounding box center [580, 59] width 5 height 5
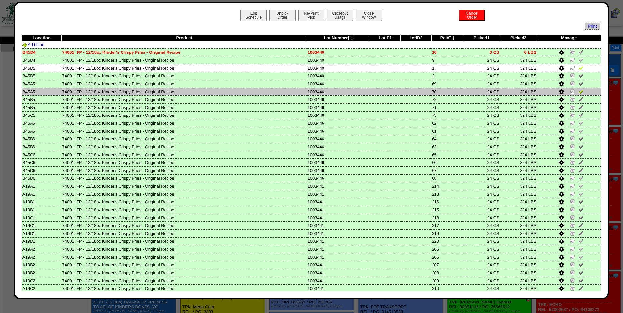
click at [578, 92] on img at bounding box center [580, 91] width 5 height 5
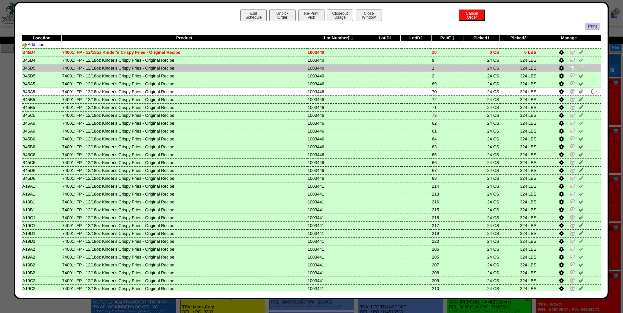
click at [578, 68] on img at bounding box center [580, 67] width 5 height 5
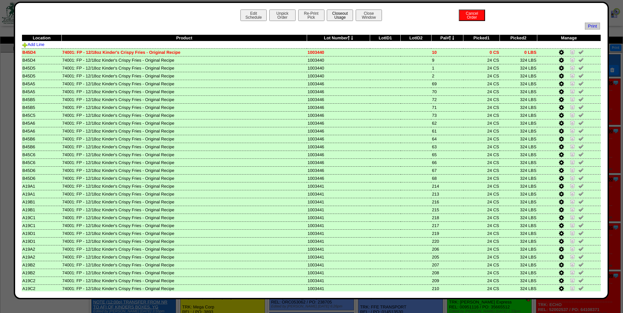
click at [340, 12] on button "Closeout Usage" at bounding box center [340, 15] width 26 height 11
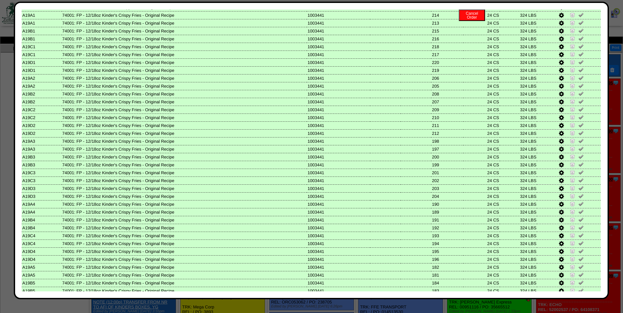
scroll to position [262, 0]
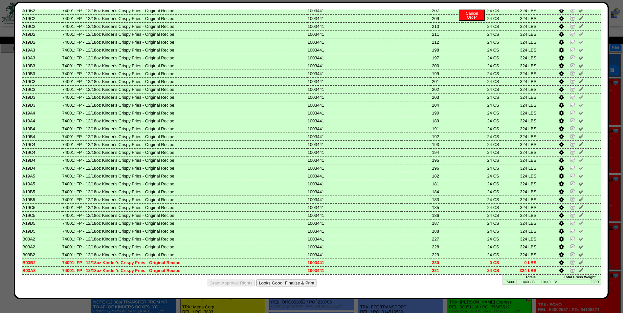
click at [295, 281] on button "Looks Good: Finalize & Print" at bounding box center [286, 283] width 61 height 7
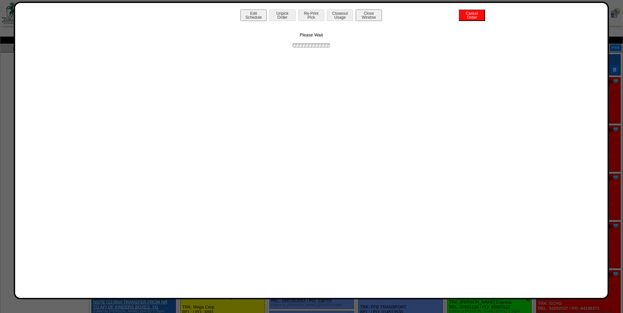
scroll to position [0, 0]
click at [315, 11] on button "Print BOL" at bounding box center [311, 15] width 26 height 11
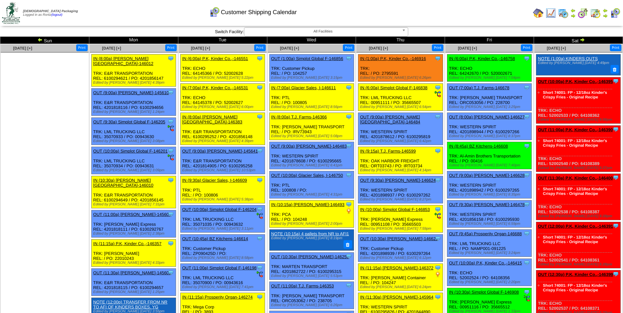
click at [358, 7] on div "Customer Shipping Calendar" at bounding box center [253, 10] width 358 height 18
